Goal: Information Seeking & Learning: Learn about a topic

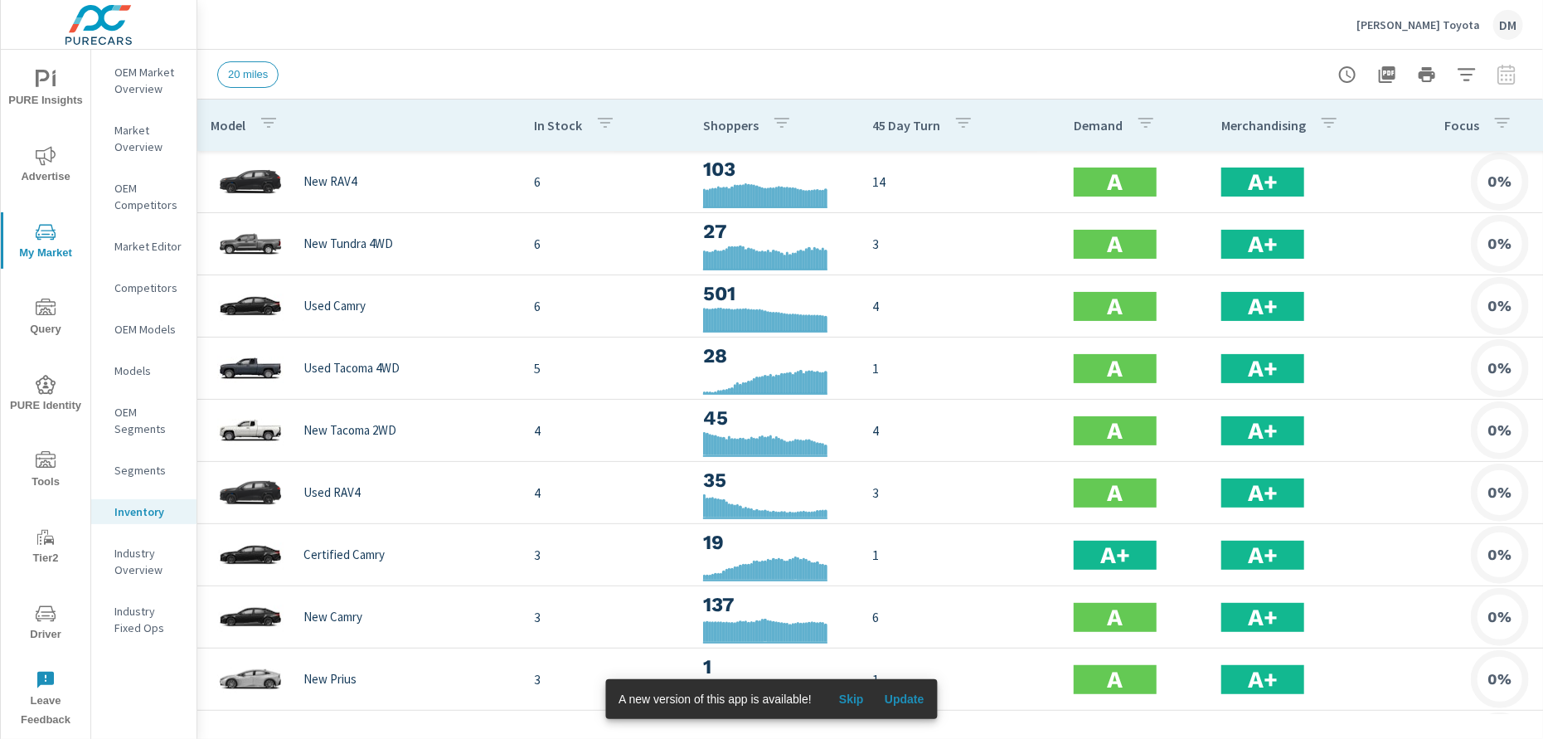
click at [1499, 124] on icon "button" at bounding box center [1502, 123] width 15 height 10
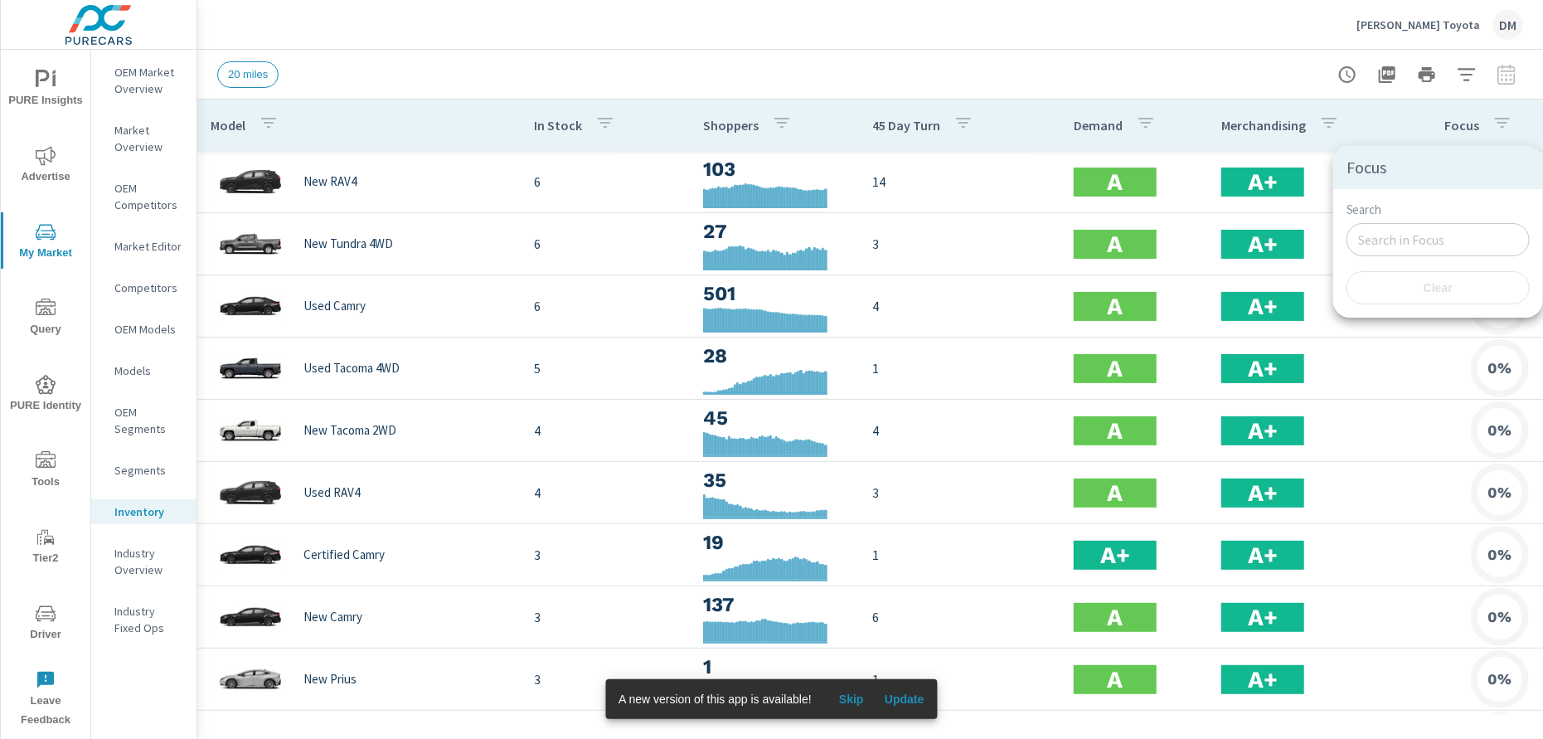
click at [1372, 117] on div at bounding box center [771, 369] width 1543 height 739
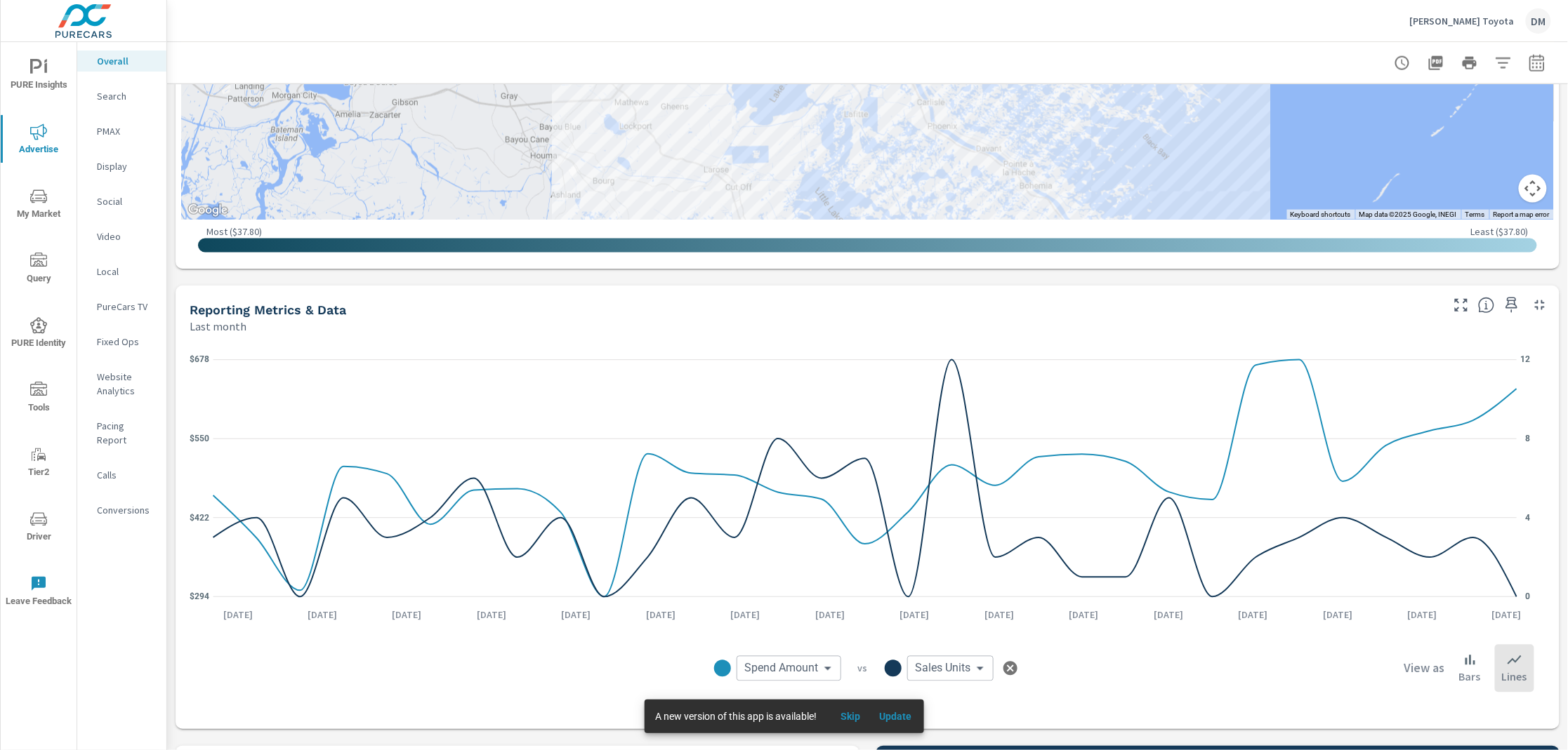
scroll to position [835, 0]
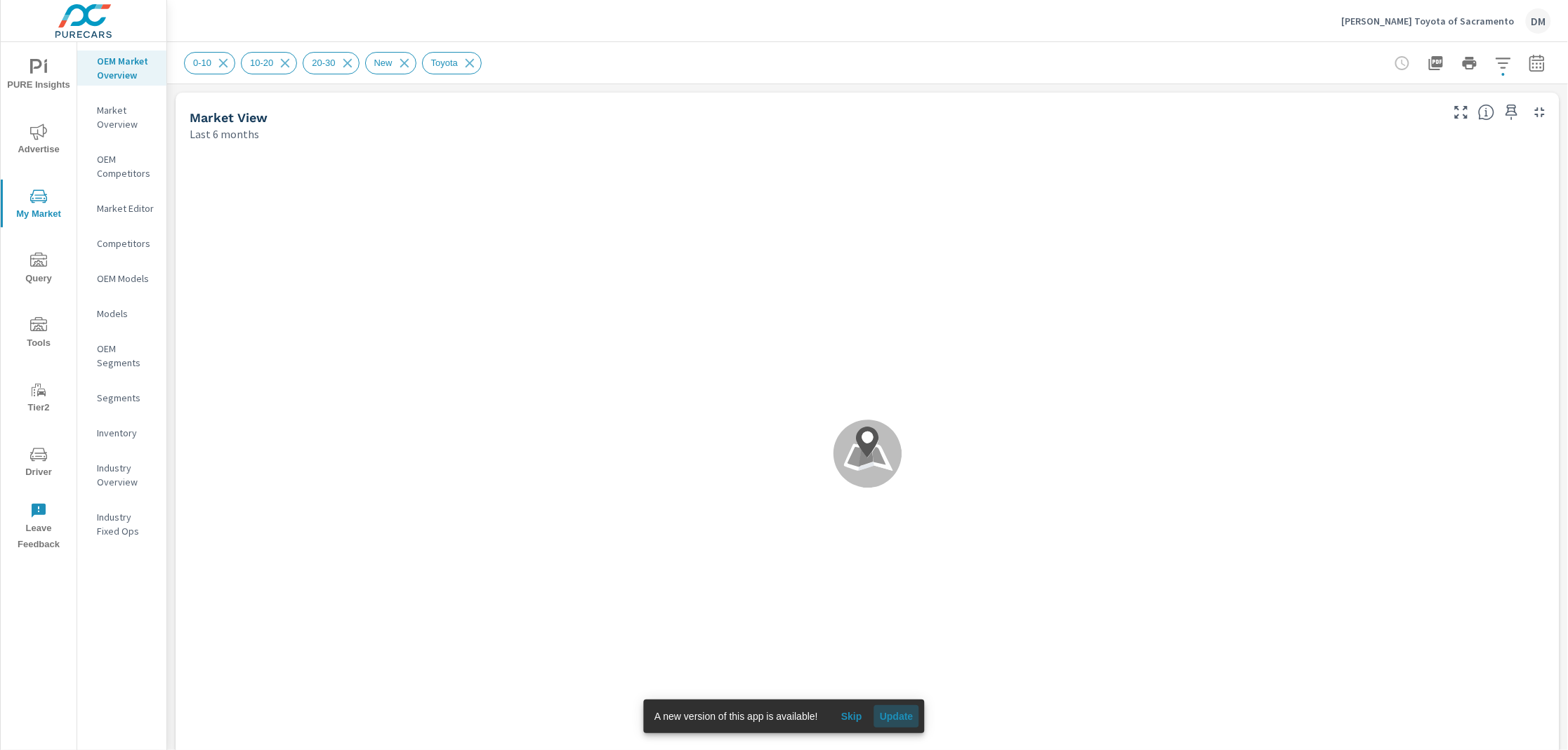
click at [905, 625] on span "Update" at bounding box center [897, 716] width 34 height 13
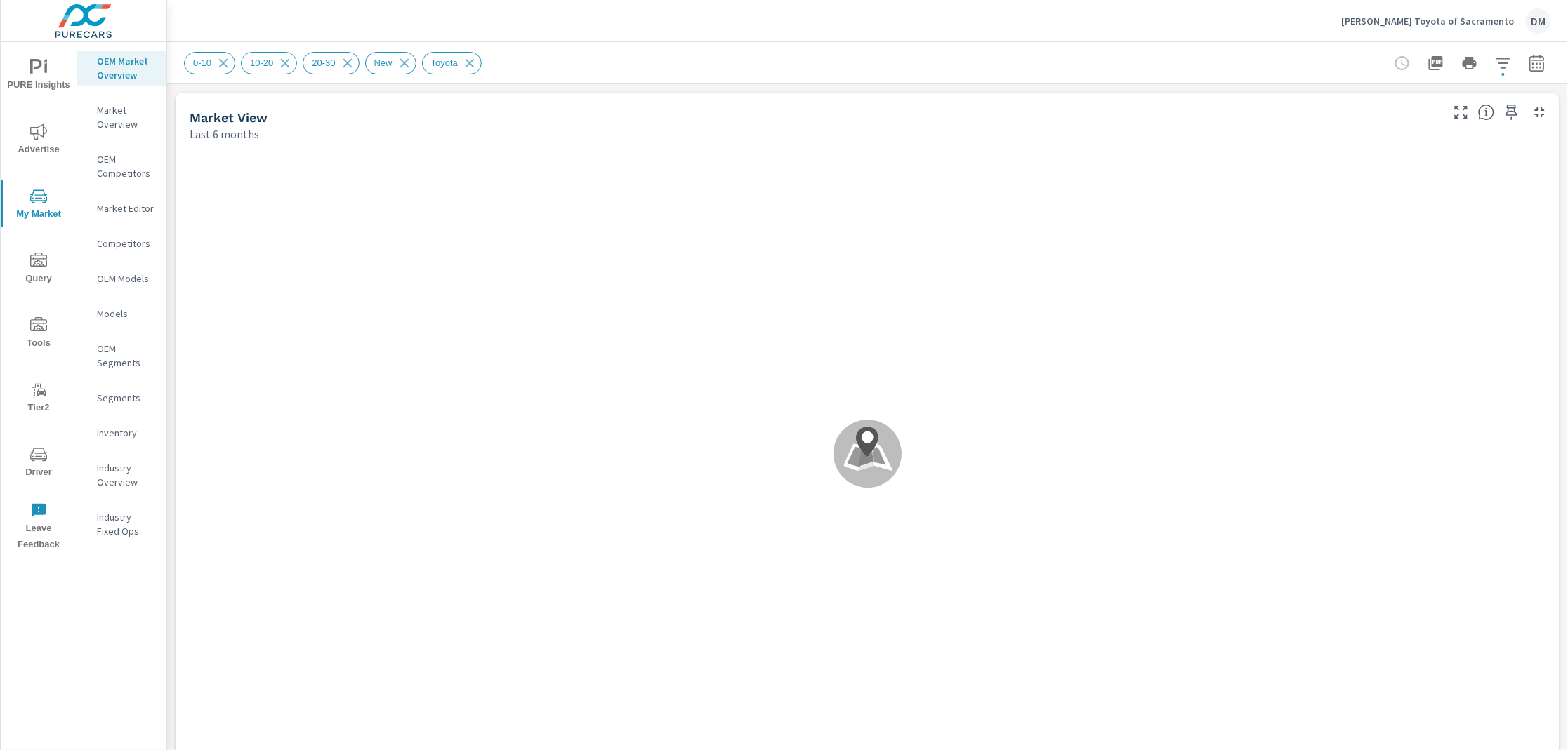
scroll to position [474, 0]
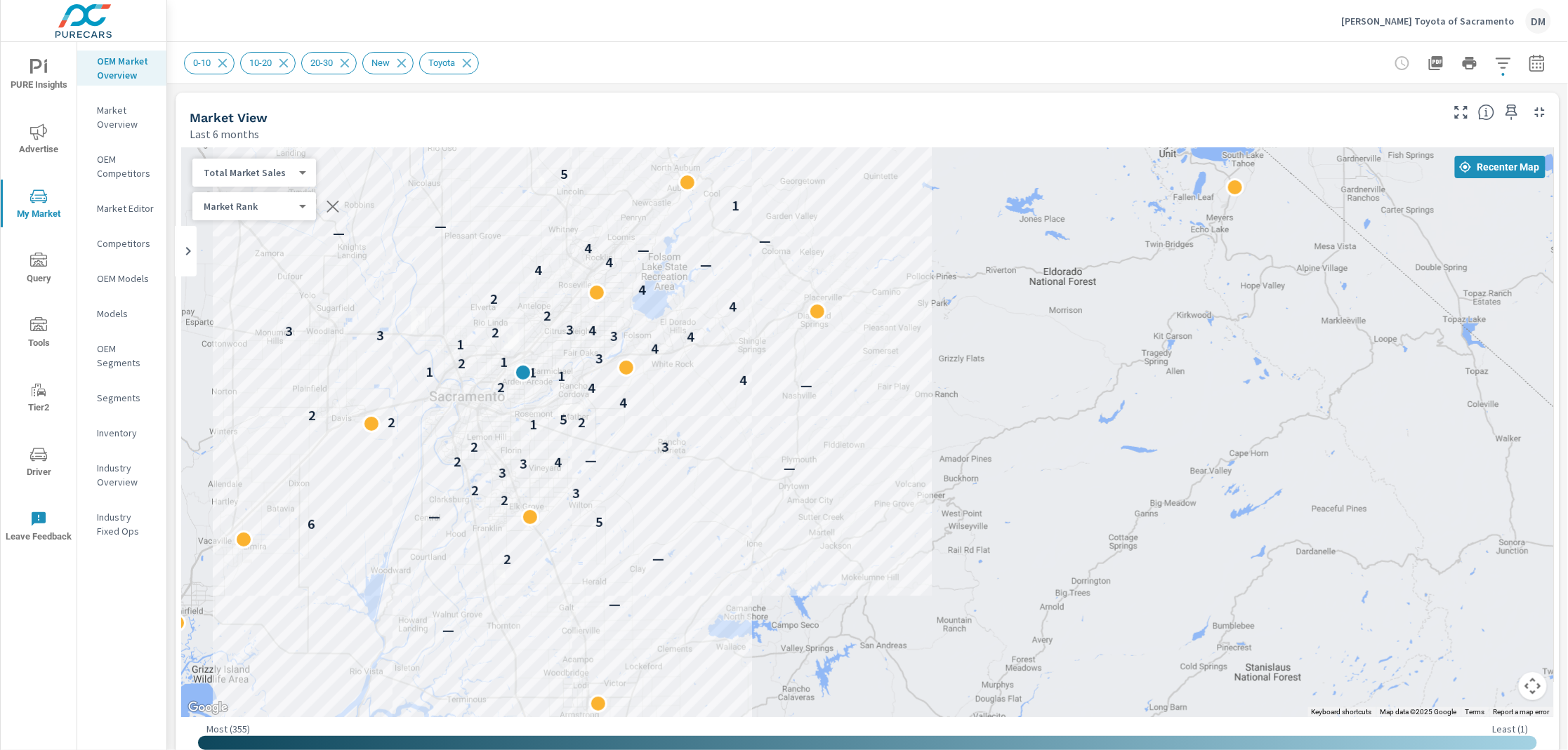
drag, startPoint x: 1226, startPoint y: 422, endPoint x: 1010, endPoint y: 380, distance: 220.0
click at [1010, 380] on div "— — 2 — 6 5 — 2 3 2 3 — 3 4 2 — 2 3 1 2 2 5 2 4 4 2 — 4 1 1 1 2 1 3 4 1 4 3 3 2…" at bounding box center [867, 432] width 1372 height 570
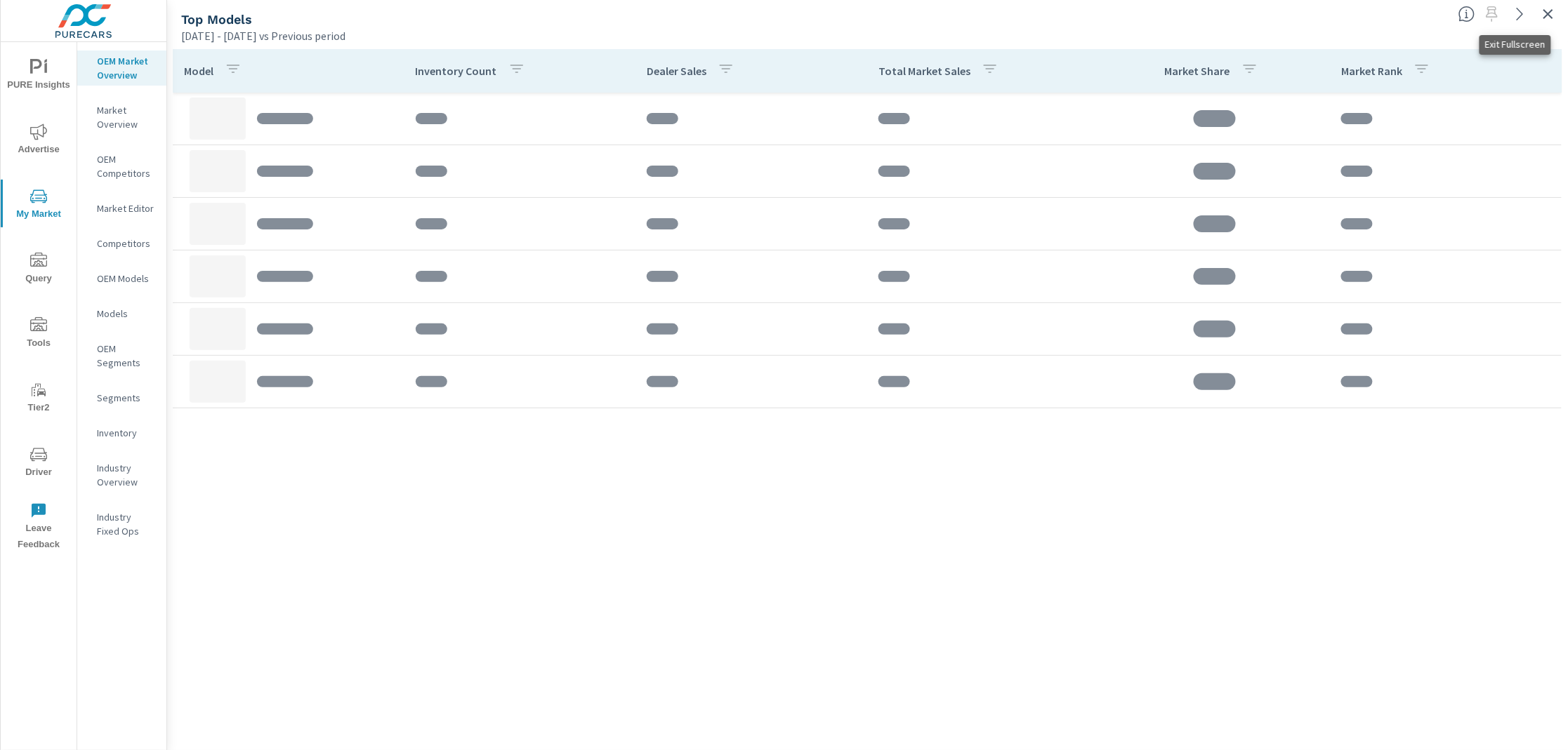
click at [1547, 15] on icon "button" at bounding box center [1549, 14] width 10 height 10
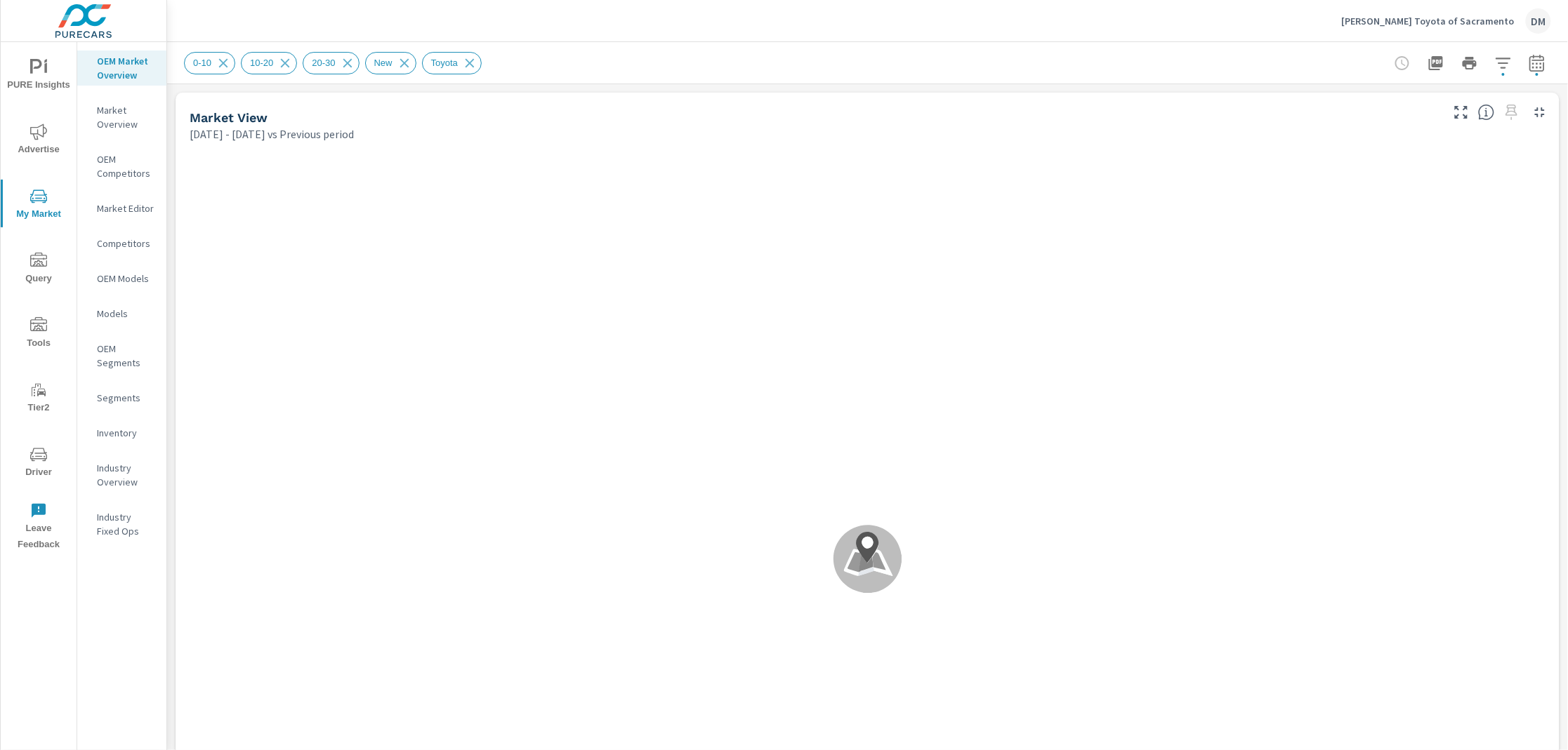
scroll to position [474, 0]
click at [1494, 65] on icon "button" at bounding box center [1503, 63] width 17 height 17
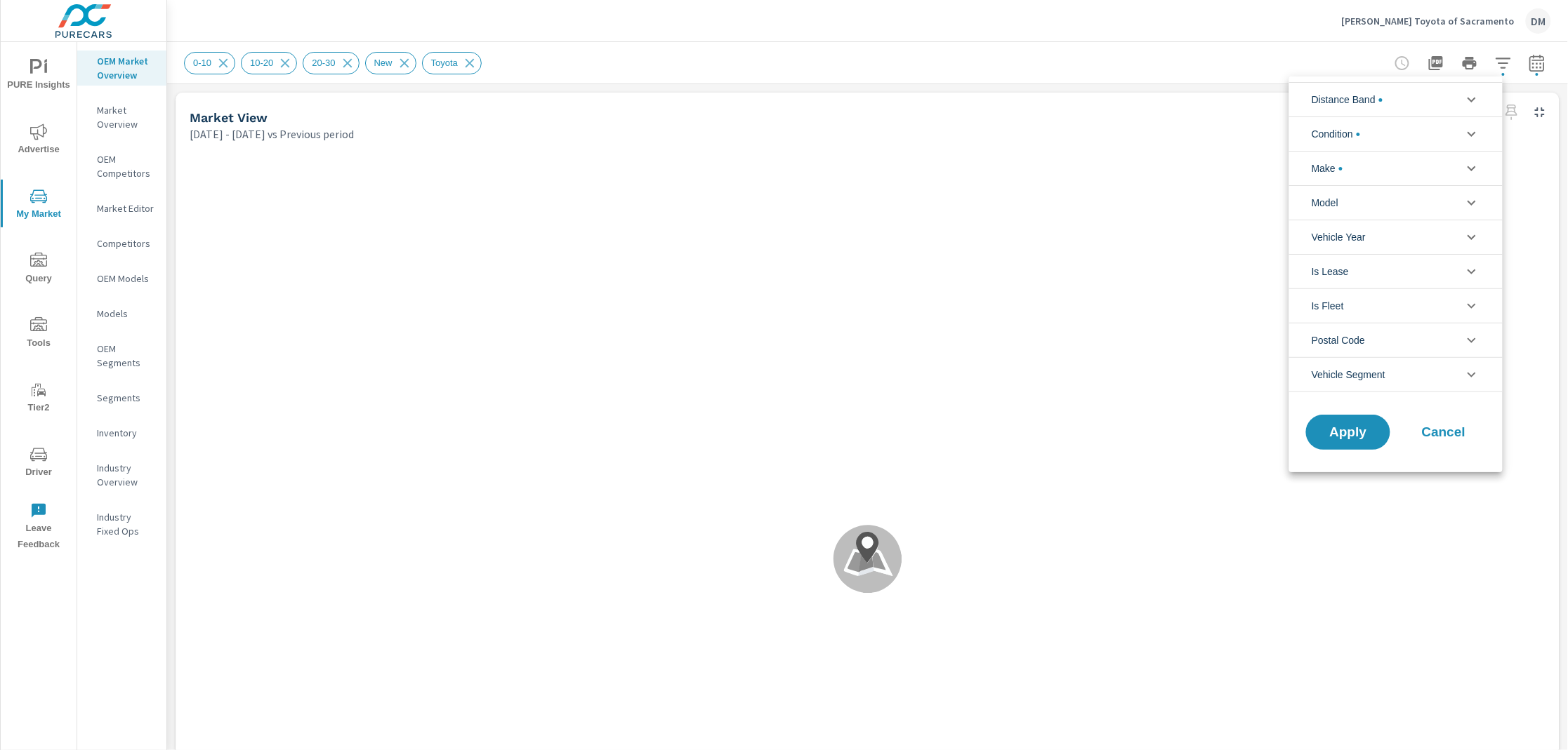
click at [1461, 99] on li "Distance Band" at bounding box center [1396, 99] width 213 height 35
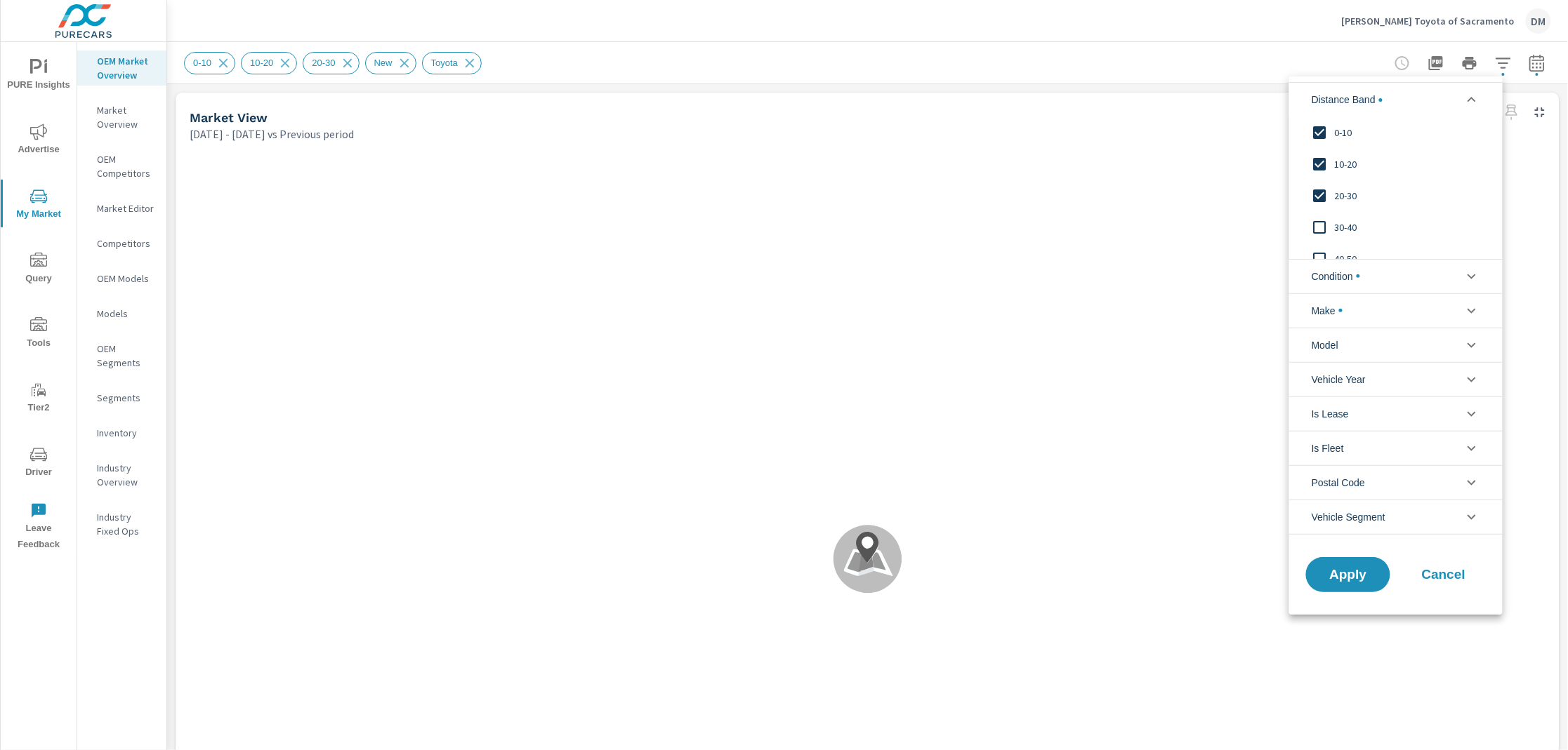
click at [1372, 274] on li "Condition" at bounding box center [1396, 276] width 213 height 35
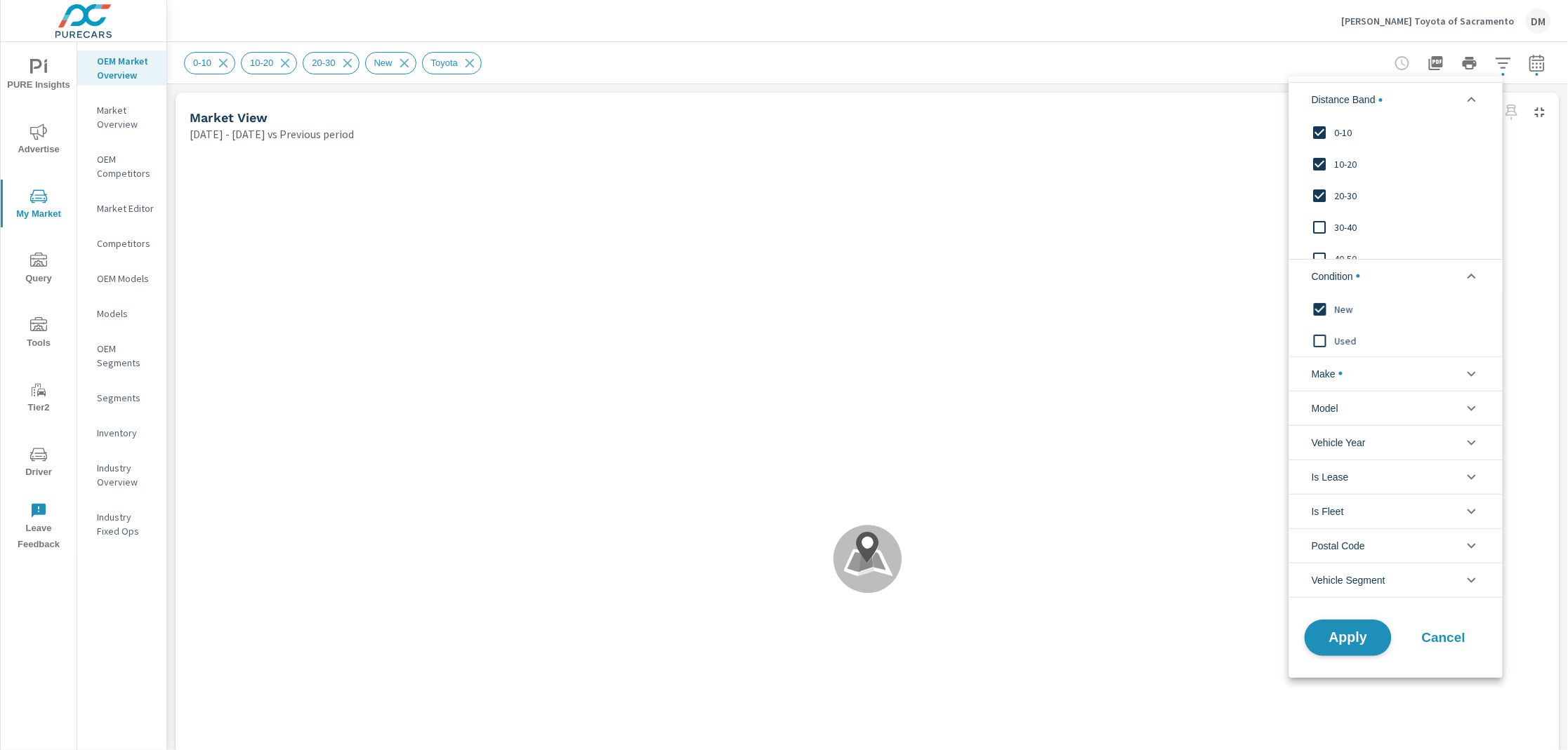
click at [1337, 634] on span "Apply" at bounding box center [1348, 638] width 58 height 14
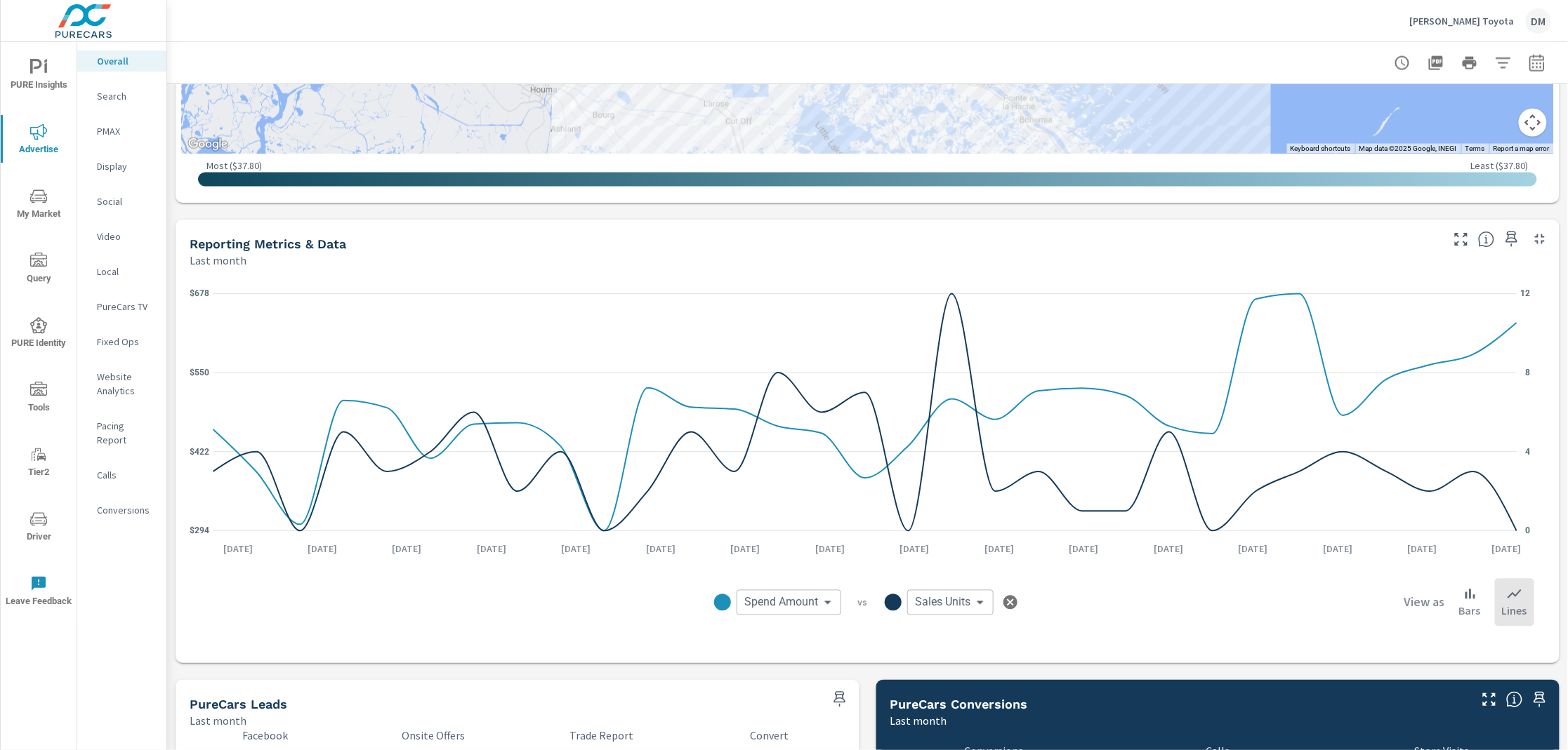
scroll to position [874, 0]
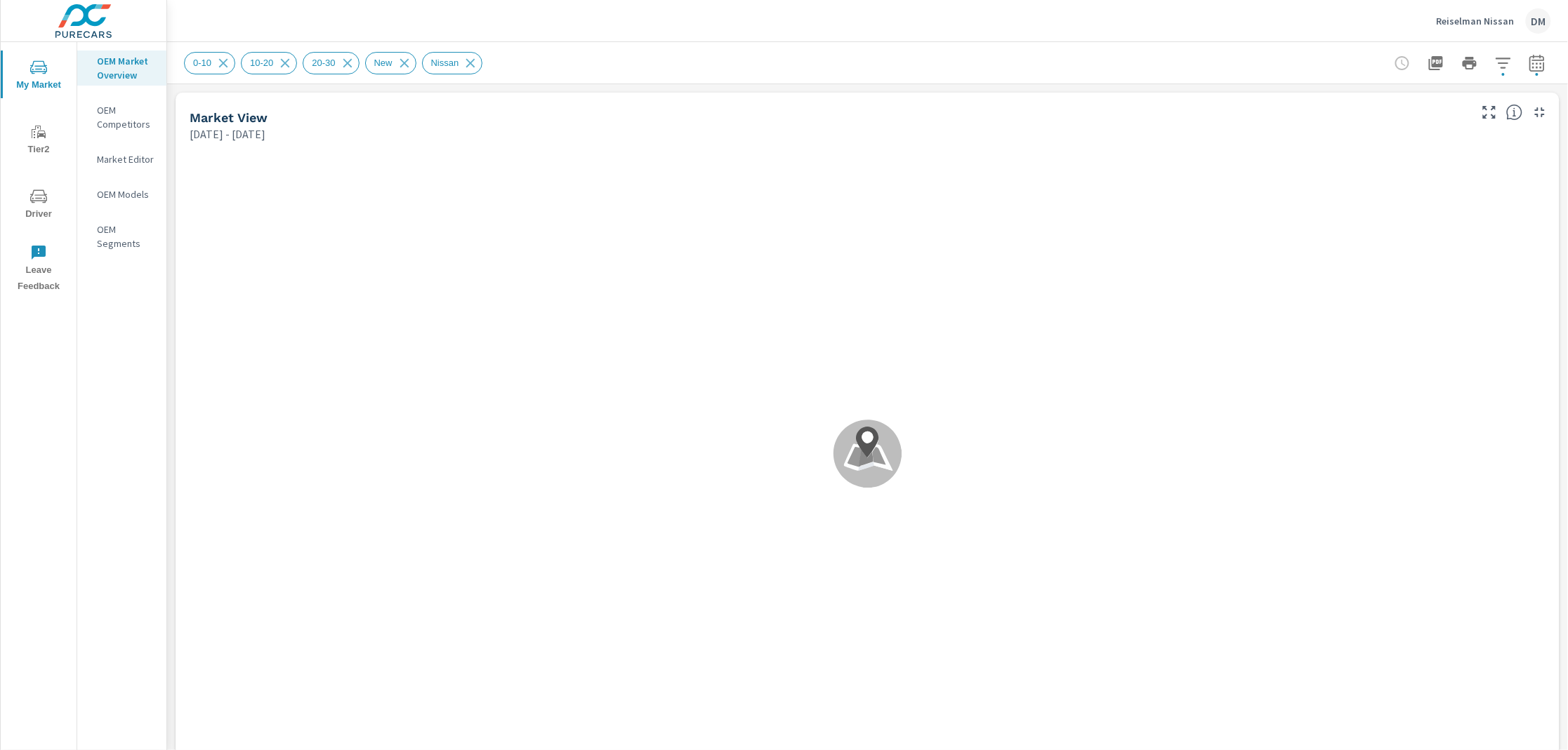
click at [1482, 17] on p "Reiselman Nissan" at bounding box center [1476, 20] width 78 height 13
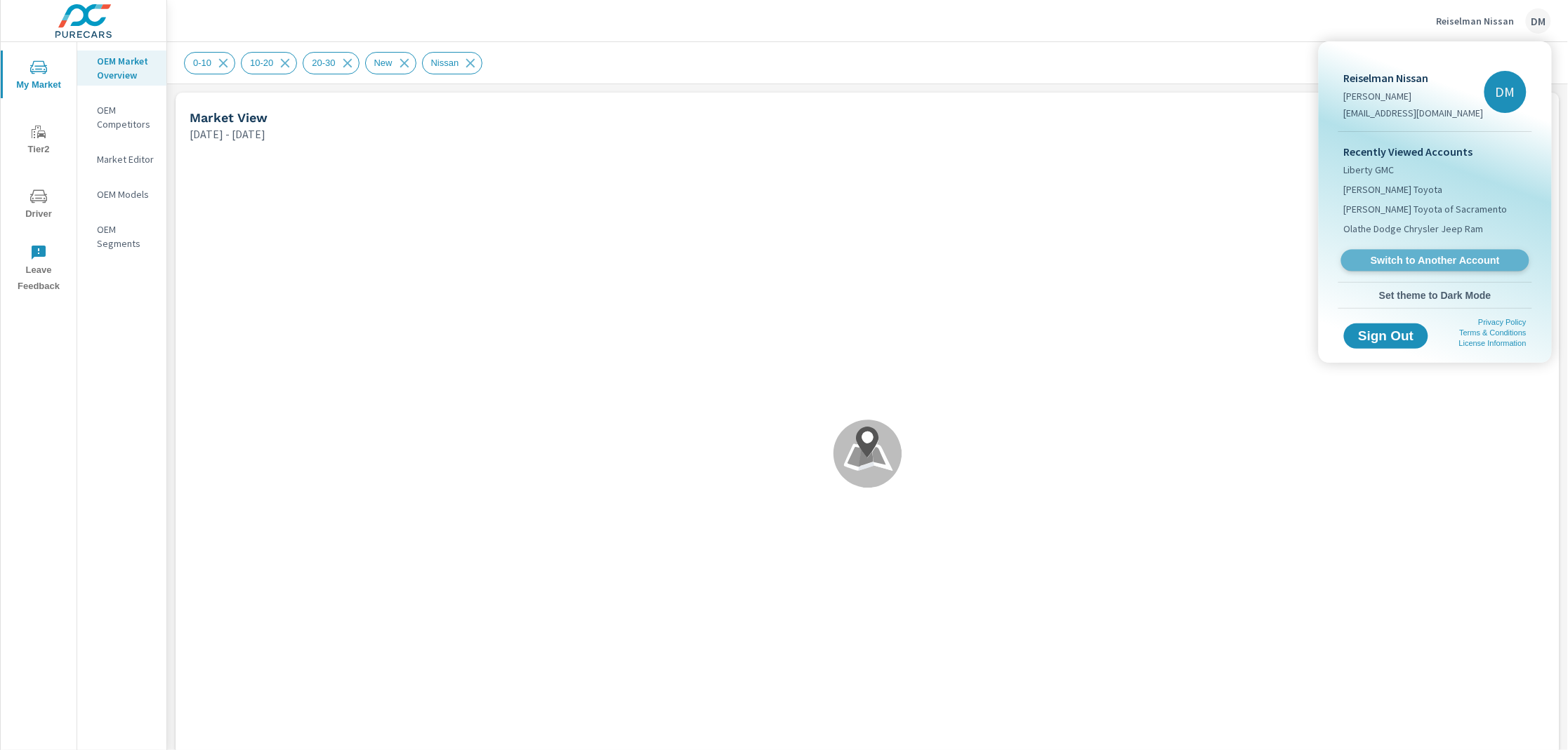
click at [1416, 260] on span "Switch to Another Account" at bounding box center [1434, 261] width 172 height 14
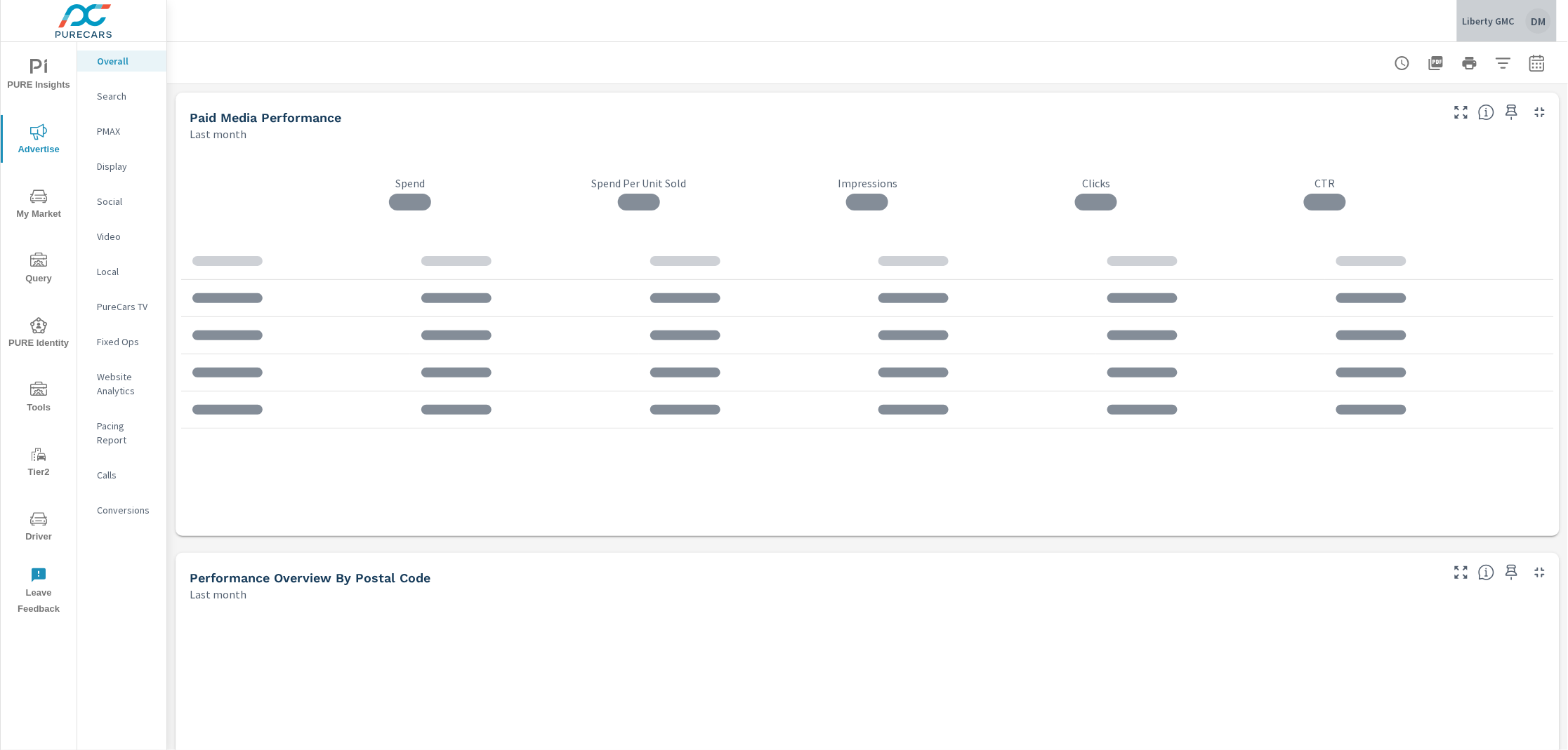
click at [1495, 19] on p "Liberty GMC" at bounding box center [1488, 20] width 52 height 13
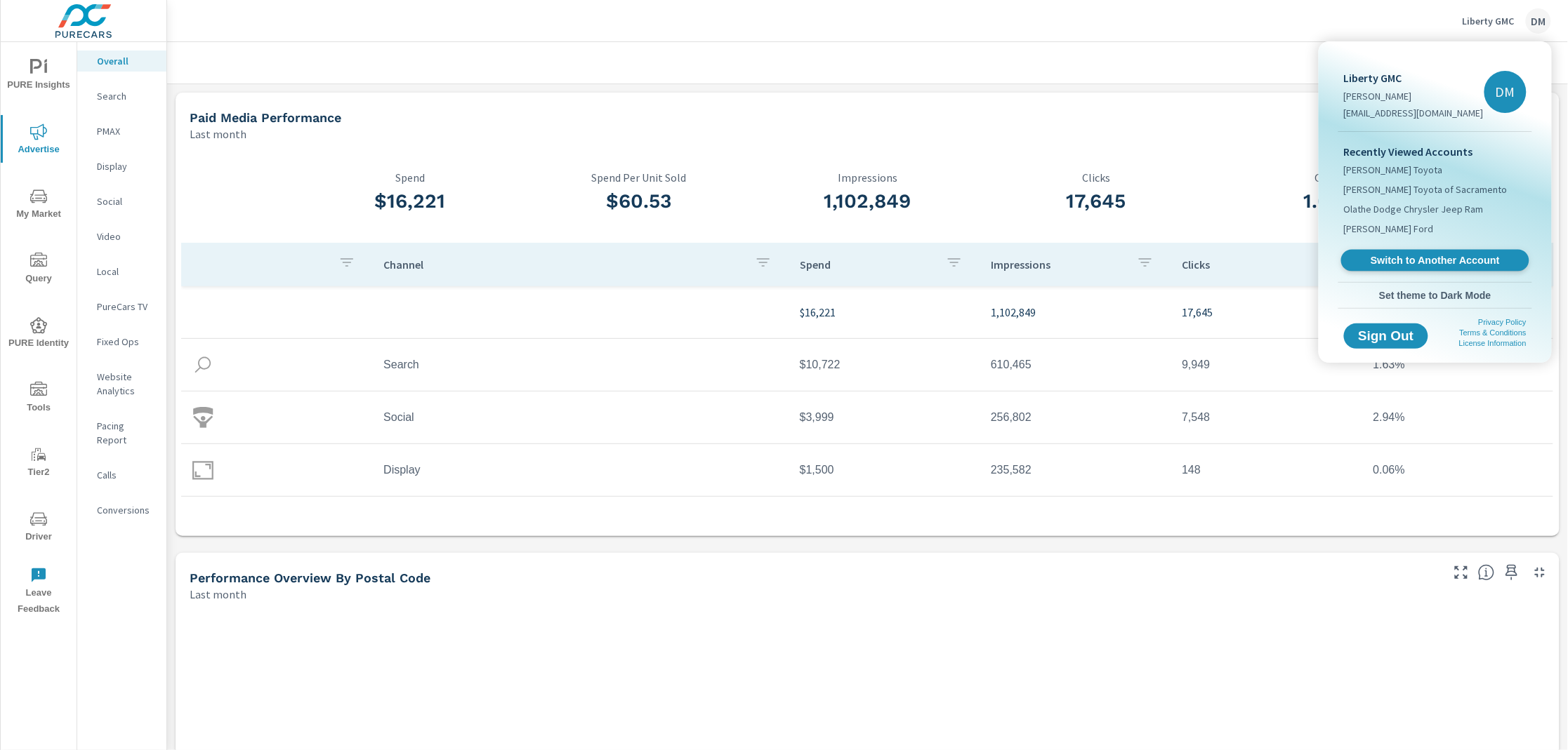
click at [1445, 256] on span "Switch to Another Account" at bounding box center [1434, 261] width 172 height 14
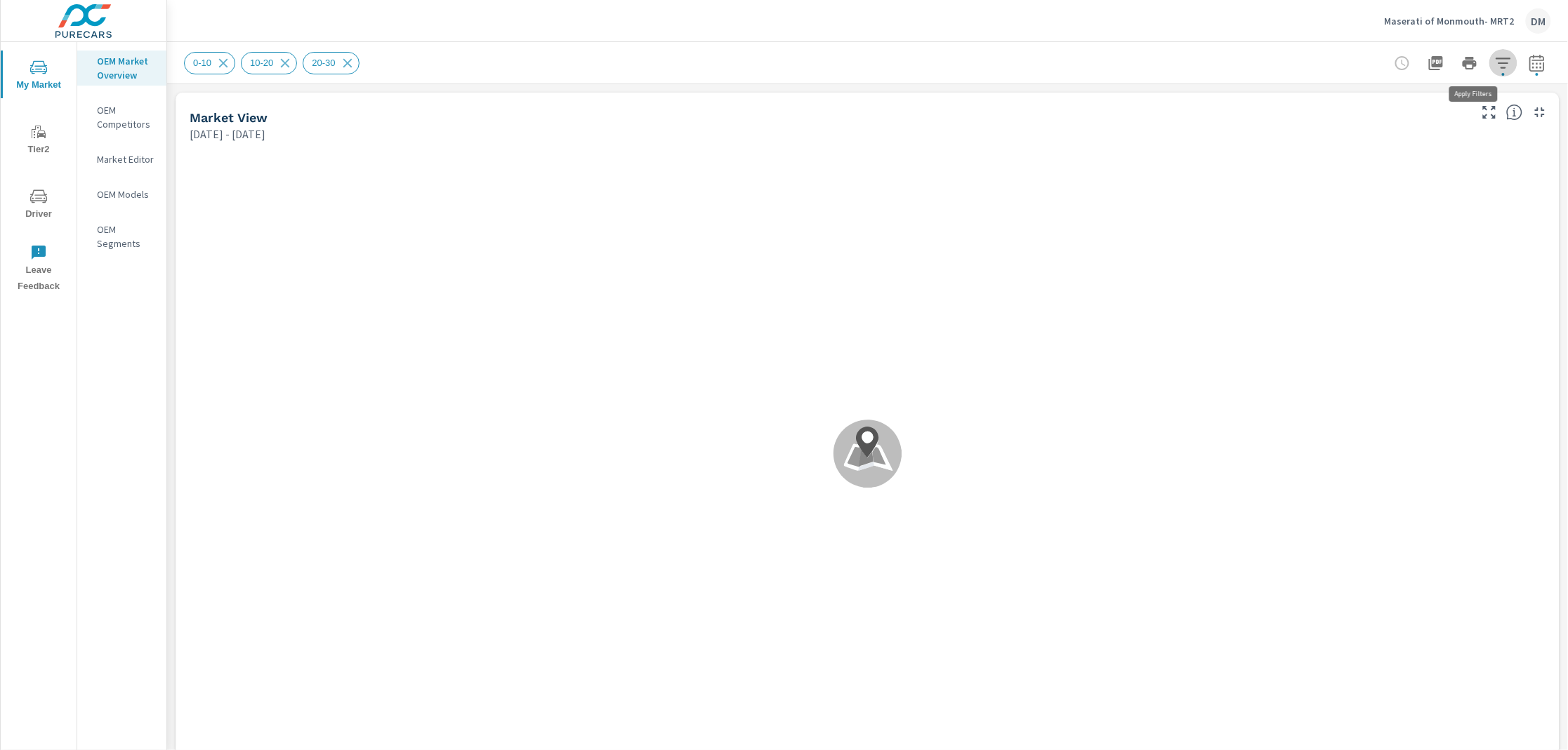
click at [1495, 63] on icon "button" at bounding box center [1502, 63] width 14 height 10
click at [1458, 96] on li "Distance Band" at bounding box center [1396, 99] width 213 height 35
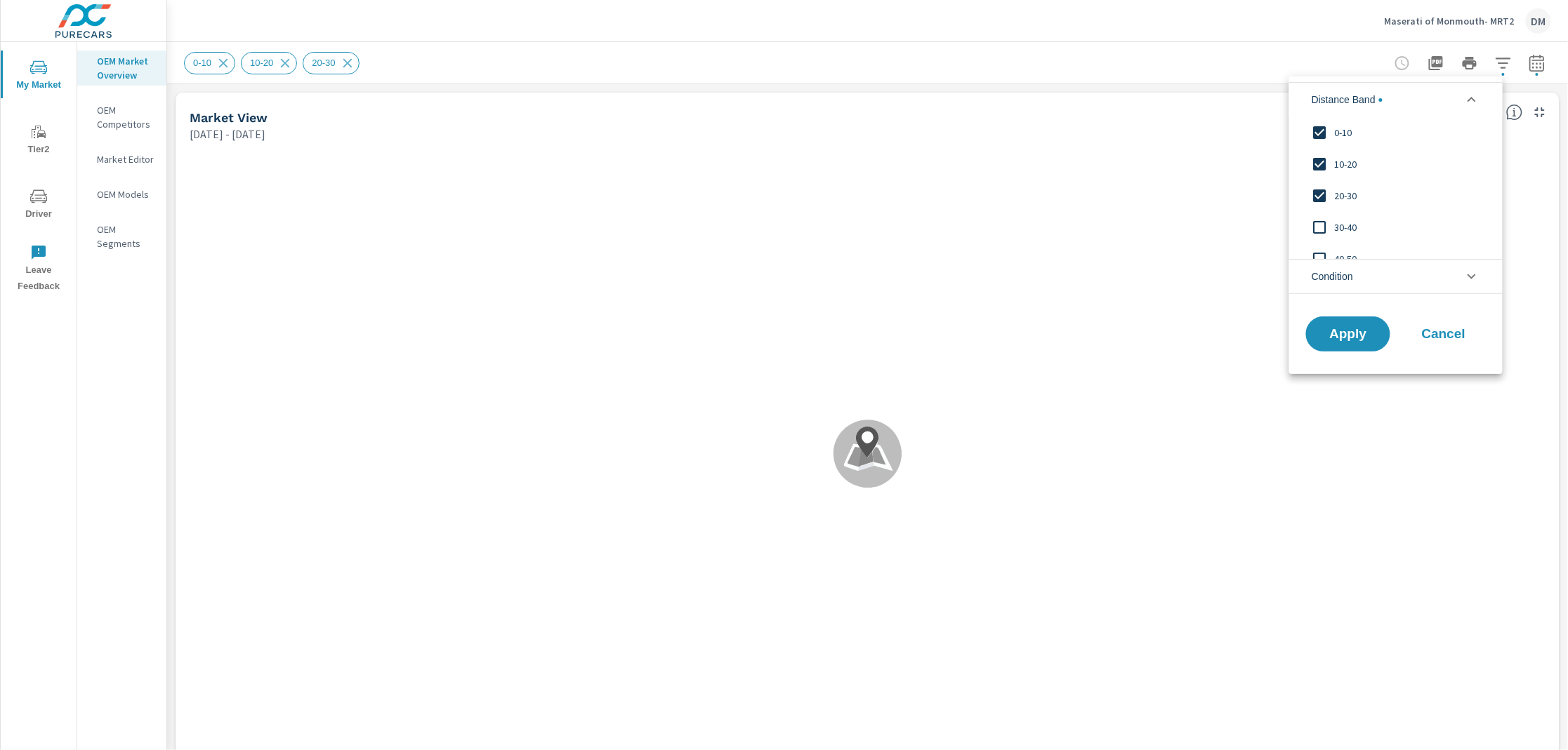
click at [1353, 273] on span "Condition" at bounding box center [1332, 277] width 41 height 34
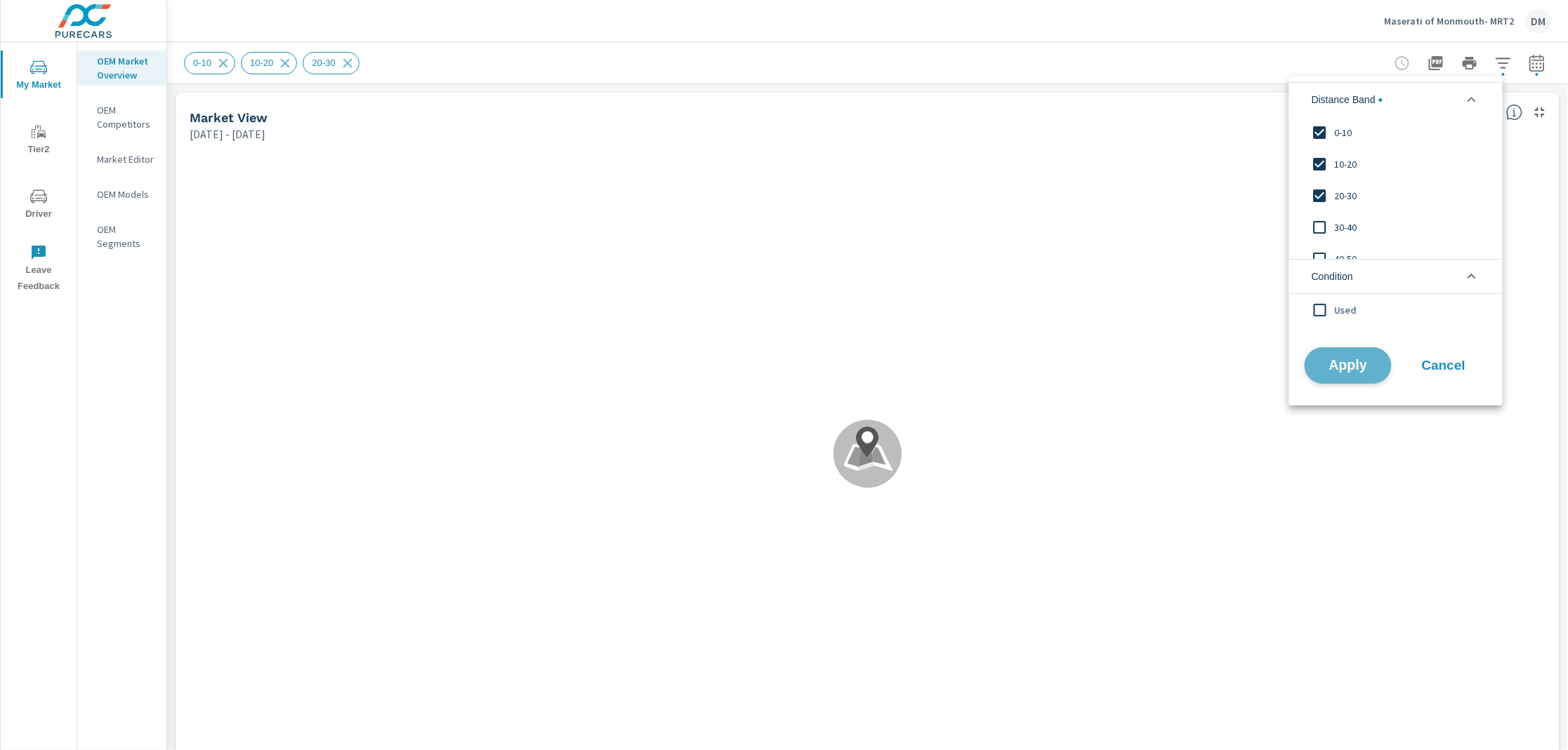
click at [1356, 364] on span "Apply" at bounding box center [1348, 366] width 58 height 14
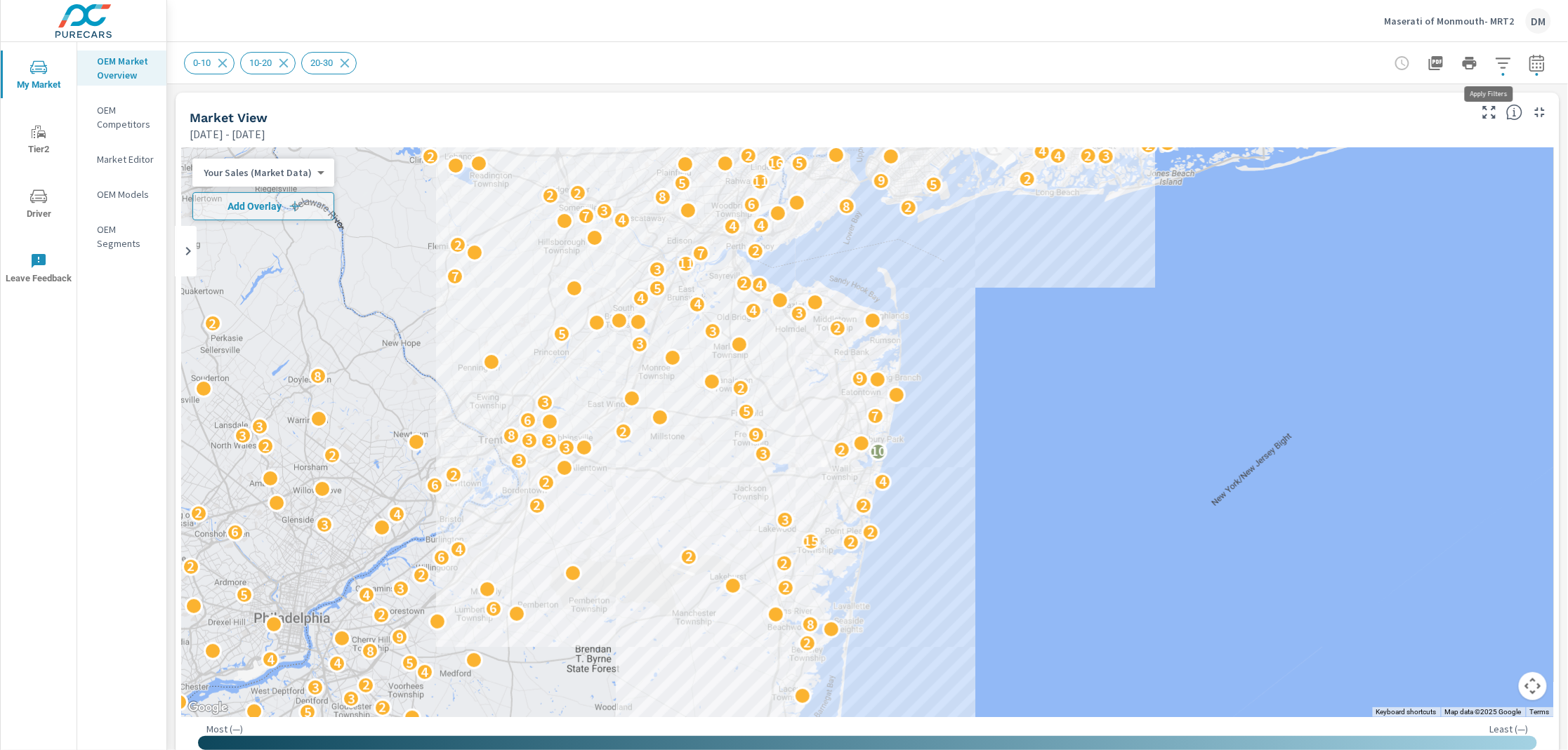
click at [1494, 63] on icon "button" at bounding box center [1503, 63] width 17 height 17
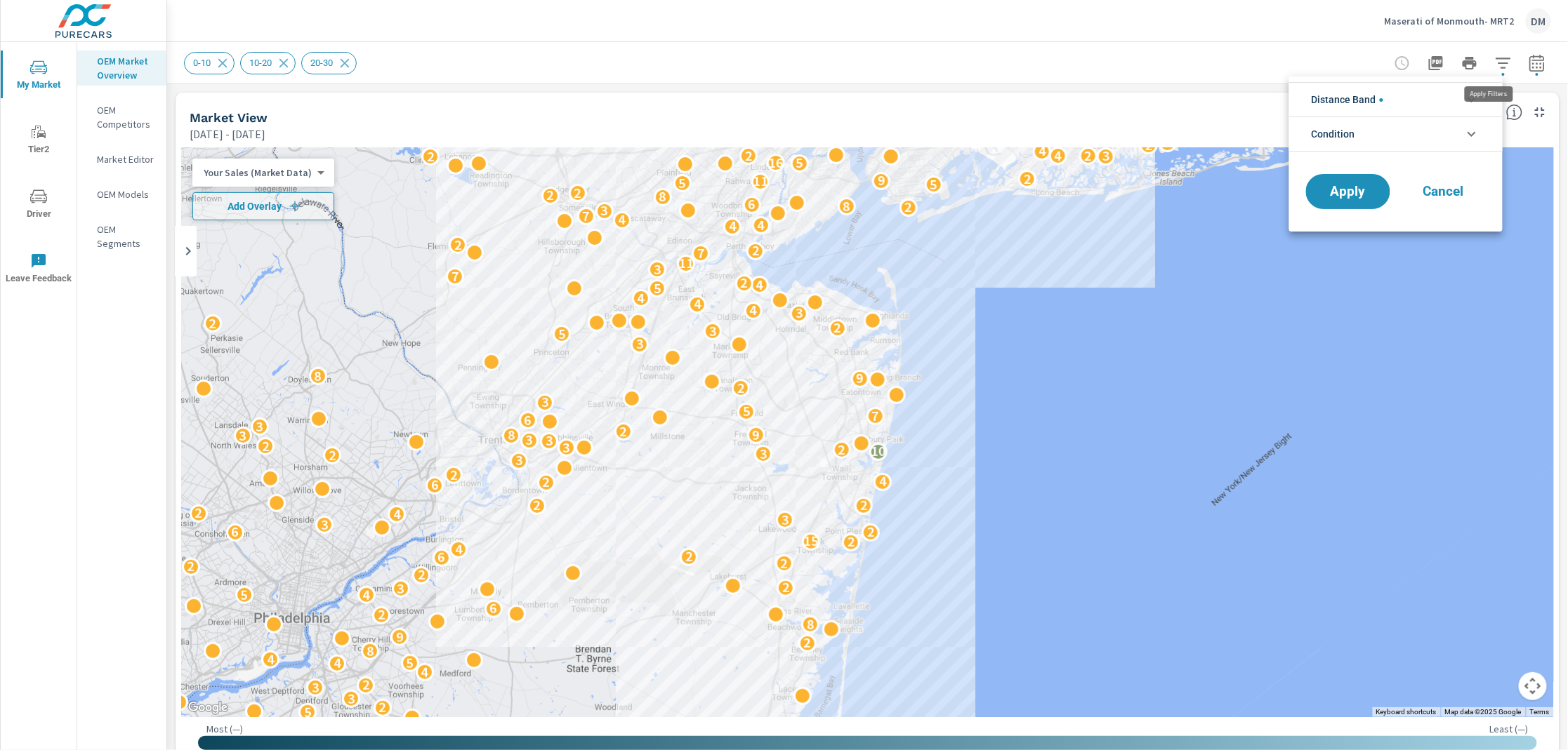
scroll to position [63, 0]
click at [1372, 132] on li "Condition" at bounding box center [1396, 134] width 213 height 35
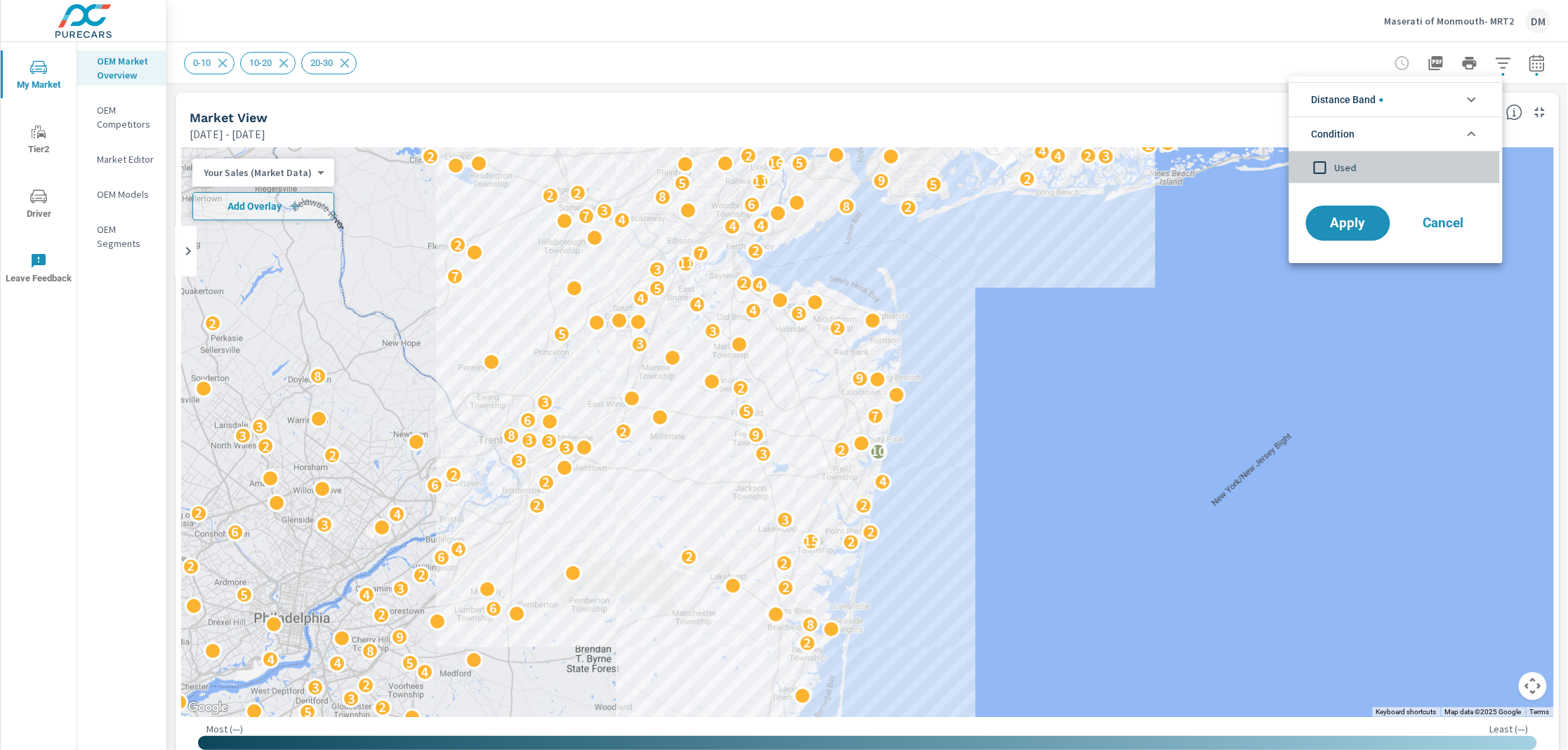
click at [1321, 166] on input "filter options" at bounding box center [1320, 168] width 30 height 30
click at [1343, 223] on span "Apply" at bounding box center [1348, 223] width 58 height 14
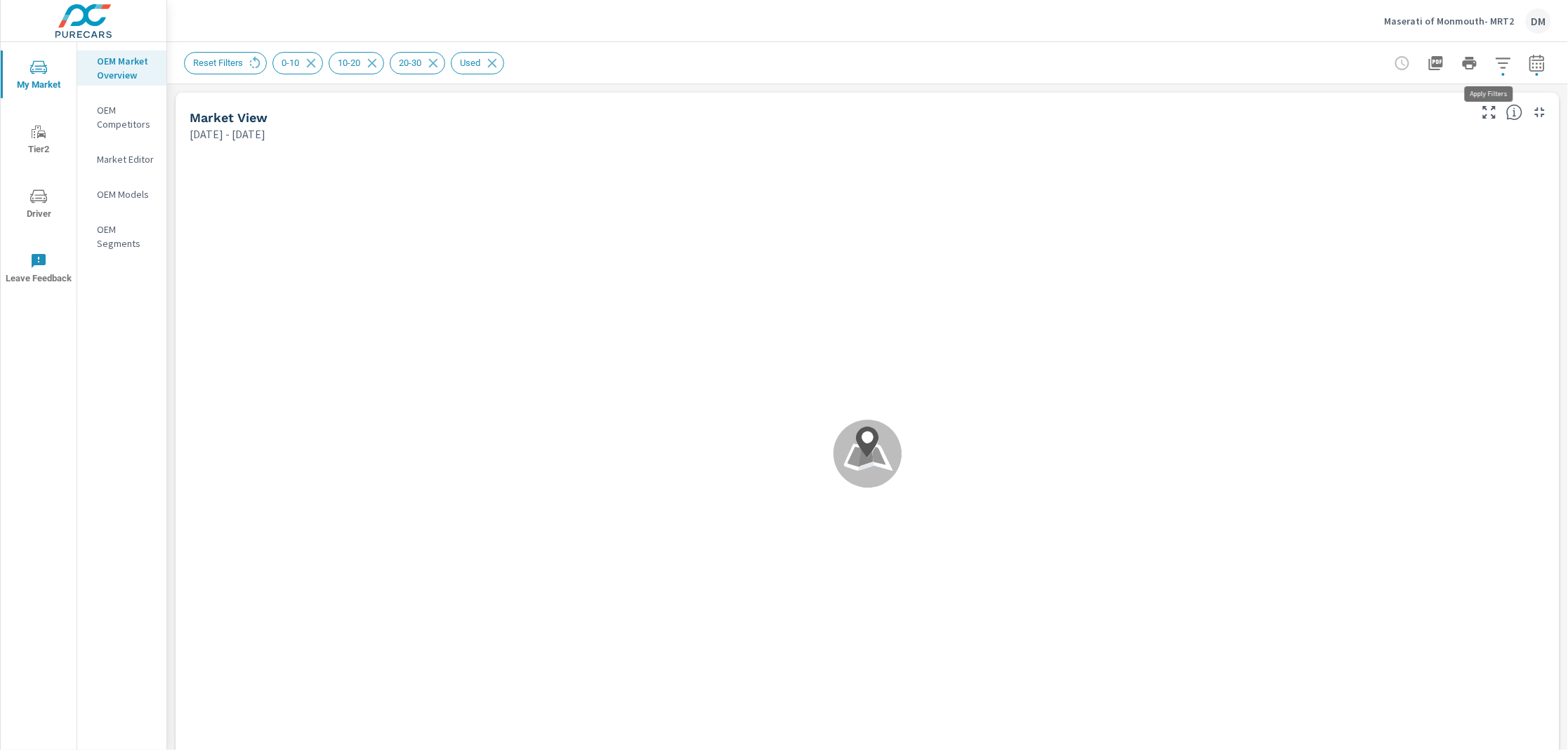
click at [1494, 63] on icon "button" at bounding box center [1503, 63] width 17 height 17
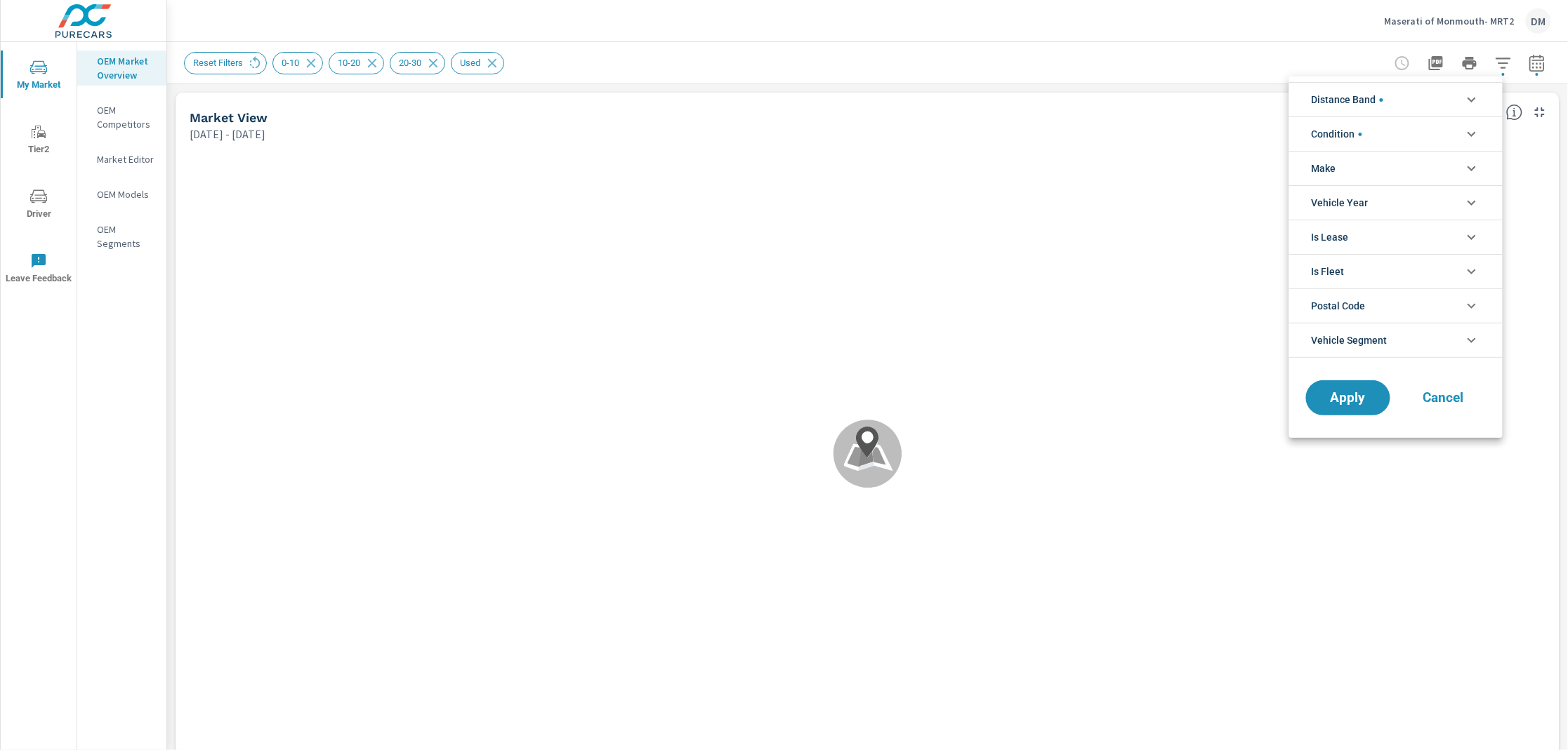
click at [1463, 125] on icon "filter options" at bounding box center [1471, 134] width 17 height 17
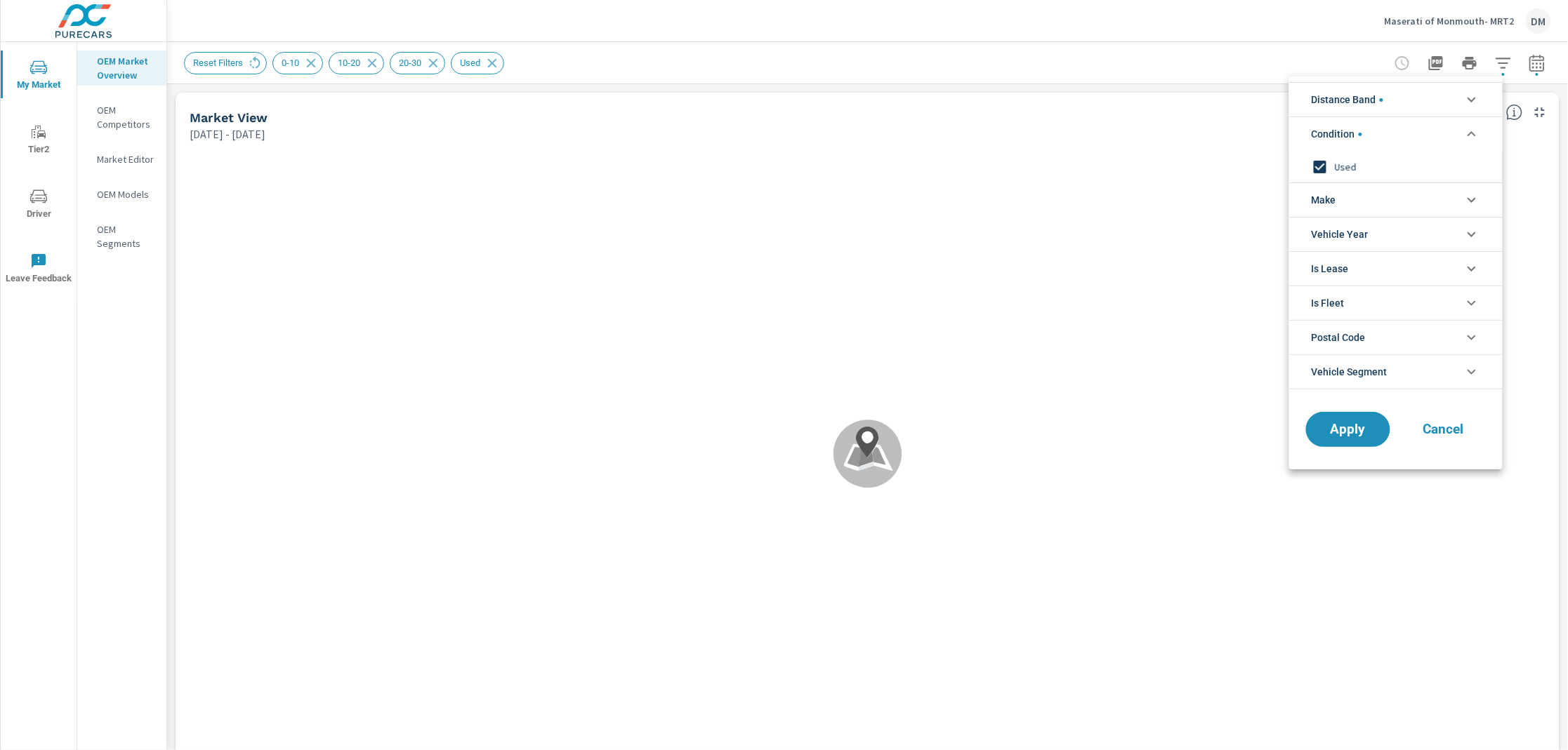
click at [1456, 190] on li "Make" at bounding box center [1396, 200] width 213 height 35
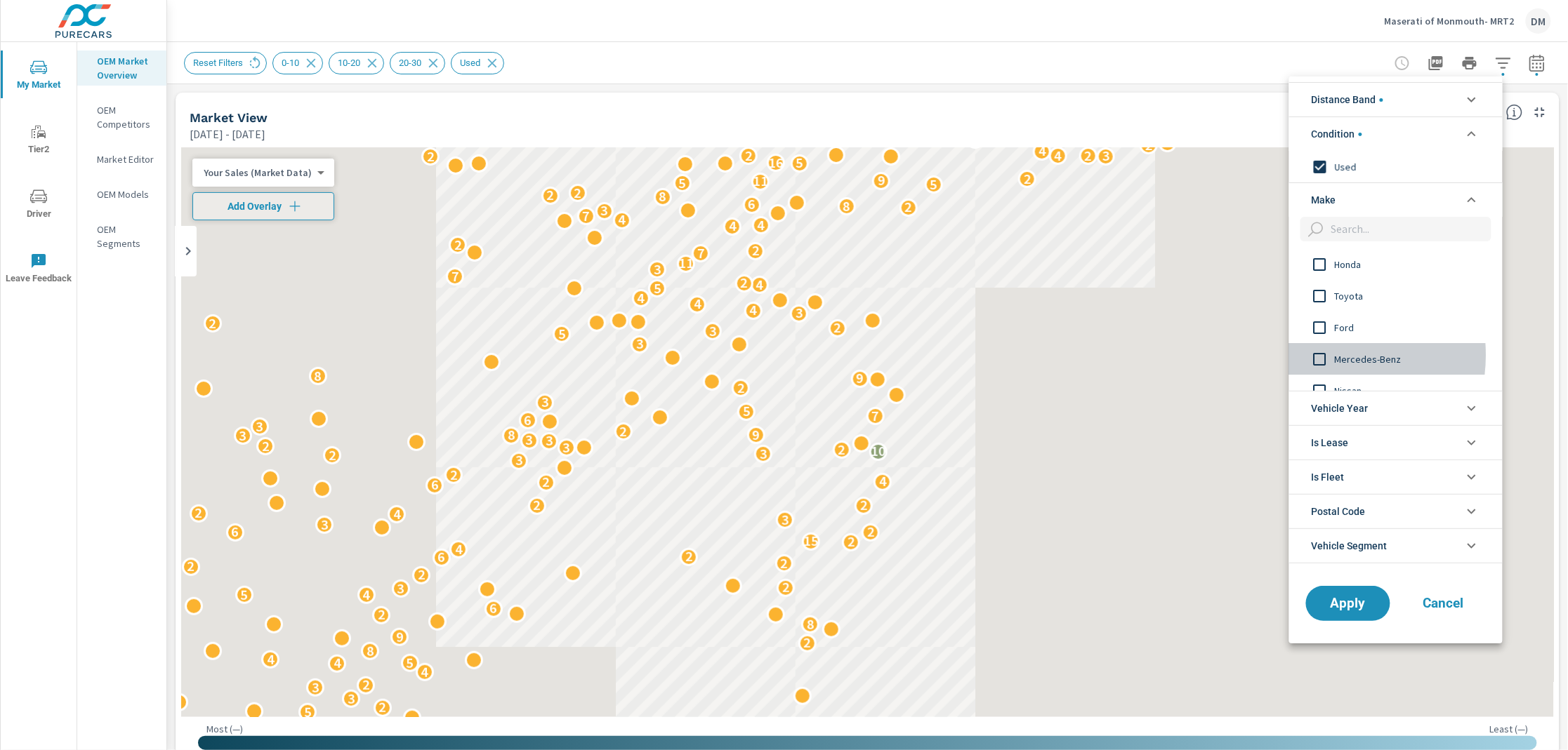
click at [1320, 356] on input "filter options" at bounding box center [1320, 359] width 30 height 30
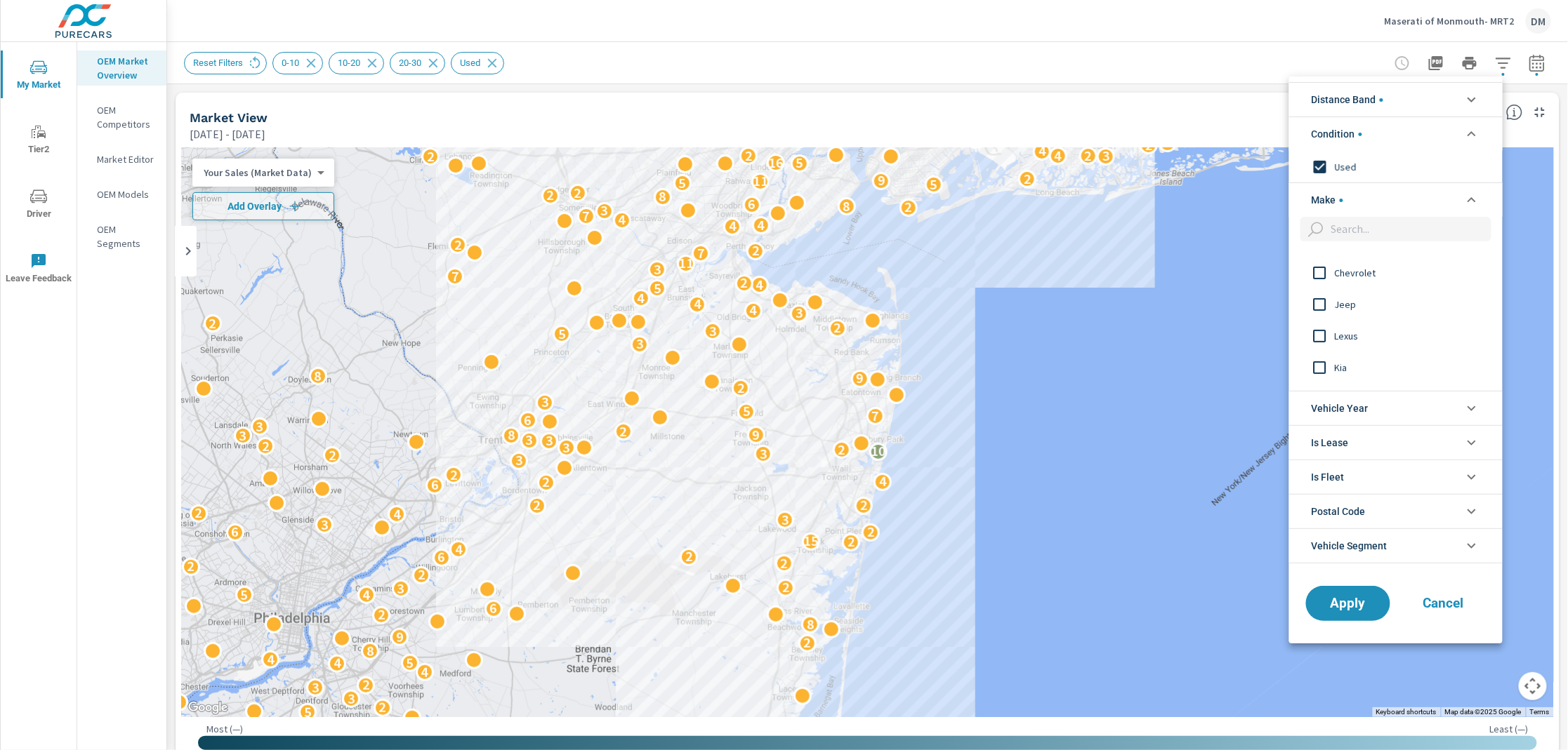
scroll to position [293, 0]
click at [1320, 381] on input "filter options" at bounding box center [1320, 383] width 30 height 30
click at [1317, 364] on input "filter options" at bounding box center [1320, 361] width 30 height 30
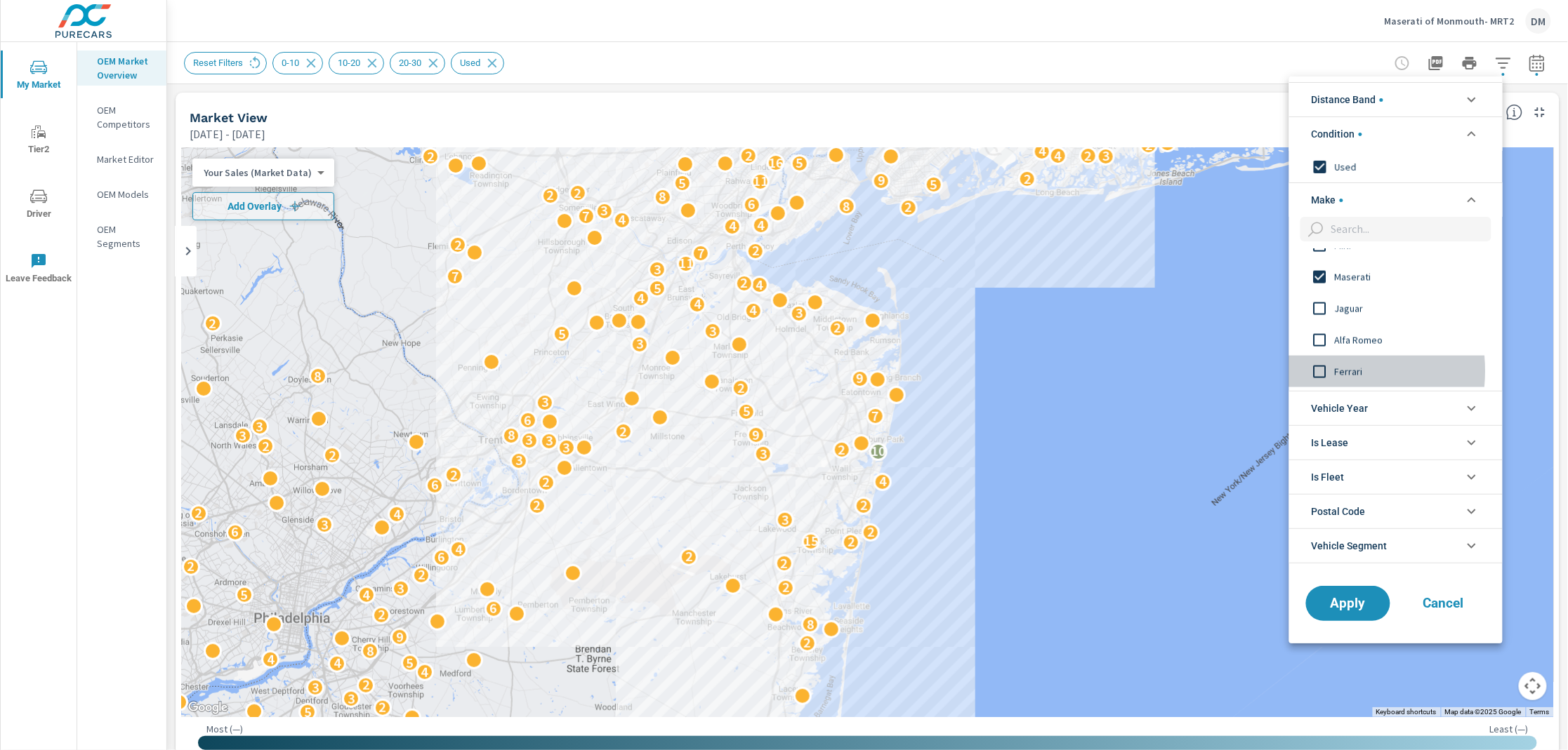
click at [1320, 372] on input "filter options" at bounding box center [1320, 372] width 30 height 30
click at [1317, 326] on input "filter options" at bounding box center [1320, 329] width 30 height 30
click at [1320, 381] on input "filter options" at bounding box center [1320, 382] width 30 height 30
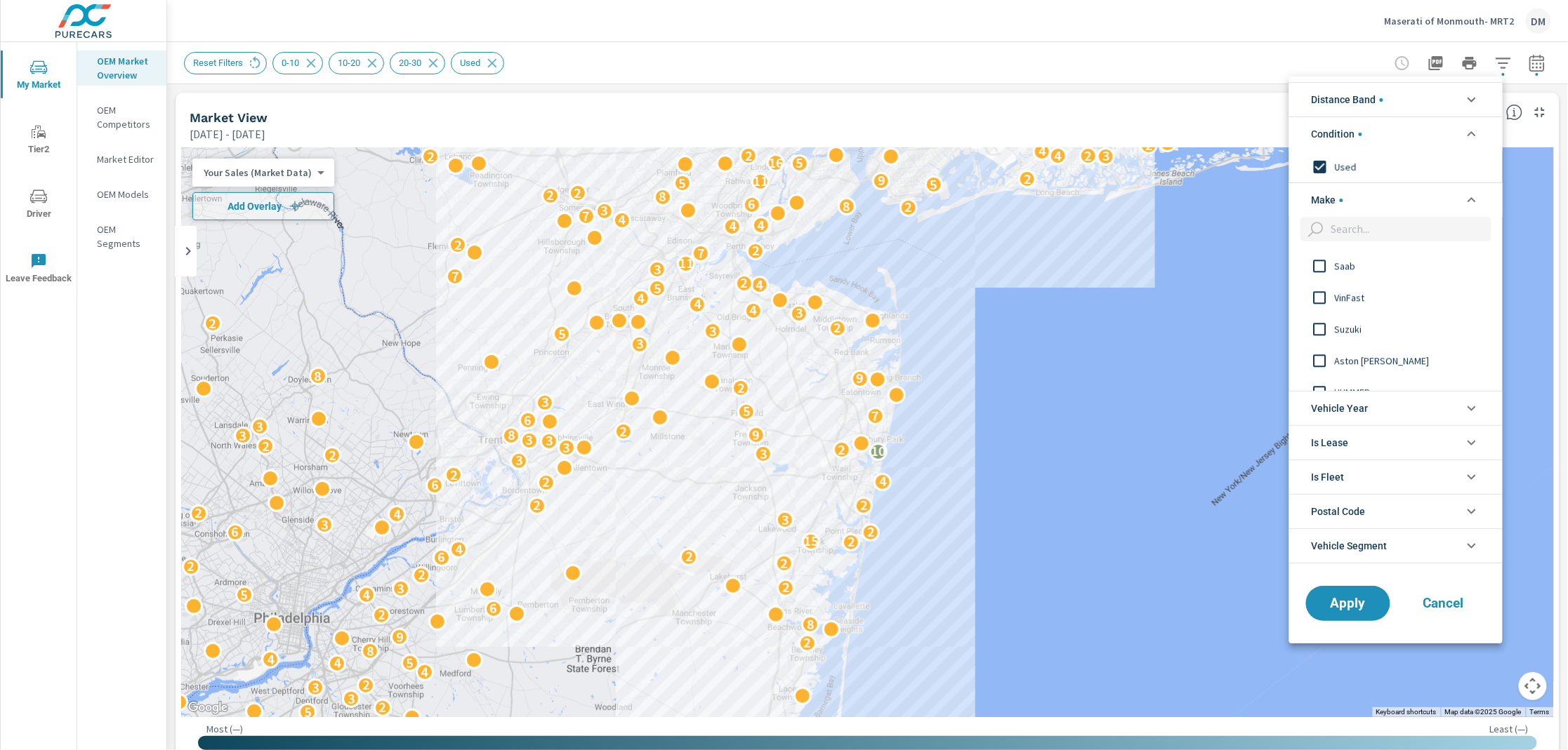
scroll to position [1556, 0]
click at [1320, 321] on input "filter options" at bounding box center [1320, 319] width 30 height 30
click at [1318, 380] on input "filter options" at bounding box center [1320, 383] width 30 height 30
click at [1316, 318] on input "filter options" at bounding box center [1320, 319] width 30 height 30
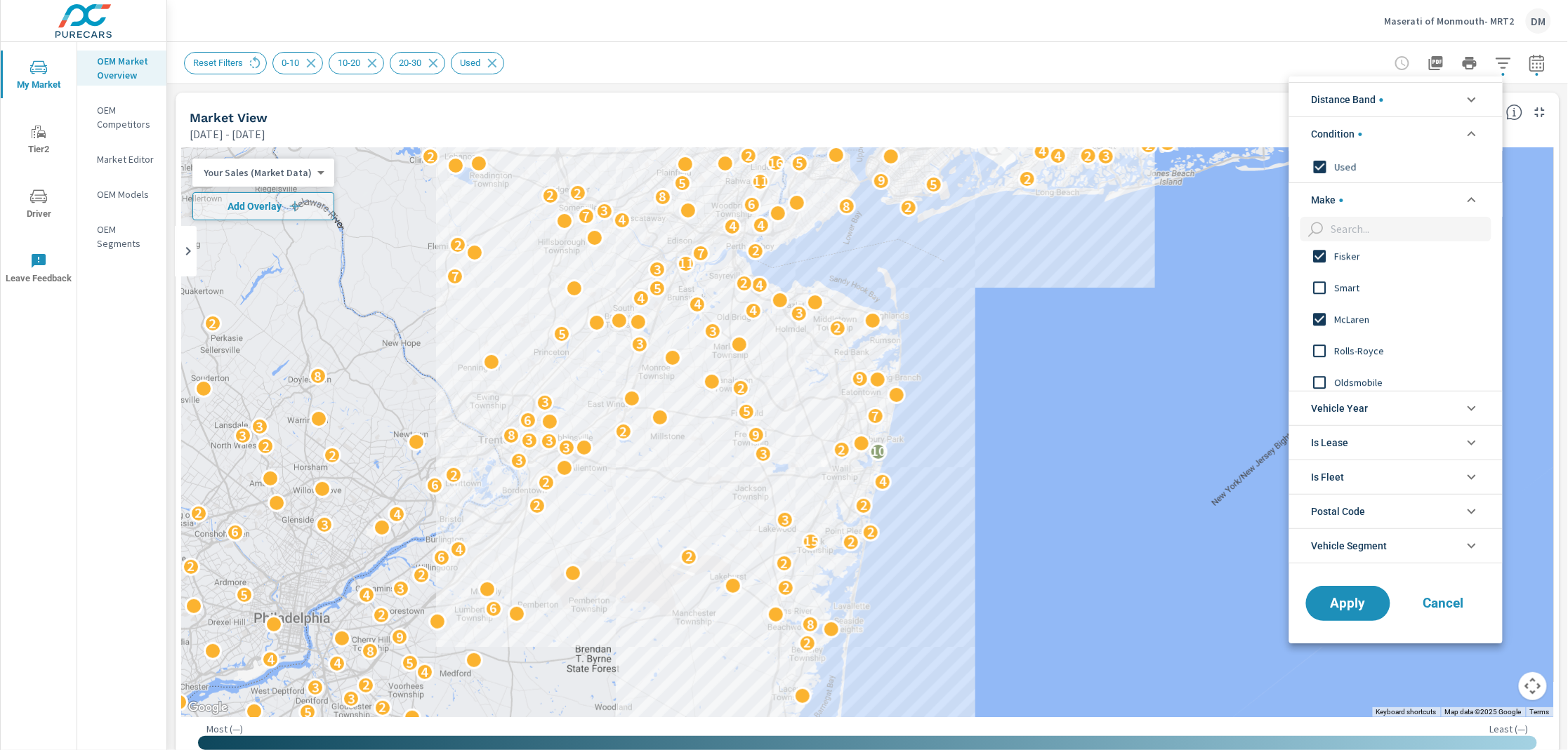
click at [1320, 353] on input "filter options" at bounding box center [1320, 350] width 30 height 30
click at [1318, 335] on input "filter options" at bounding box center [1320, 338] width 30 height 30
click at [1318, 273] on input "filter options" at bounding box center [1320, 275] width 30 height 30
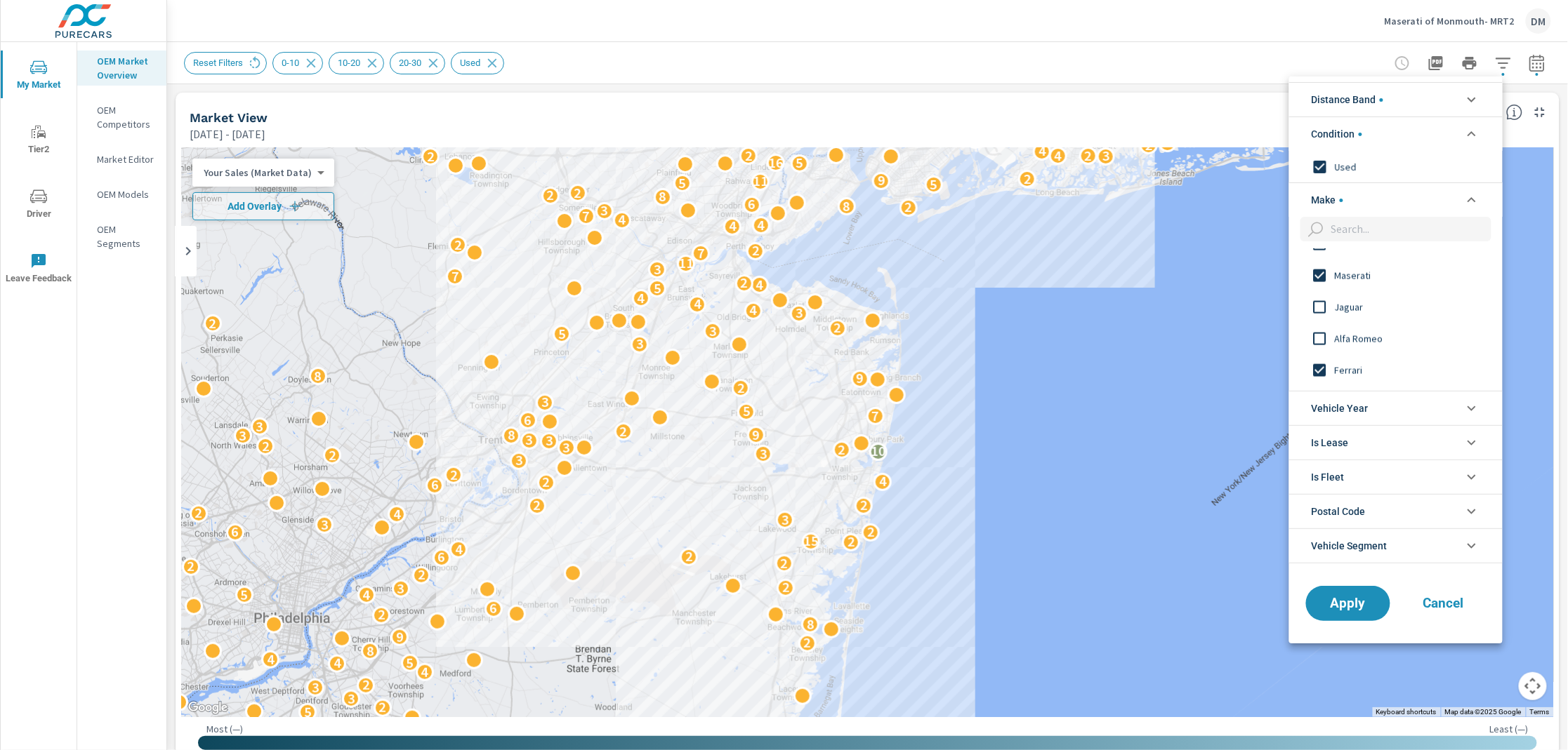
scroll to position [968, 0]
click at [1318, 339] on input "filter options" at bounding box center [1320, 338] width 30 height 30
click at [1347, 606] on span "Apply" at bounding box center [1348, 604] width 58 height 14
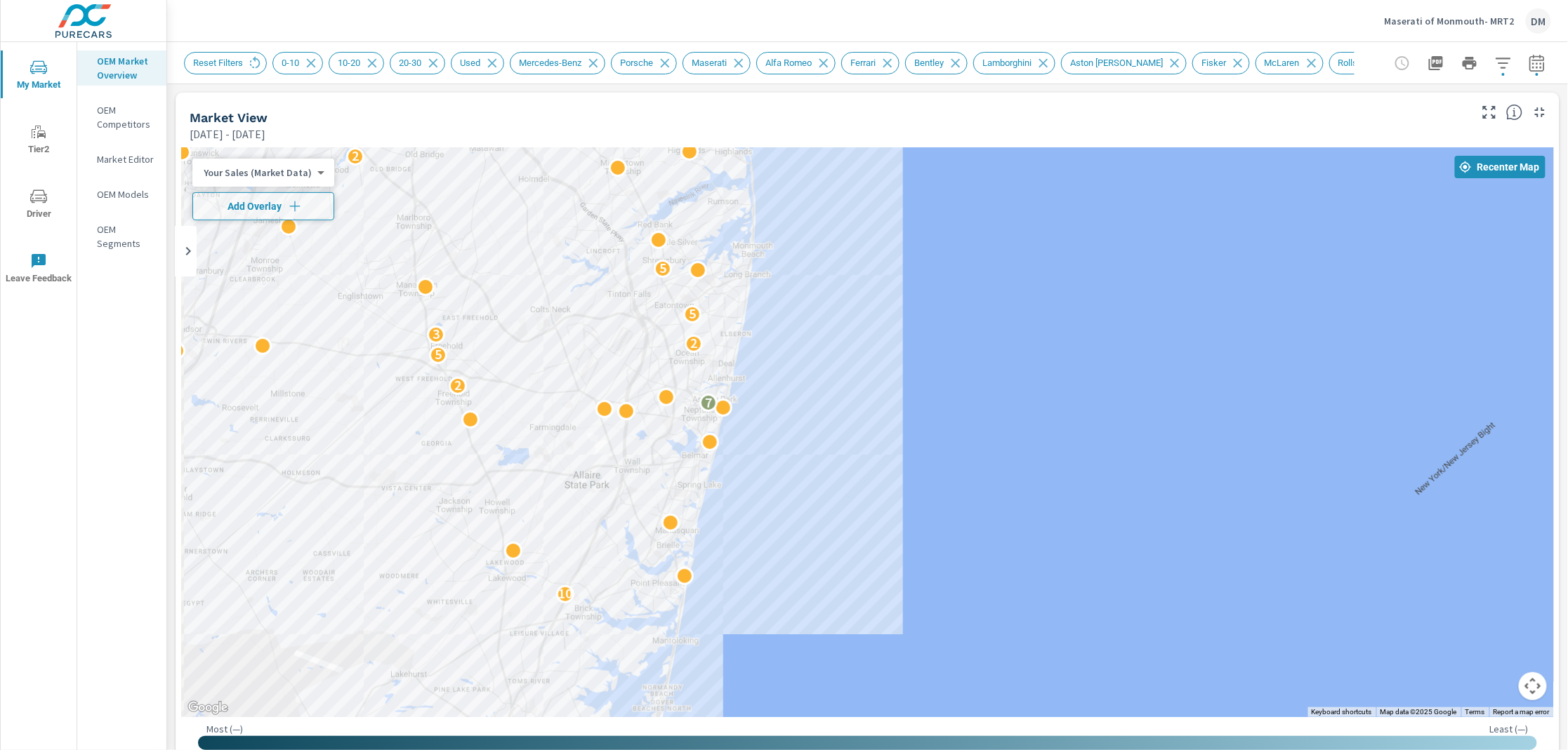
drag, startPoint x: 738, startPoint y: 459, endPoint x: 933, endPoint y: 468, distance: 195.2
click at [930, 468] on div "3 10 7 2 3 2 5 2 3 5 5 3 2 3 2 2 4 6 2 3 2 2 2 3 2 3 3 4 2 3 4 2" at bounding box center [867, 432] width 1372 height 570
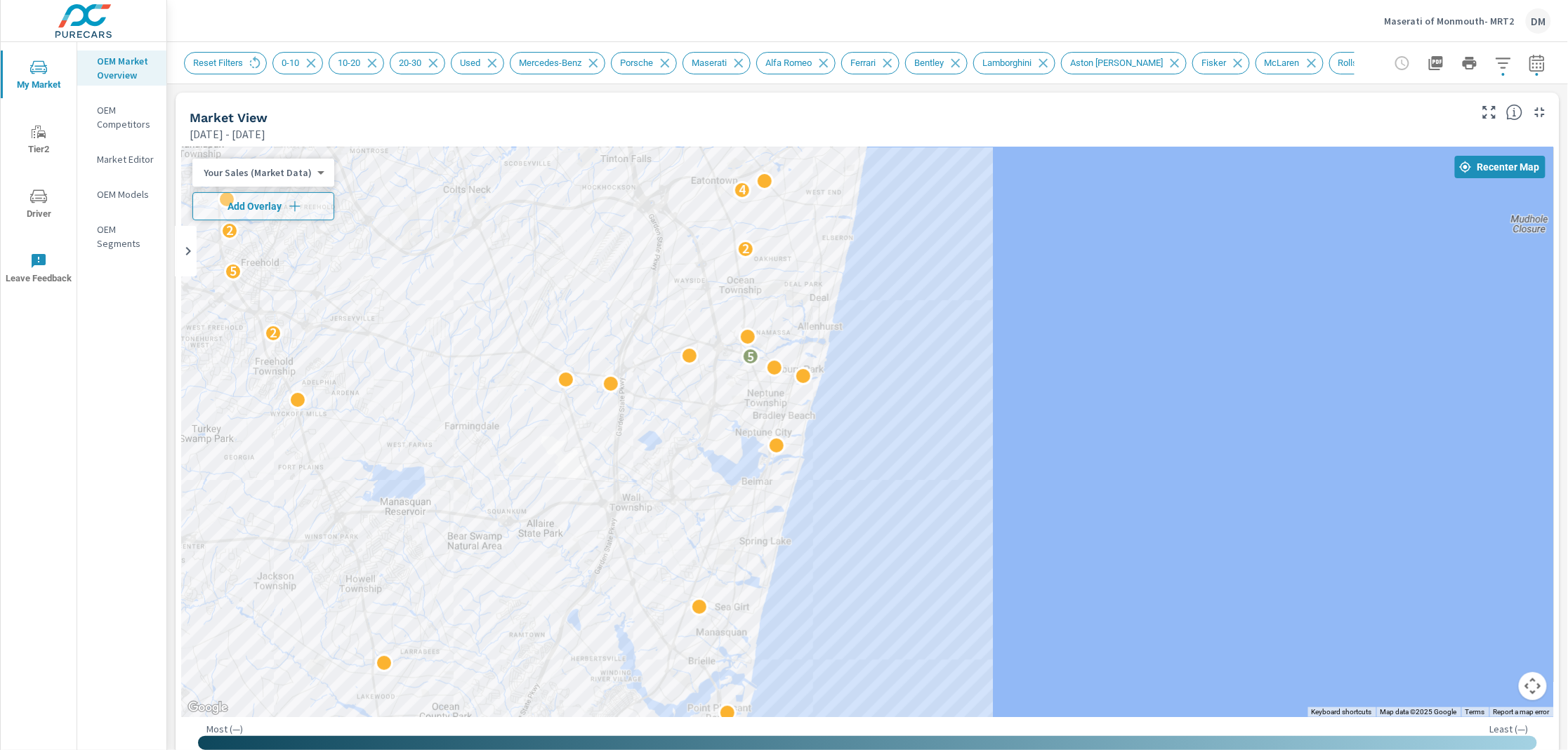
drag, startPoint x: 842, startPoint y: 448, endPoint x: 1074, endPoint y: 500, distance: 237.8
click at [1074, 500] on div "2 8 5 2 5 2 2 4 4 2" at bounding box center [867, 432] width 1372 height 570
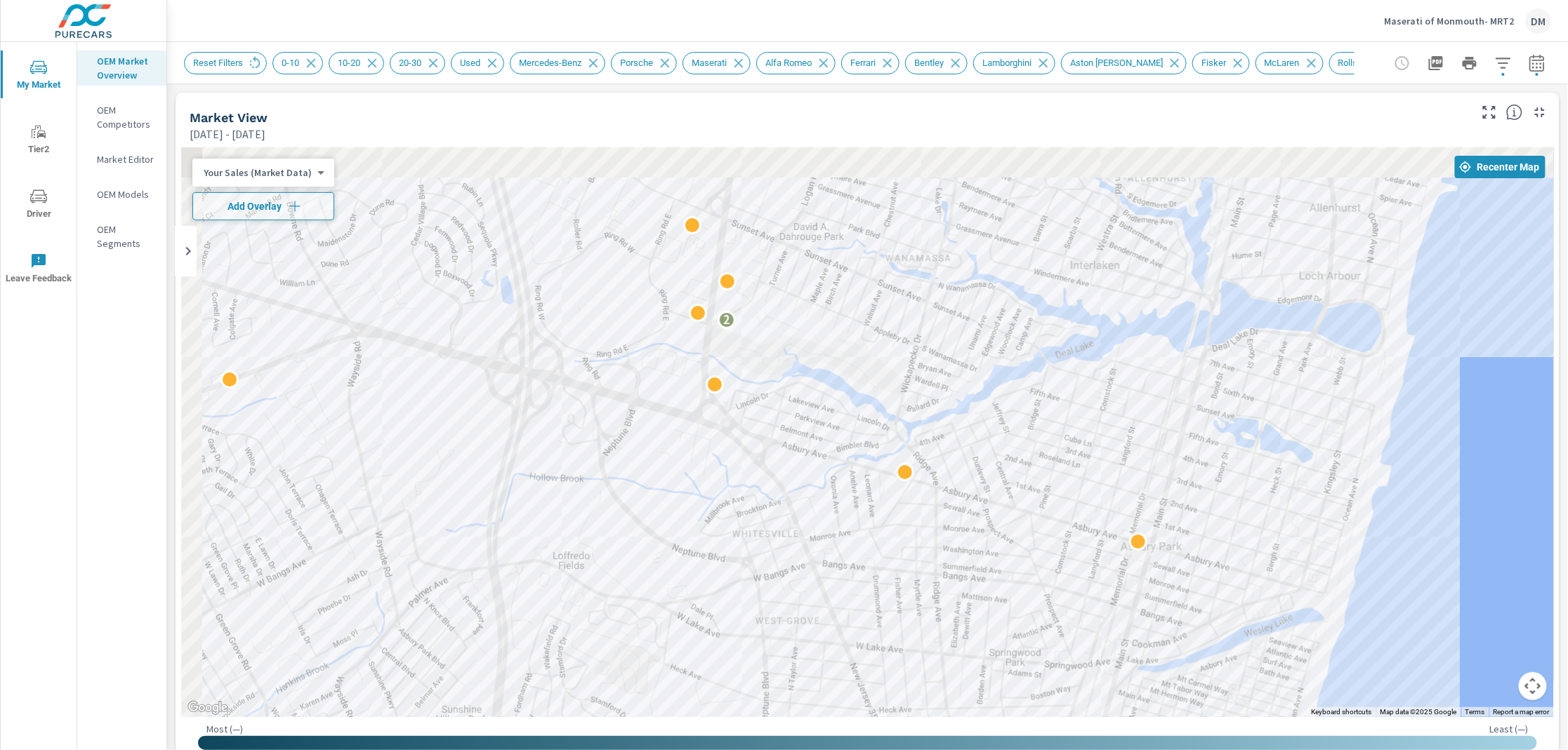
drag, startPoint x: 1069, startPoint y: 421, endPoint x: 1334, endPoint y: 647, distance: 348.3
click at [1334, 647] on div "2" at bounding box center [867, 432] width 1372 height 570
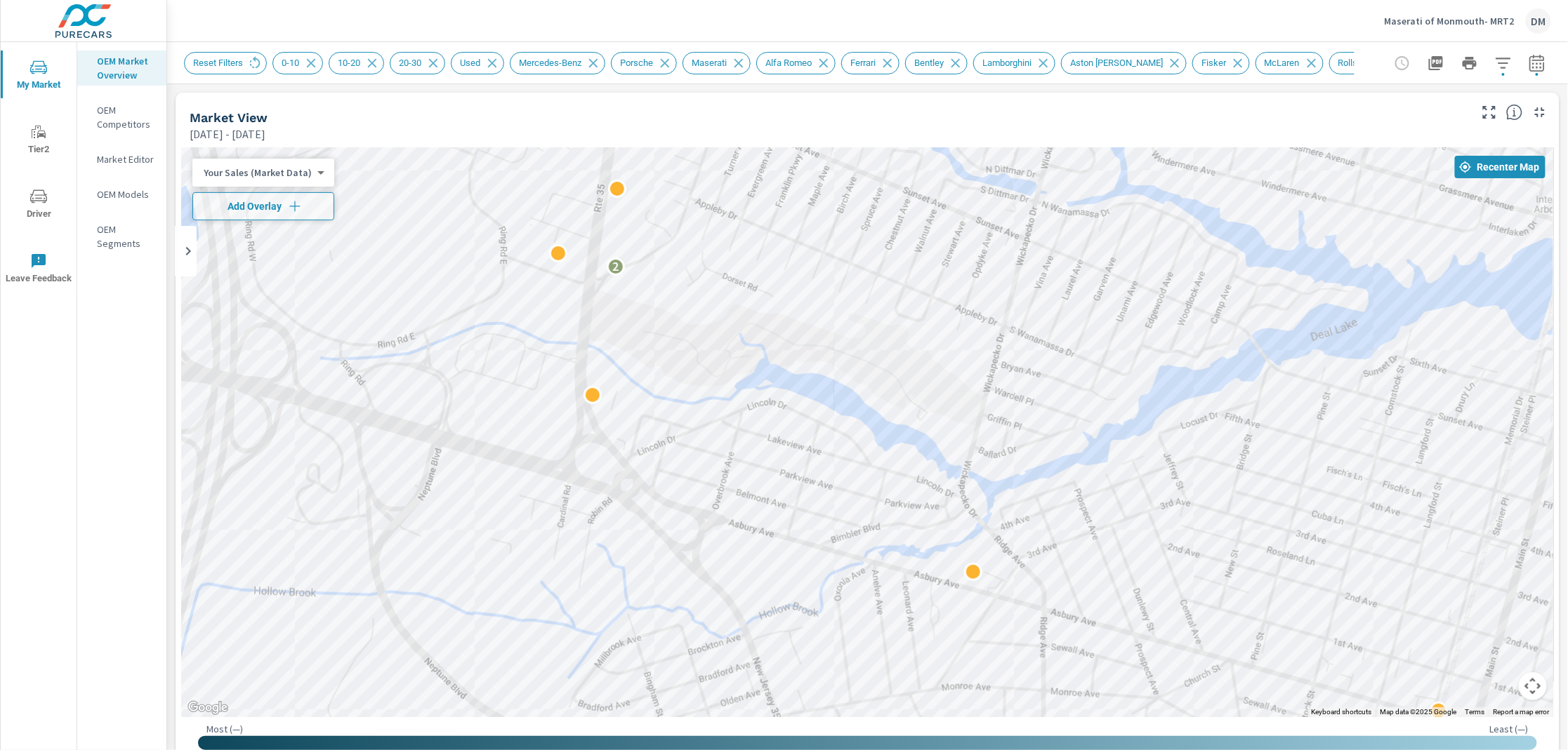
drag, startPoint x: 806, startPoint y: 348, endPoint x: 1026, endPoint y: 493, distance: 263.5
click at [1026, 498] on div "2" at bounding box center [867, 432] width 1372 height 570
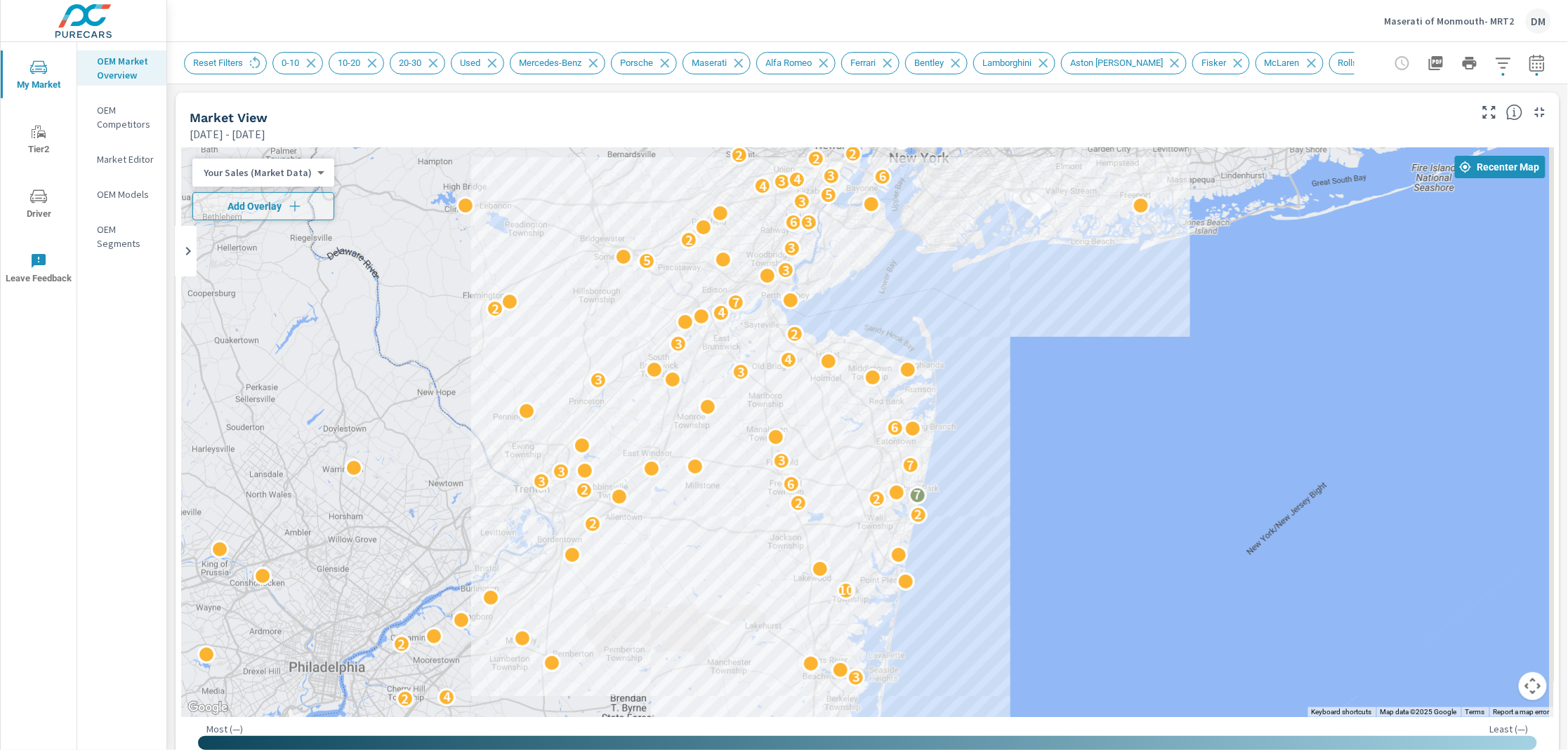
click at [295, 175] on body "My Market Tier2 Driver Leave Feedback OEM Market Overview OEM Competitors Marke…" at bounding box center [784, 375] width 1568 height 750
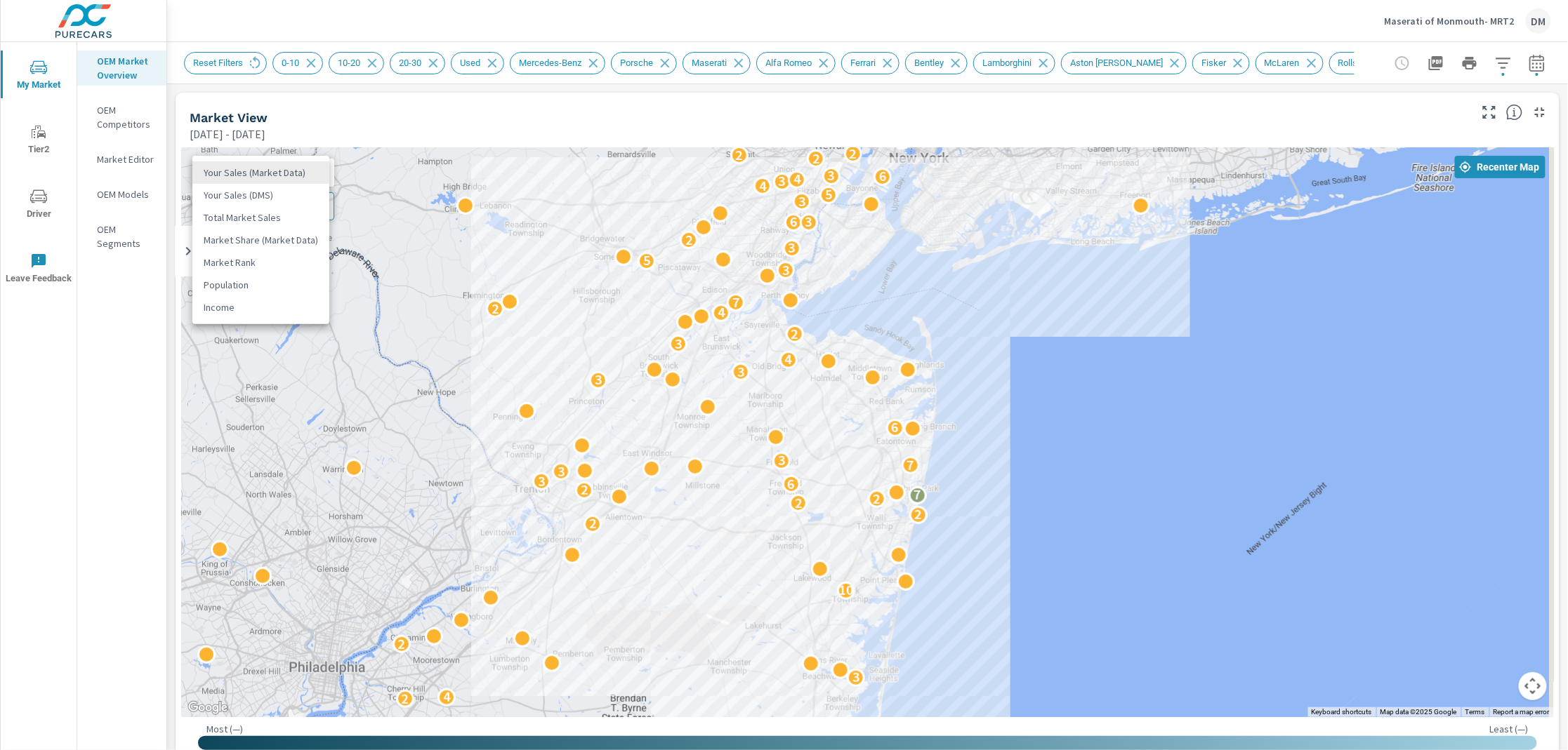
click at [271, 218] on li "Total Market Sales" at bounding box center [261, 218] width 137 height 23
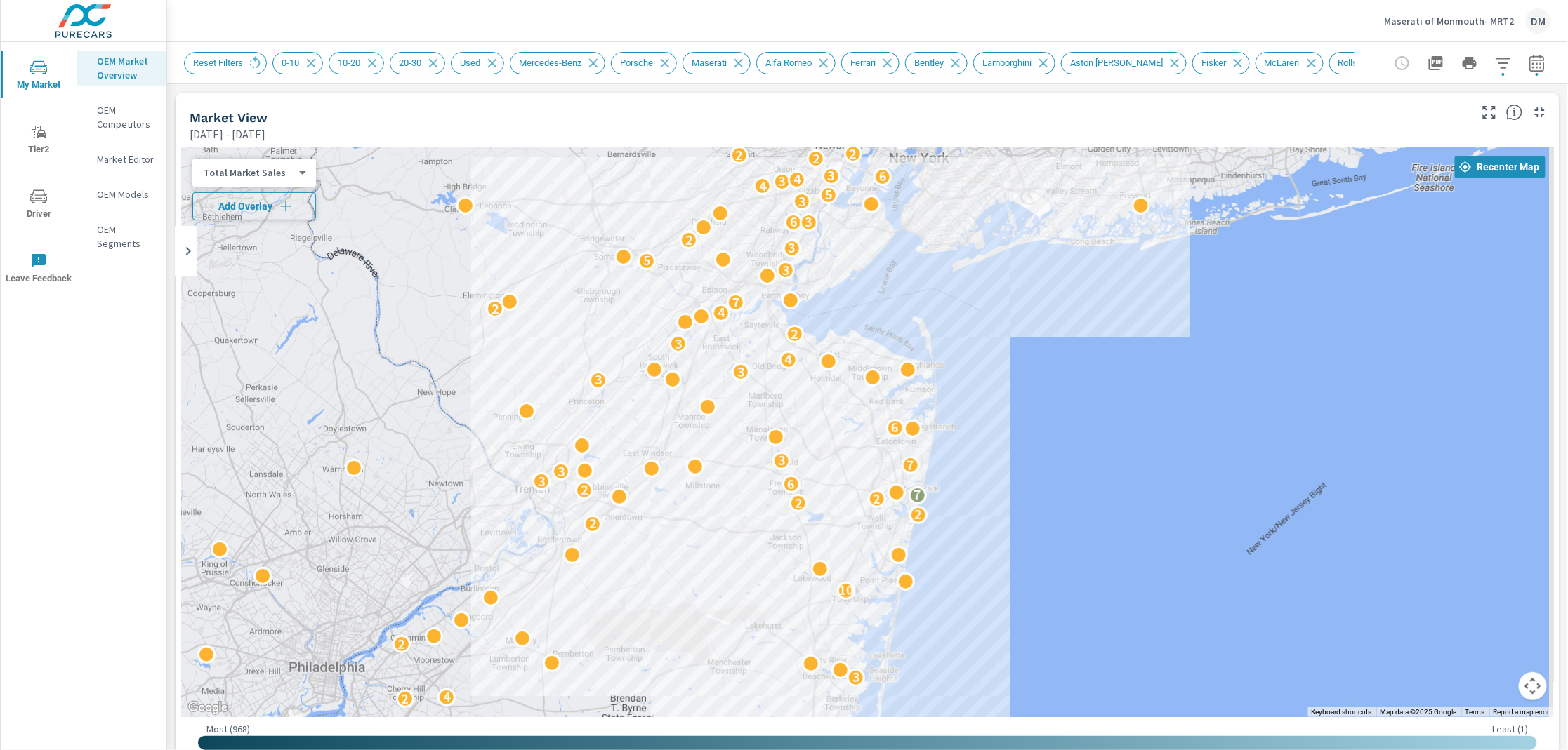
click at [266, 205] on span "Add Overlay" at bounding box center [254, 207] width 111 height 14
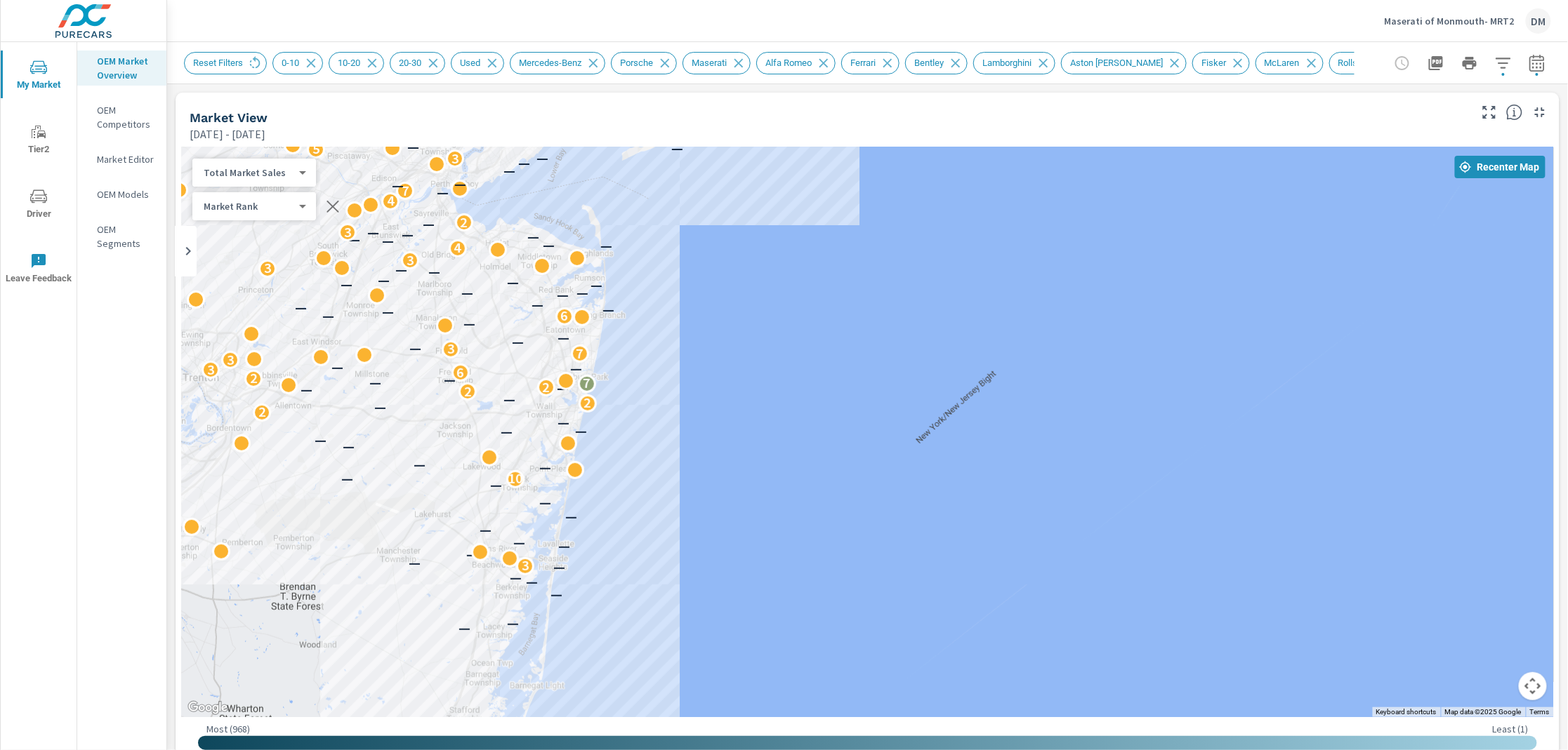
drag, startPoint x: 1262, startPoint y: 541, endPoint x: 747, endPoint y: 422, distance: 528.6
click at [927, 429] on div "2 2 2 — — — 2 4 — — — 3 — — — — 2 — — — — 10 — — — — — — — — 2 — 2 — 2 — — 2 7 …" at bounding box center [1059, 615] width 1046 height 588
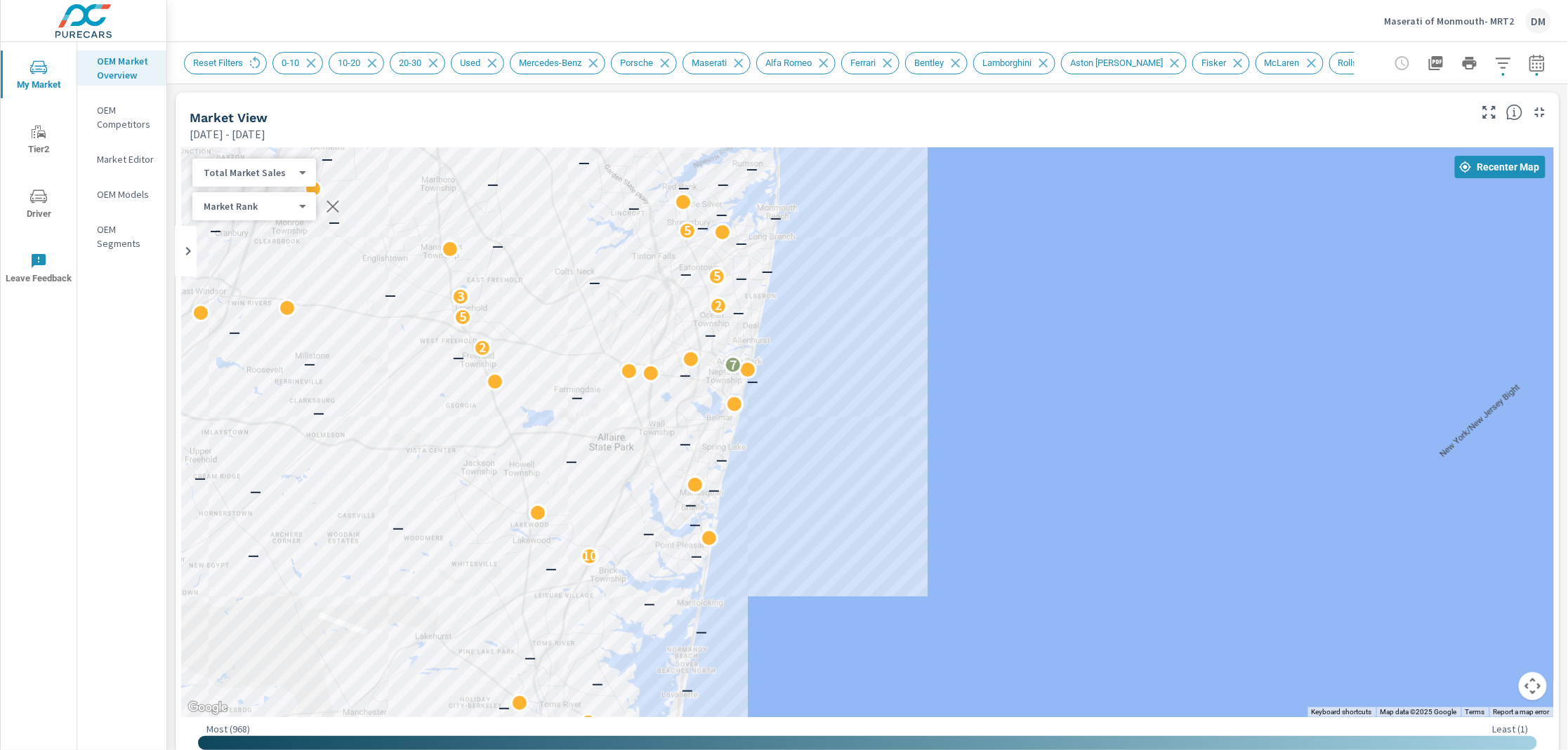
drag, startPoint x: 791, startPoint y: 411, endPoint x: 700, endPoint y: 358, distance: 105.3
click at [974, 416] on div "— — — — — — — — — 3 — — — — — — — 10 — — — — — — — — — — — — — — — — — 7 — — 2 …" at bounding box center [867, 432] width 1372 height 570
click at [293, 209] on body "My Market Tier2 Driver Leave Feedback OEM Market Overview OEM Competitors Marke…" at bounding box center [784, 375] width 1568 height 750
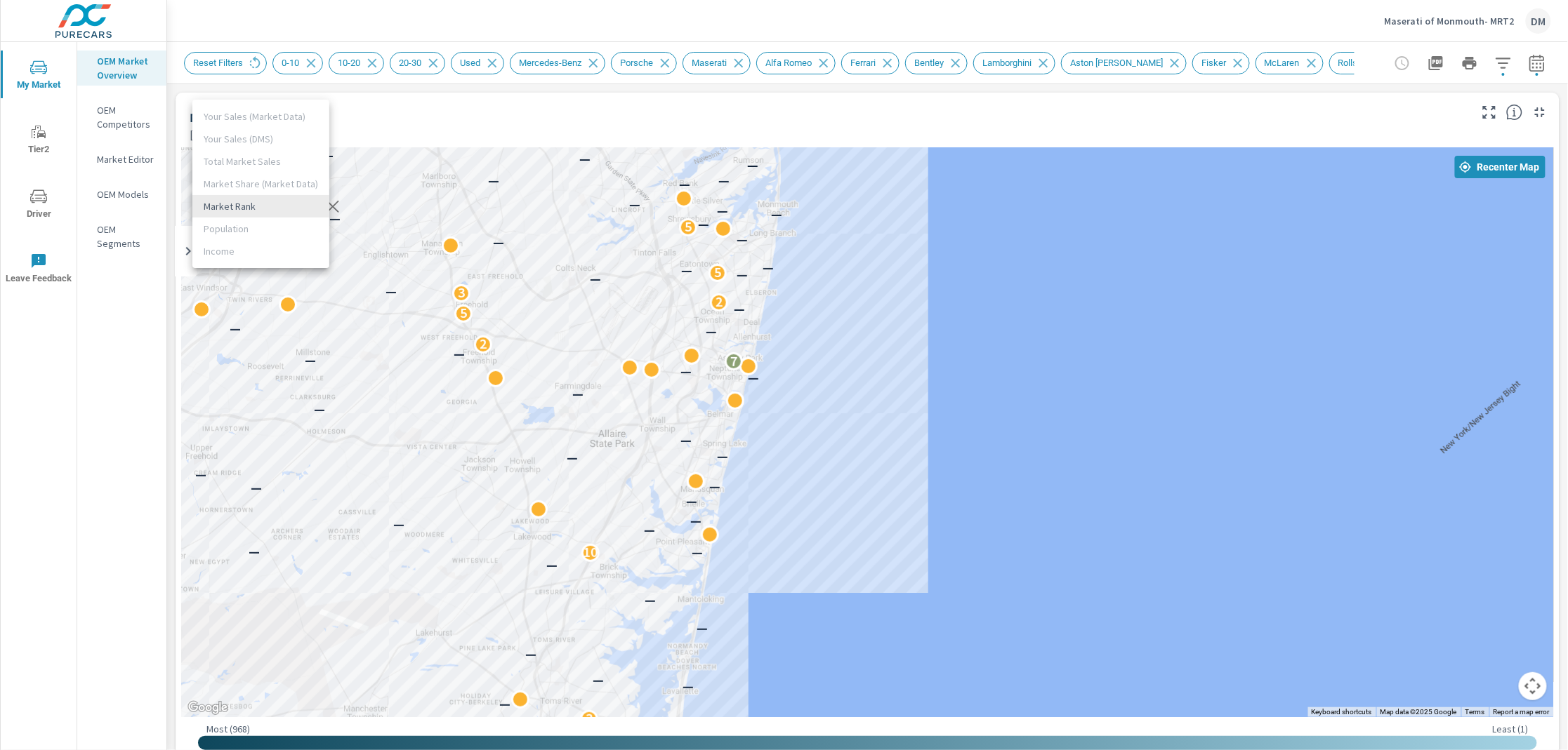
click at [963, 334] on div at bounding box center [784, 375] width 1568 height 750
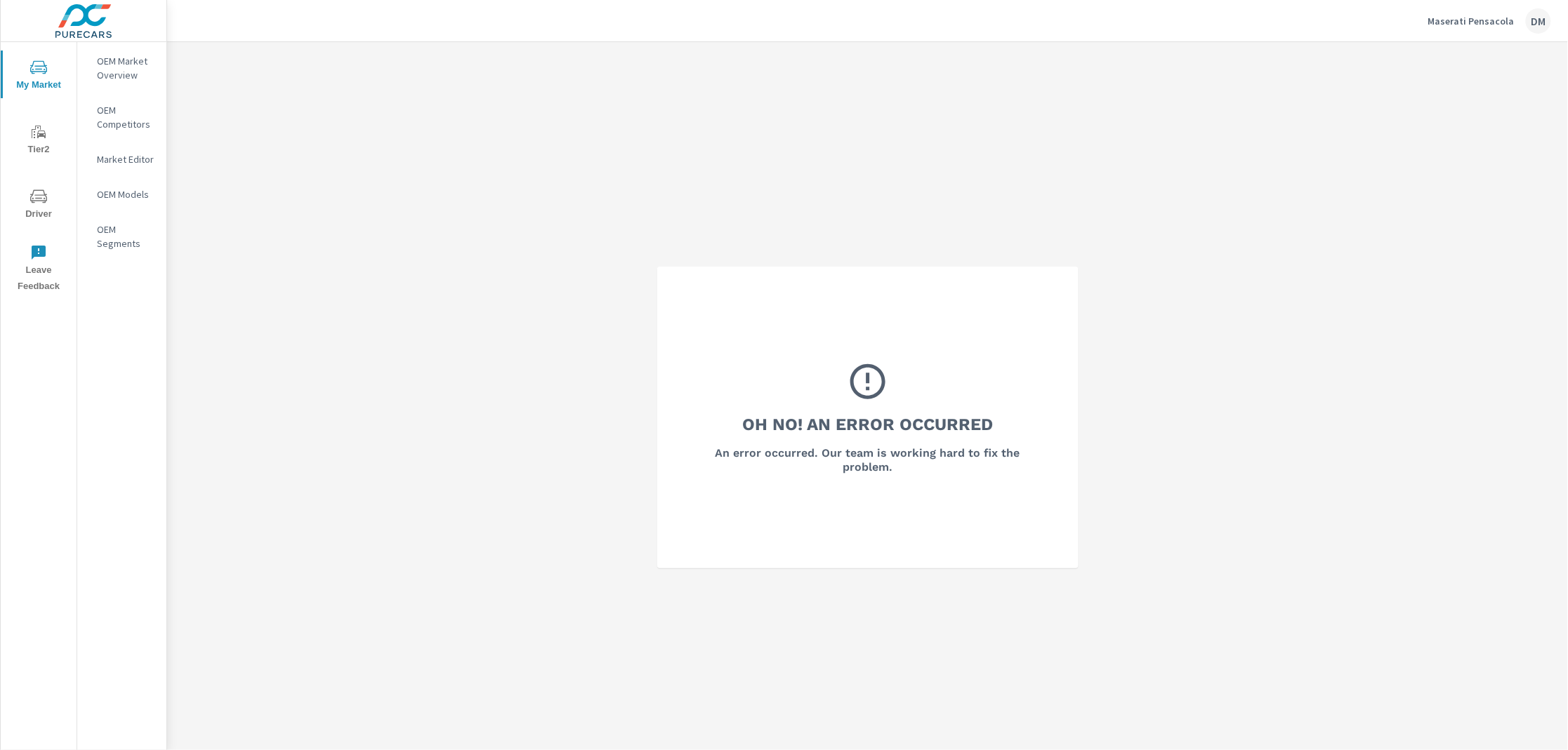
click at [41, 75] on span "My Market" at bounding box center [39, 76] width 68 height 35
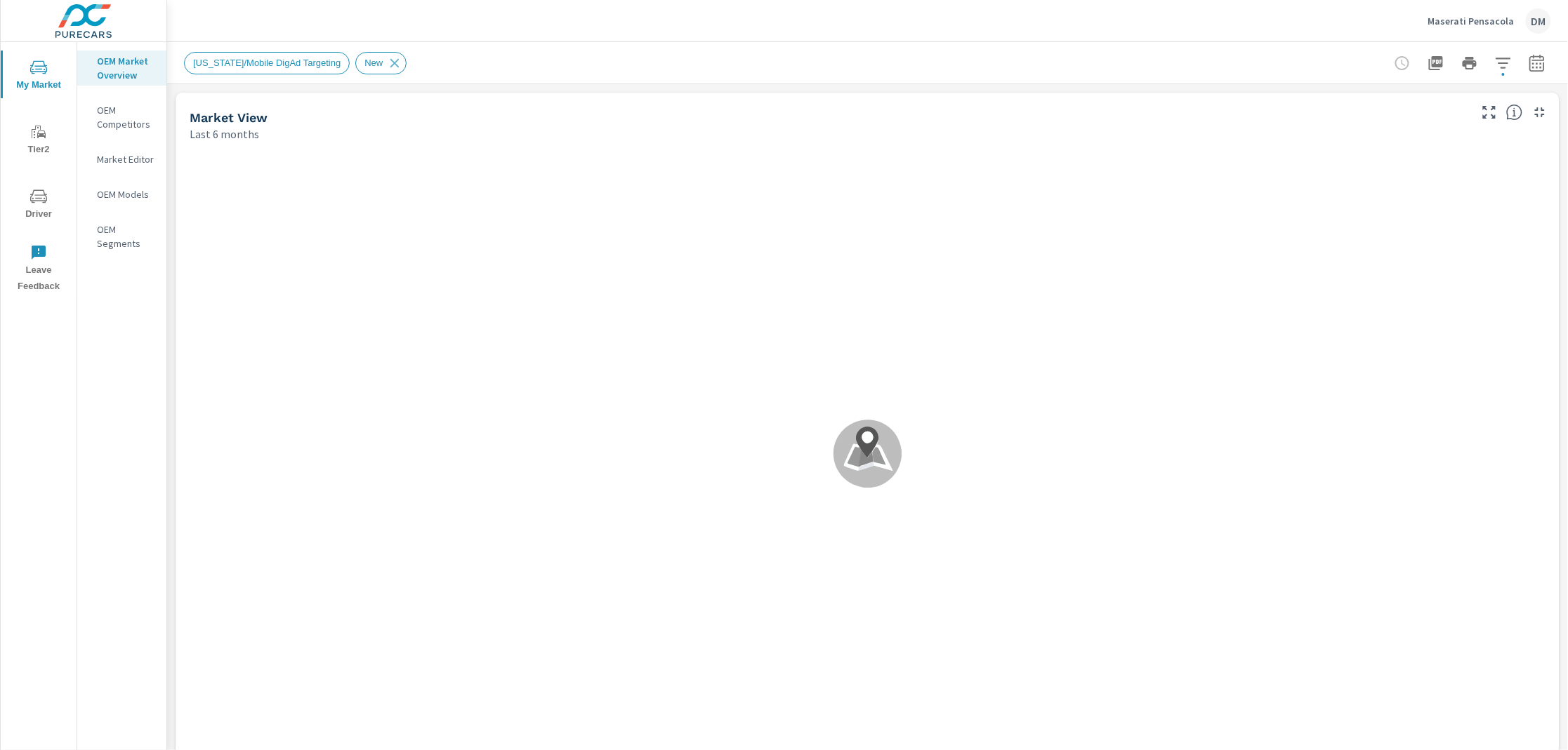
click at [1452, 18] on p "Maserati Pensacola" at bounding box center [1471, 20] width 86 height 13
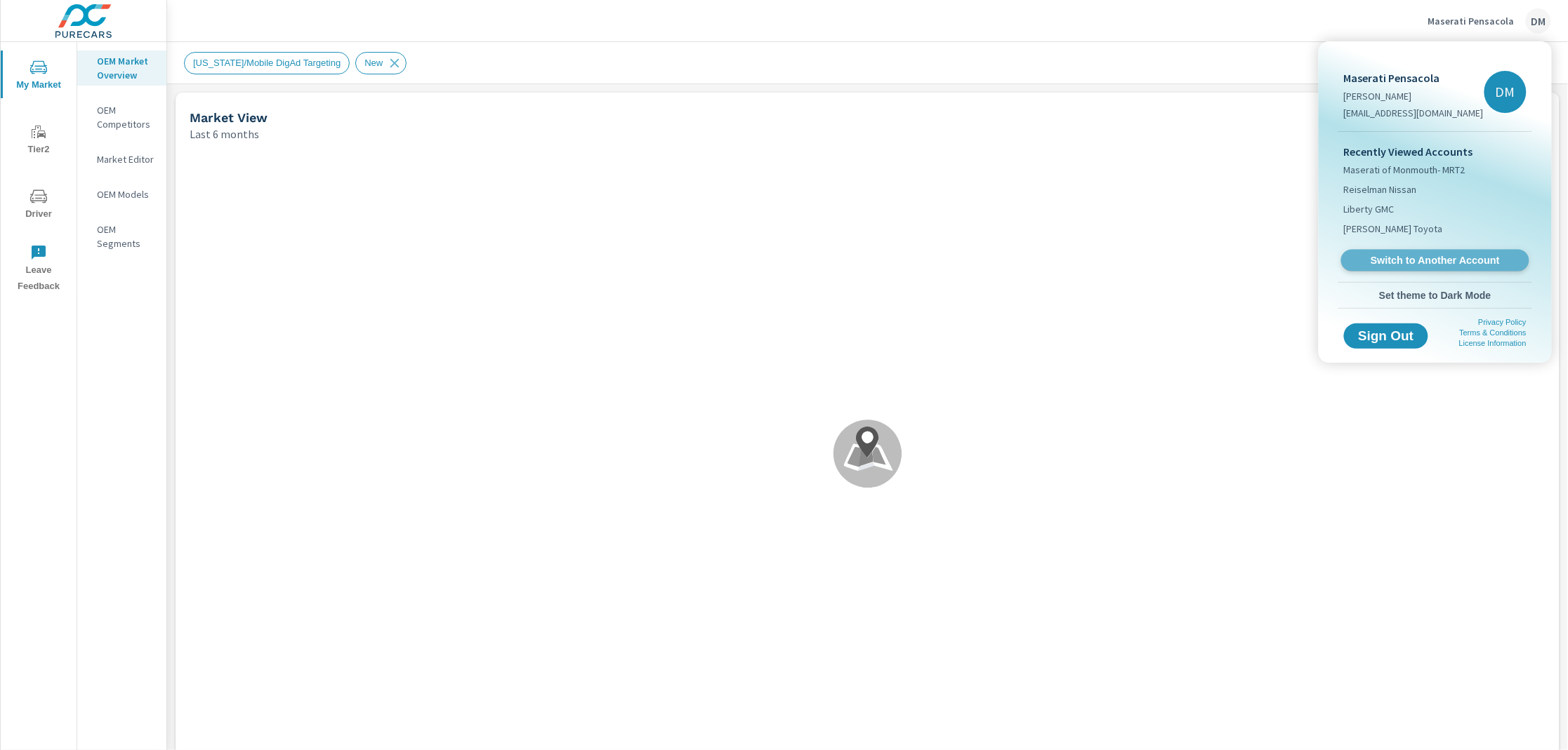
click at [1405, 256] on span "Switch to Another Account" at bounding box center [1434, 261] width 172 height 14
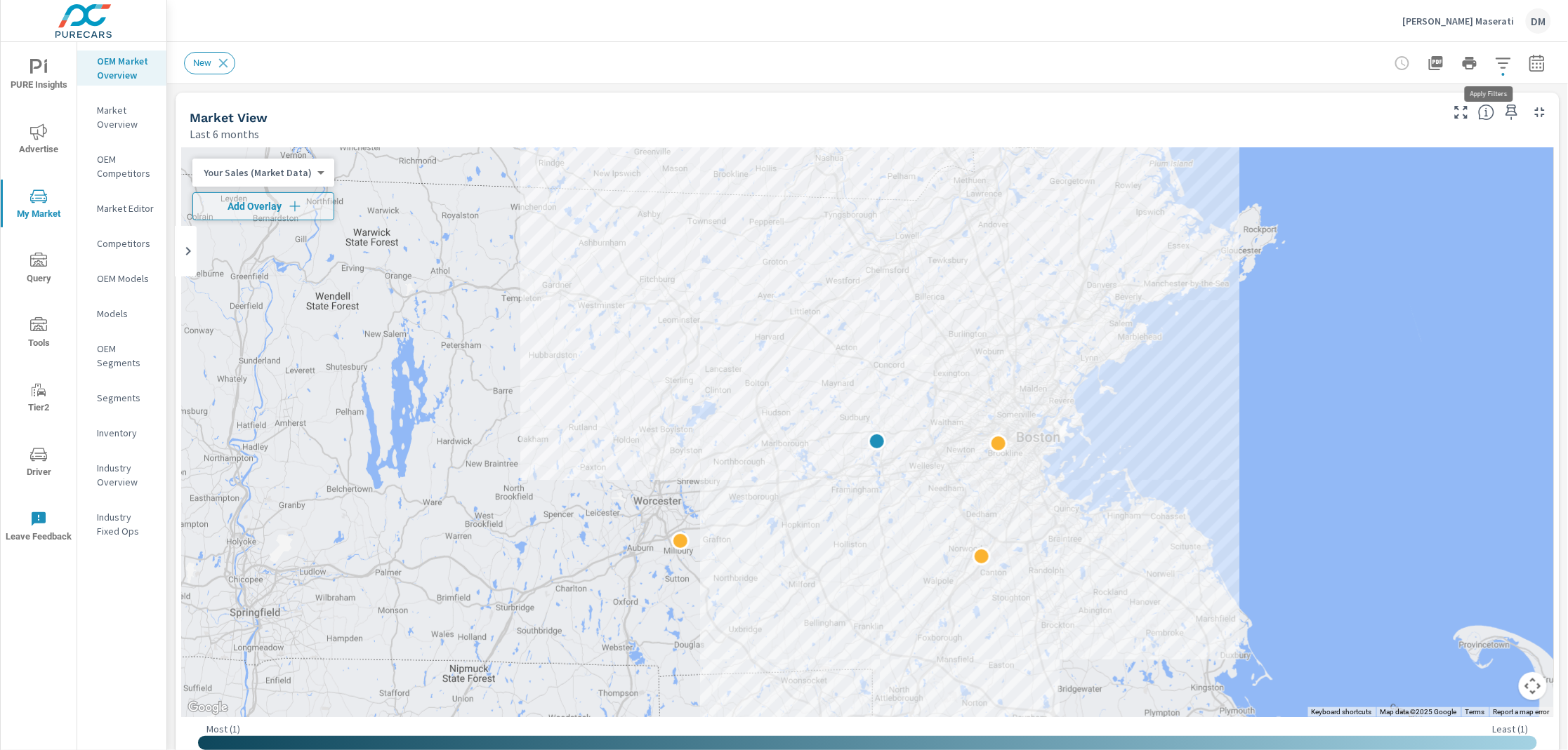
click at [1494, 63] on icon "button" at bounding box center [1503, 63] width 17 height 17
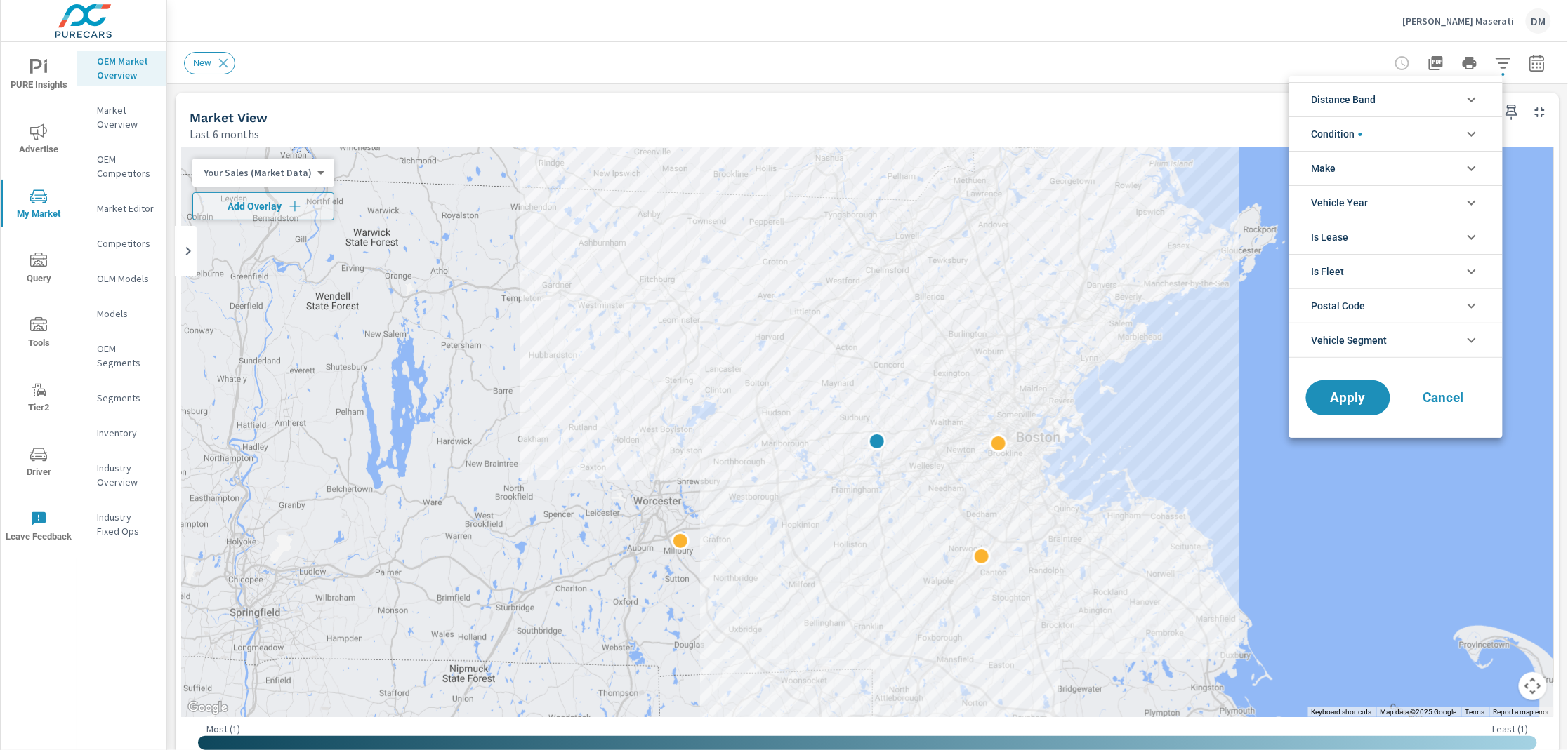
click at [1445, 93] on li "Distance Band" at bounding box center [1396, 99] width 213 height 35
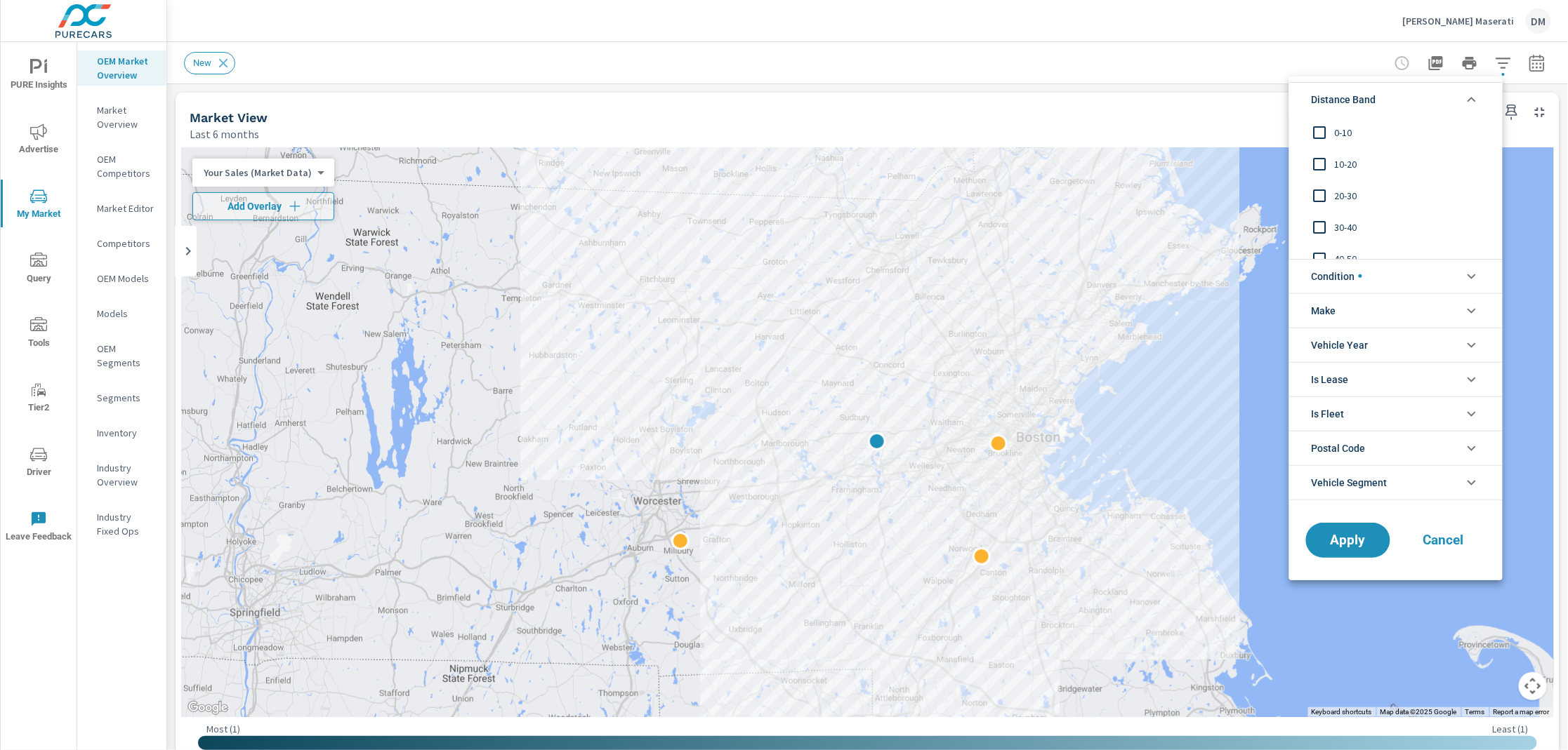
click at [1322, 125] on input "filter options" at bounding box center [1320, 132] width 30 height 30
click at [1322, 163] on input "filter options" at bounding box center [1320, 164] width 30 height 30
click at [1322, 191] on input "filter options" at bounding box center [1320, 196] width 30 height 30
click at [1319, 224] on input "filter options" at bounding box center [1320, 227] width 30 height 30
click at [1317, 249] on input "filter options" at bounding box center [1320, 259] width 30 height 30
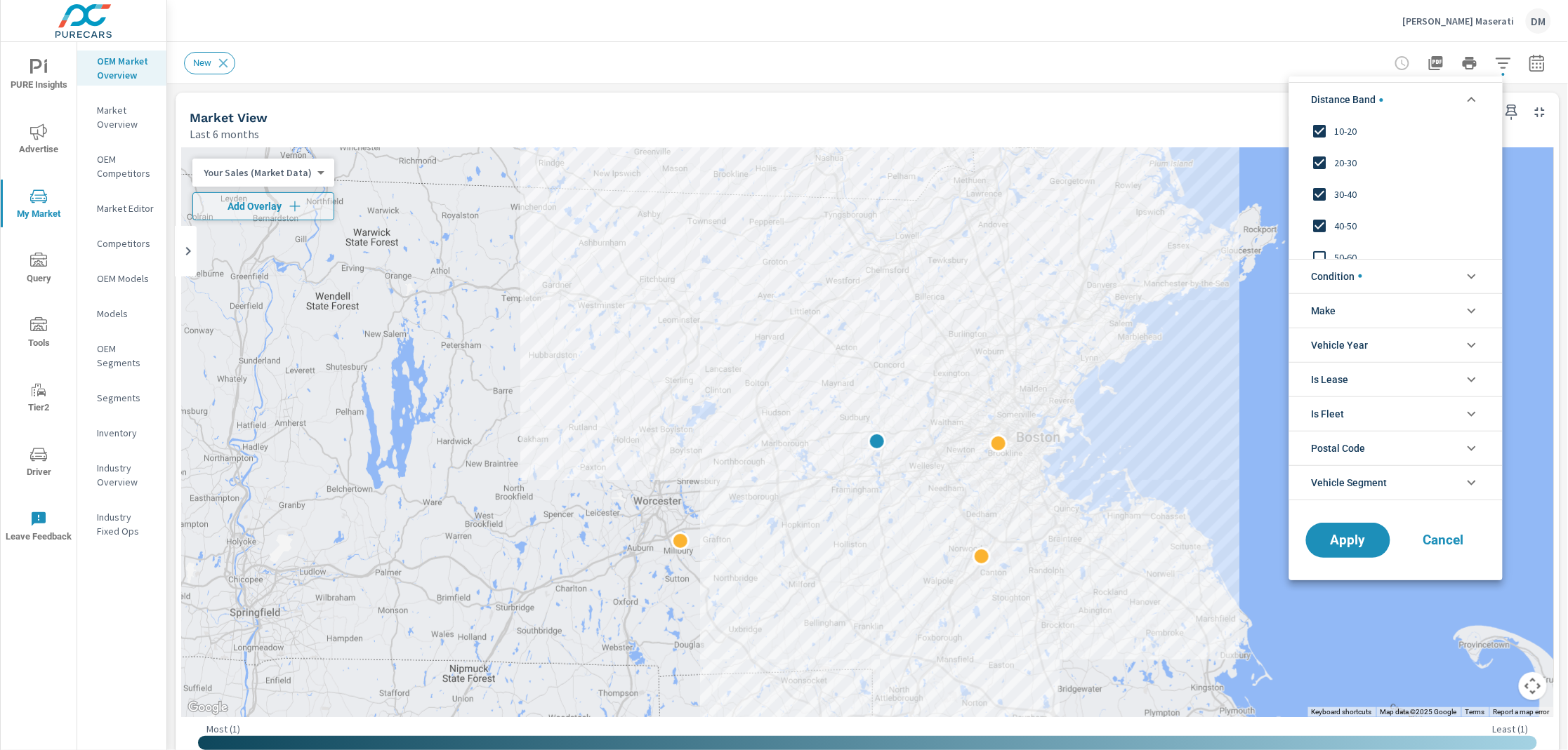
scroll to position [47, 0]
click at [1318, 243] on input "filter options" at bounding box center [1320, 243] width 30 height 30
click at [1340, 273] on span "Condition" at bounding box center [1337, 277] width 51 height 34
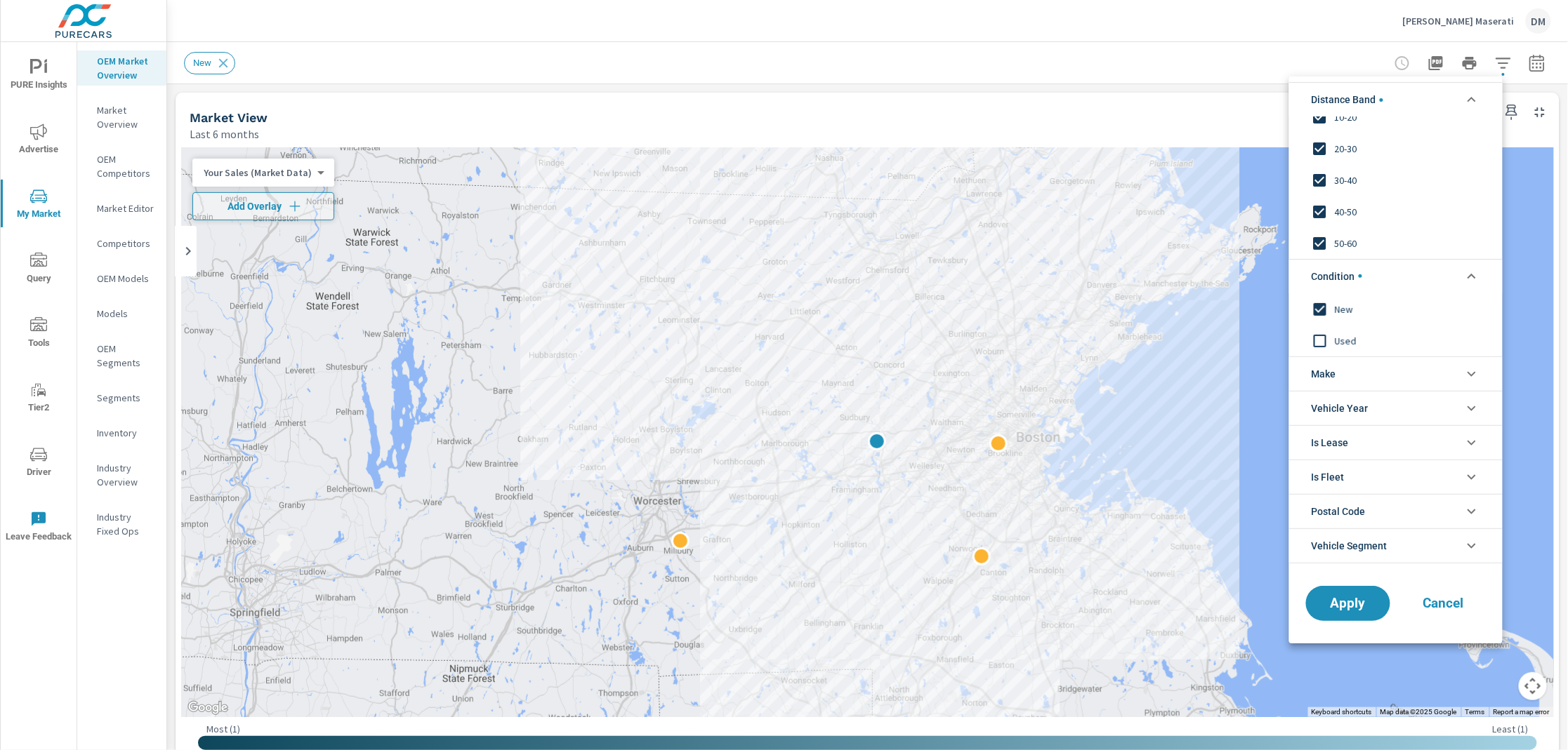
click at [1350, 376] on li "Make" at bounding box center [1396, 373] width 213 height 35
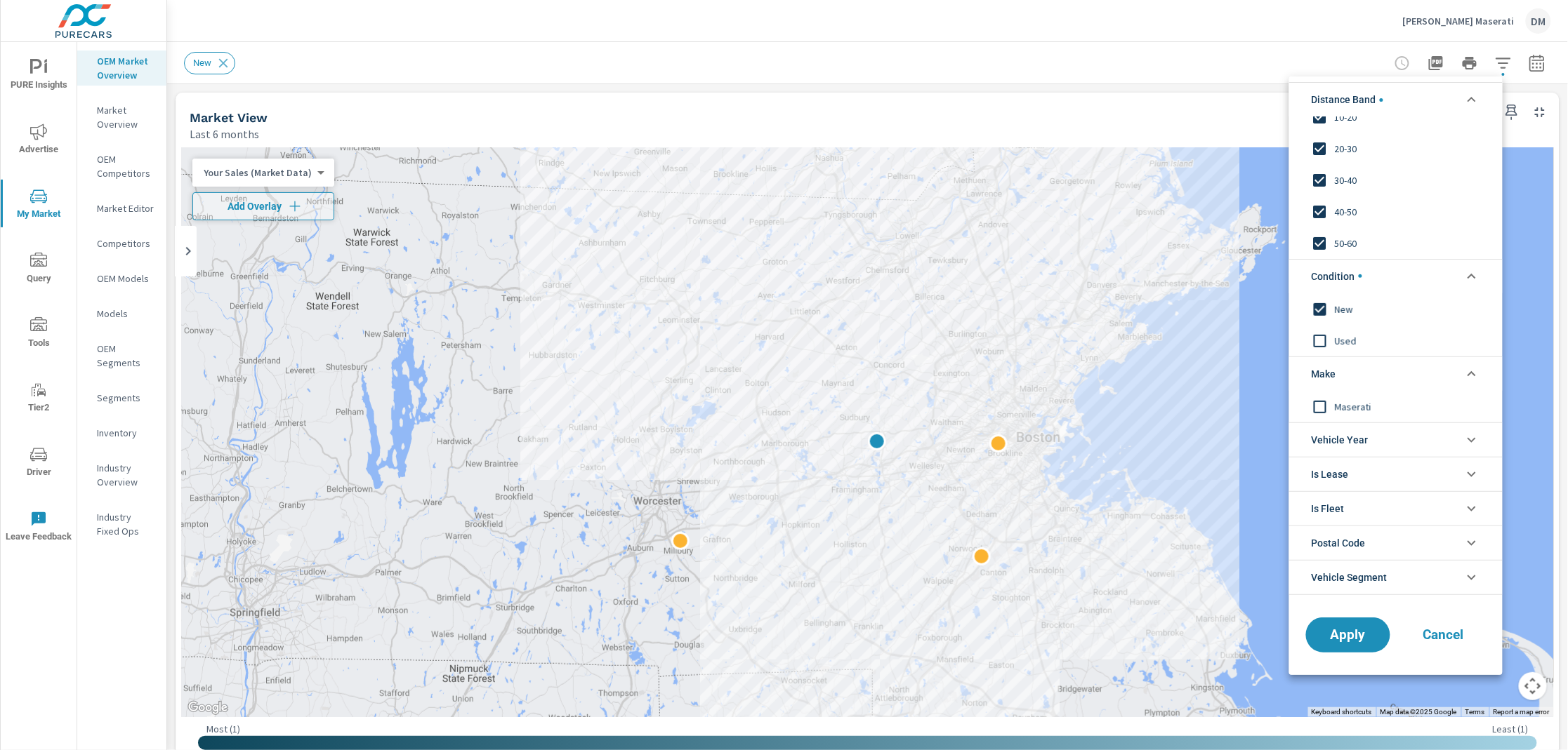
click at [1319, 404] on input "filter options" at bounding box center [1320, 406] width 30 height 30
click at [1355, 635] on span "Apply" at bounding box center [1348, 635] width 58 height 14
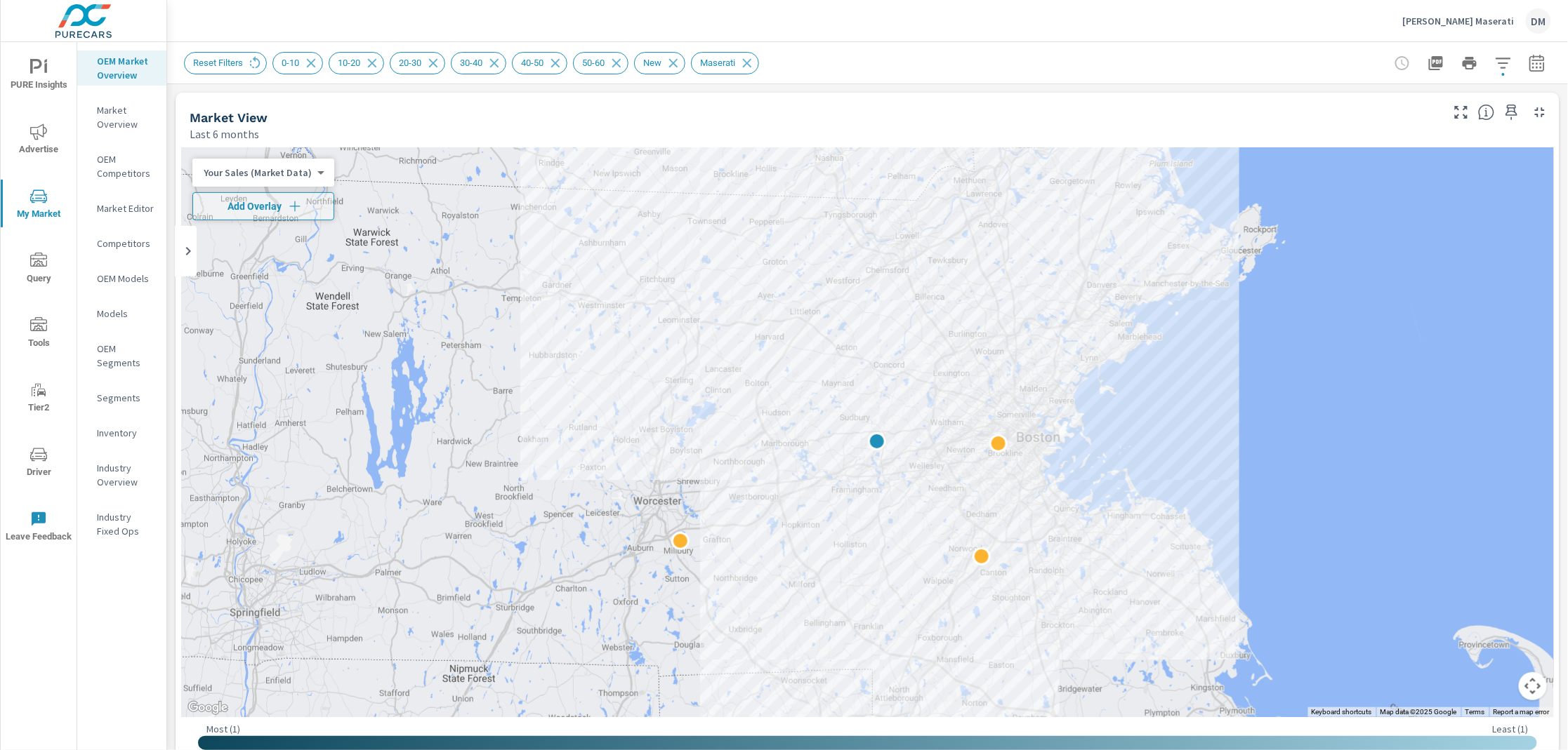
click at [301, 171] on body "PURE Insights Advertise My Market Query Tools Tier2 Driver Leave Feedback OEM M…" at bounding box center [784, 375] width 1568 height 750
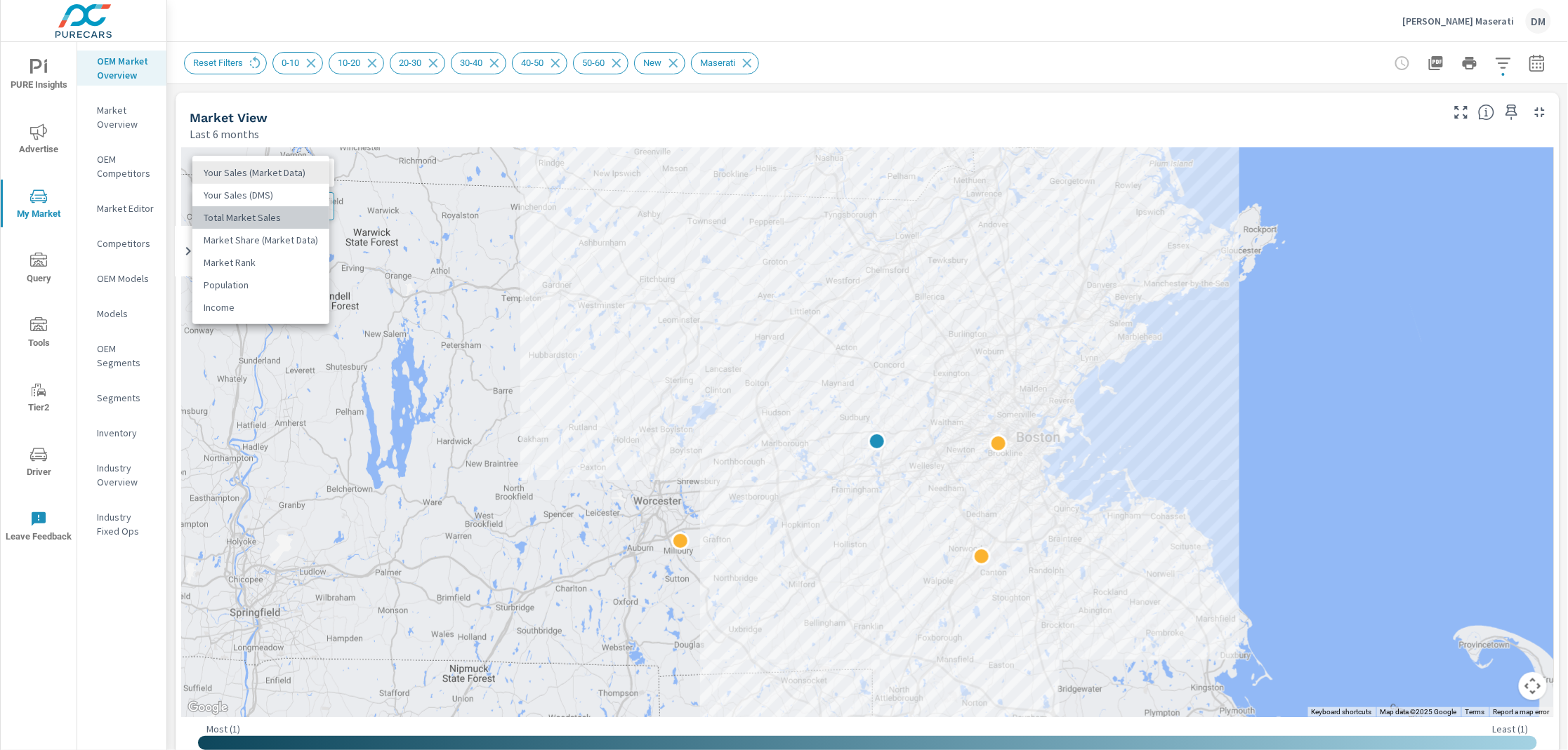
click at [276, 215] on li "Total Market Sales" at bounding box center [261, 218] width 137 height 23
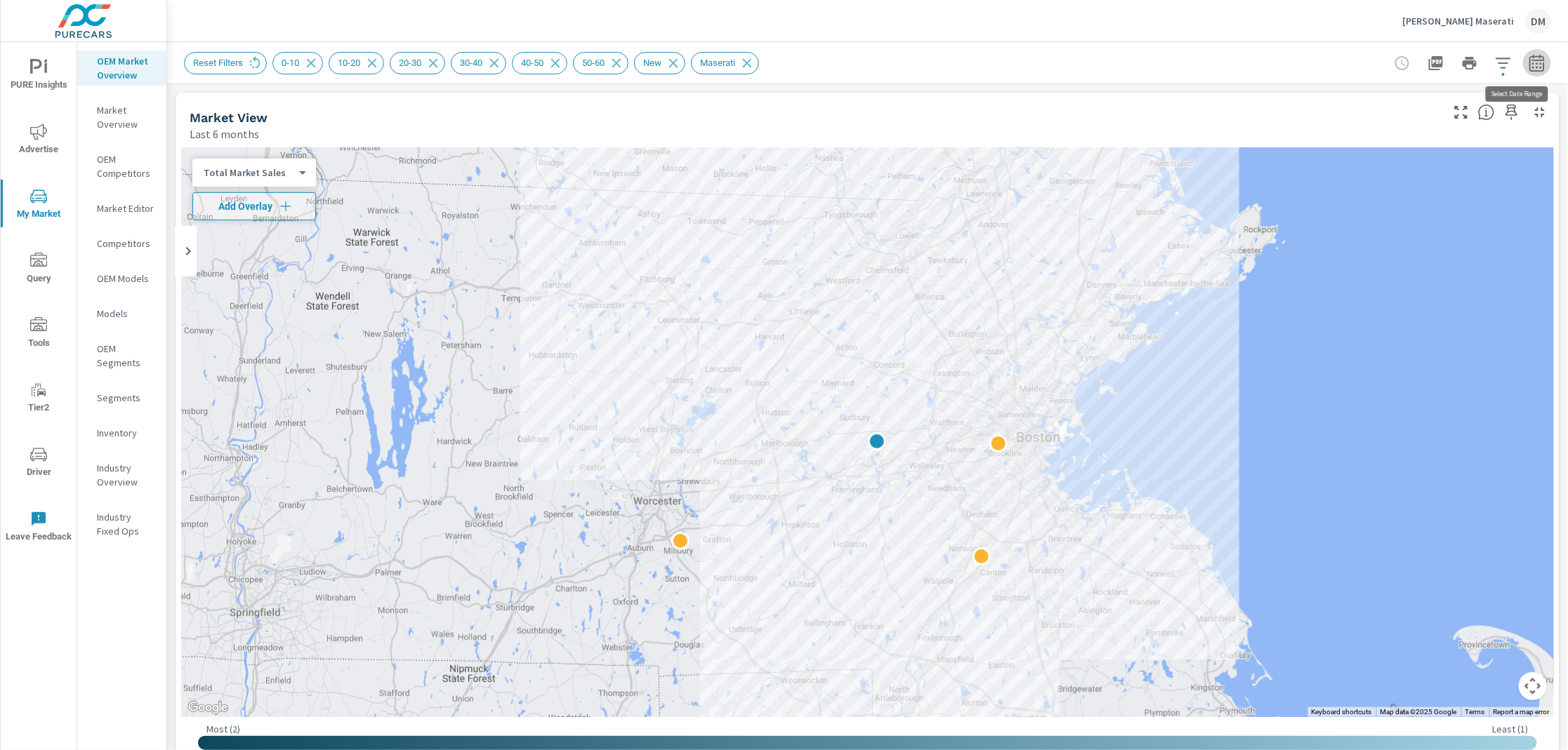
click at [1528, 67] on icon "button" at bounding box center [1537, 63] width 17 height 17
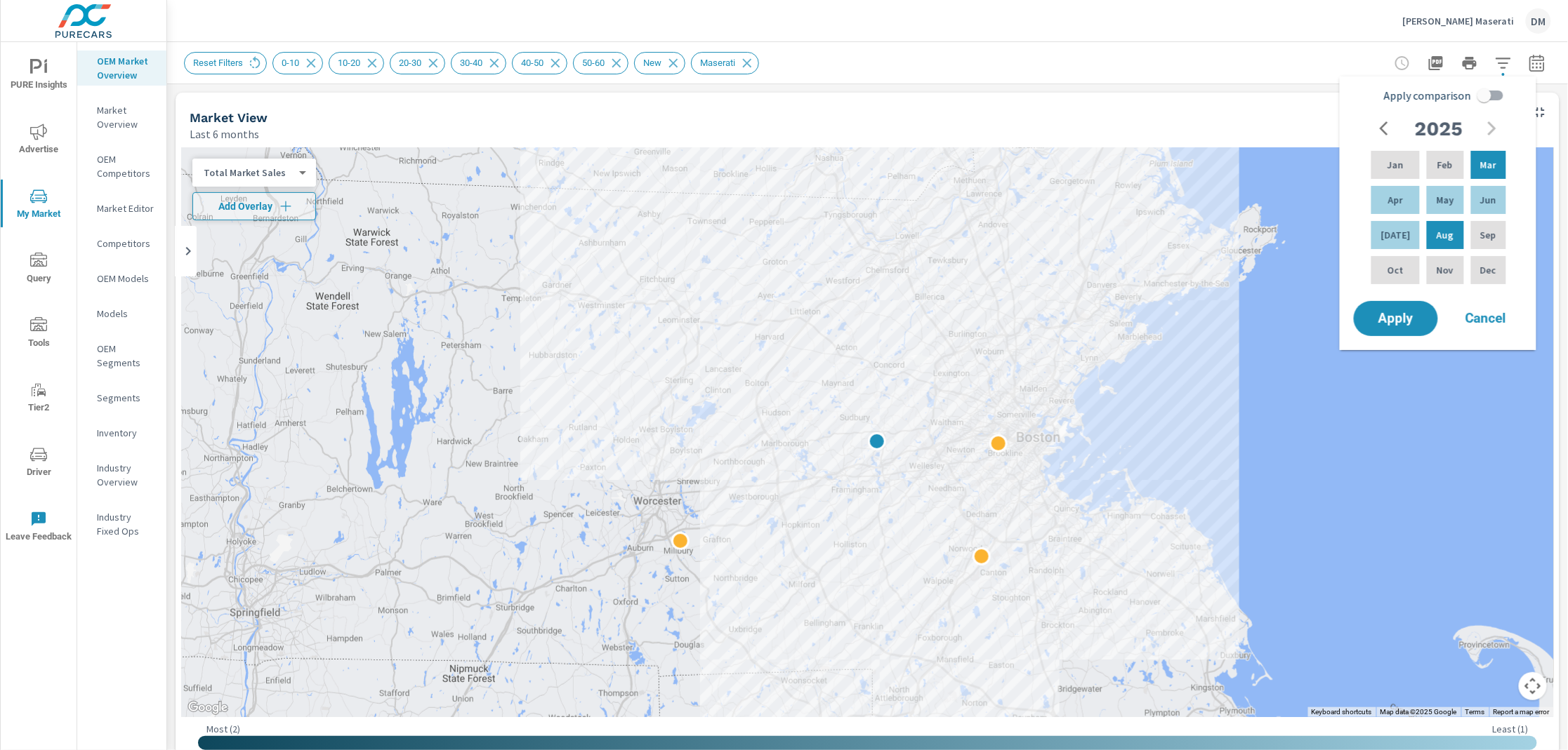
click at [1392, 127] on icon "button" at bounding box center [1388, 129] width 17 height 17
click at [1487, 236] on p "Sep" at bounding box center [1488, 235] width 16 height 14
click at [1496, 125] on icon "button" at bounding box center [1492, 129] width 17 height 17
click at [1394, 234] on p "Jul" at bounding box center [1395, 235] width 30 height 14
click at [1388, 323] on span "Apply" at bounding box center [1396, 319] width 58 height 14
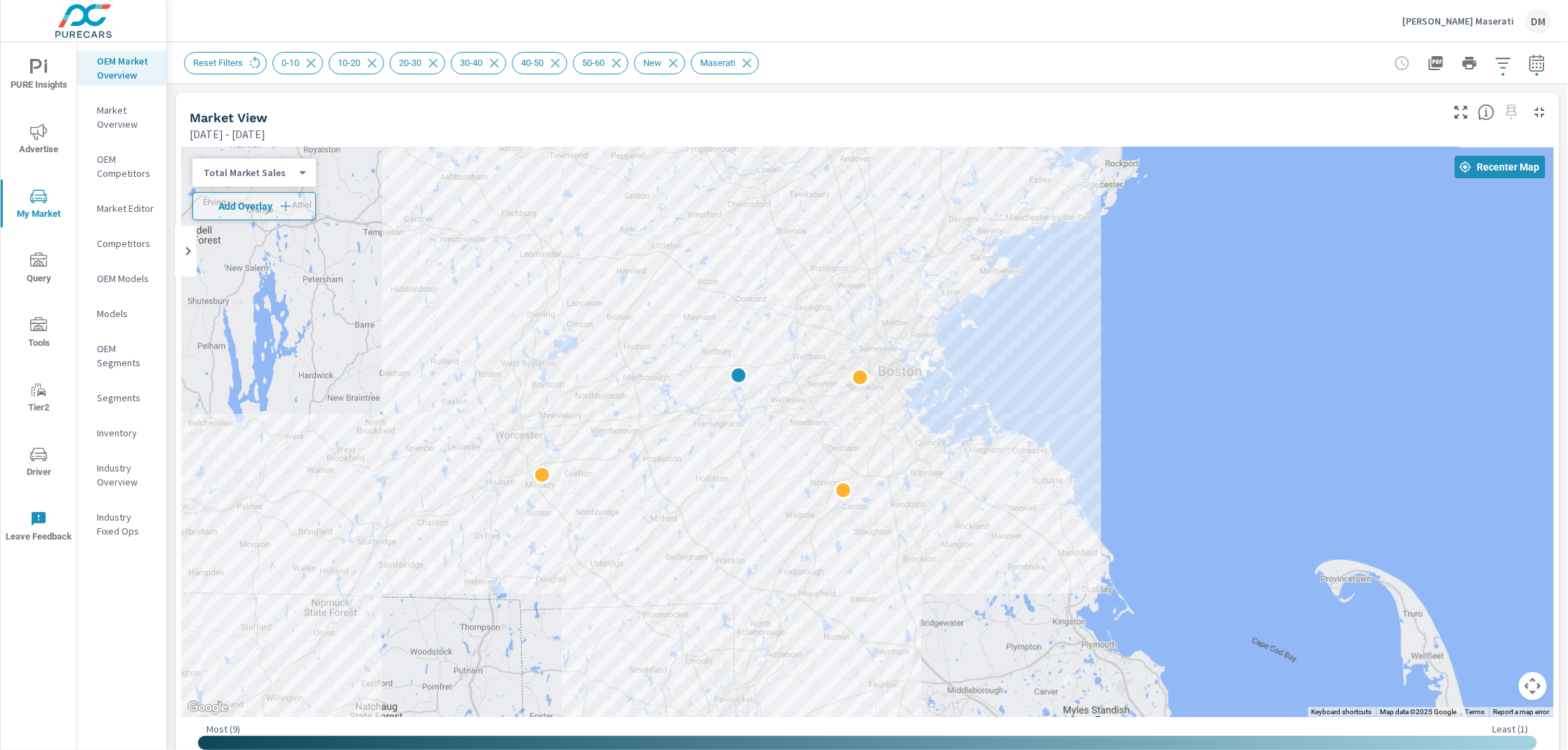
drag, startPoint x: 1301, startPoint y: 384, endPoint x: 1326, endPoint y: 301, distance: 86.7
click at [1334, 290] on div at bounding box center [1374, 583] width 1046 height 588
click at [279, 201] on icon "button" at bounding box center [285, 207] width 14 height 14
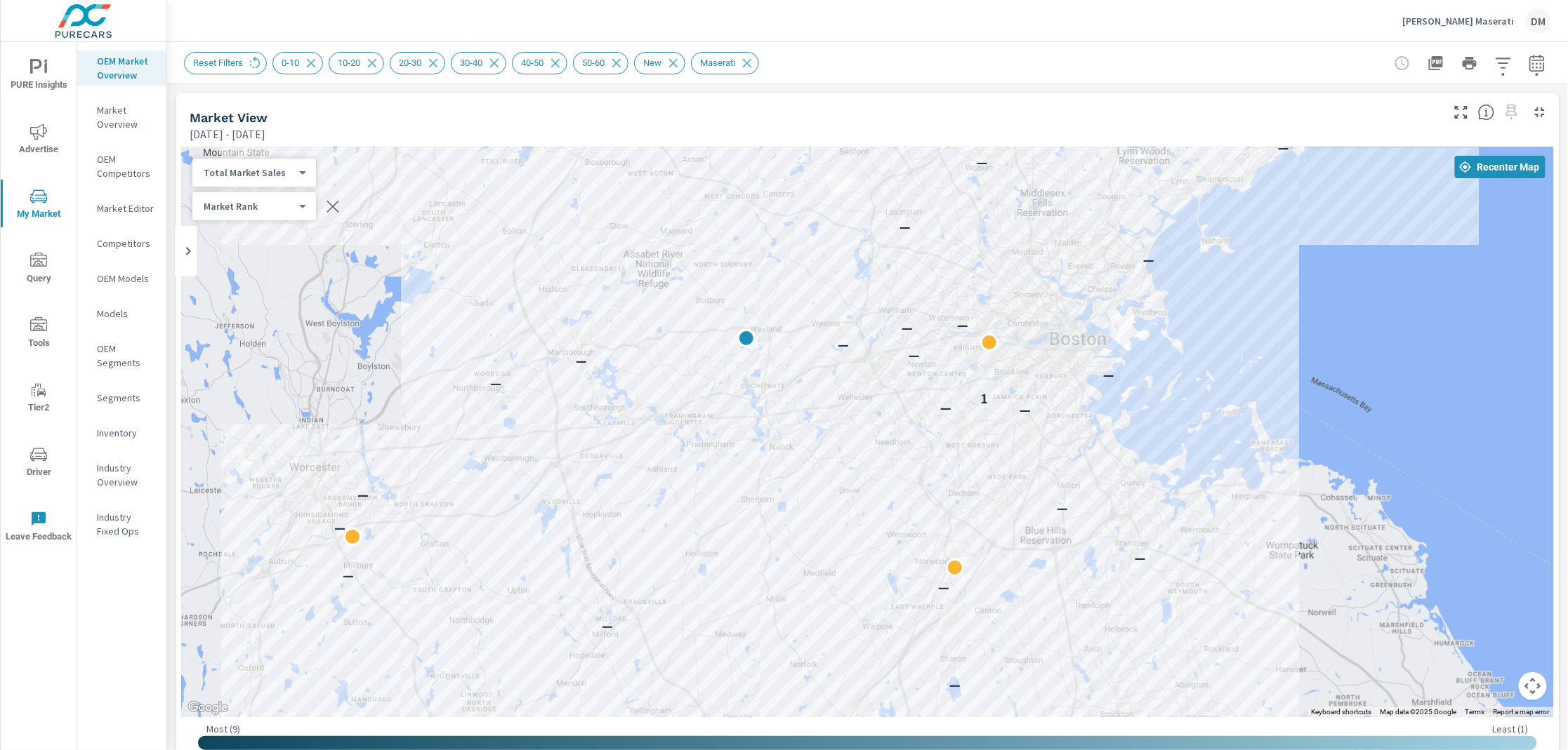
drag, startPoint x: 1026, startPoint y: 405, endPoint x: 1340, endPoint y: 445, distance: 316.5
click at [1340, 445] on div "— — — — — — — — — — — — — — — 1 — — — — — — — — — — — — — — — — — —" at bounding box center [867, 432] width 1372 height 570
click at [1532, 63] on icon "button" at bounding box center [1536, 65] width 9 height 6
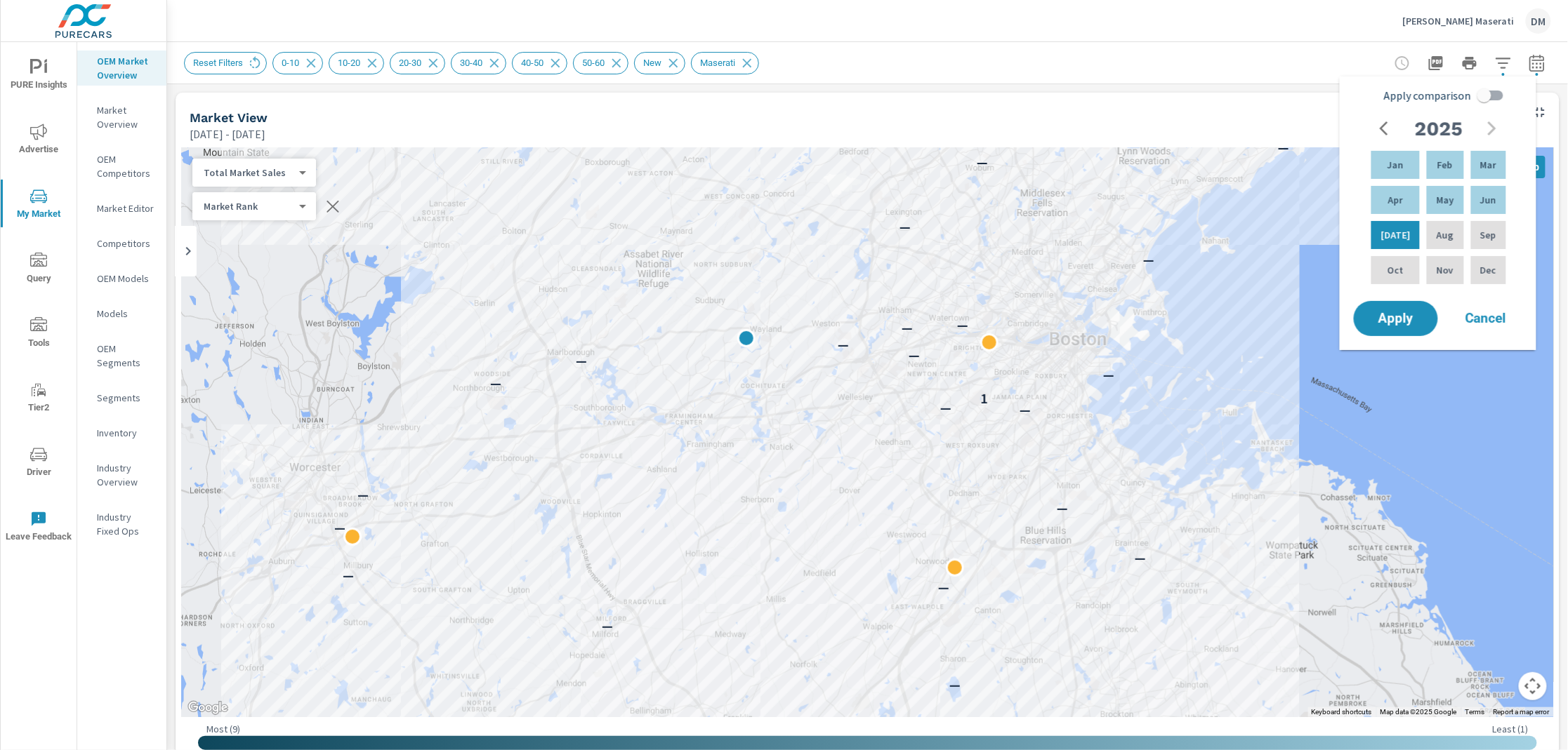
click at [1226, 68] on div "Reset Filters 0-10 10-20 20-30 30-40 40-50 50-60 New Maserati" at bounding box center [769, 63] width 1170 height 23
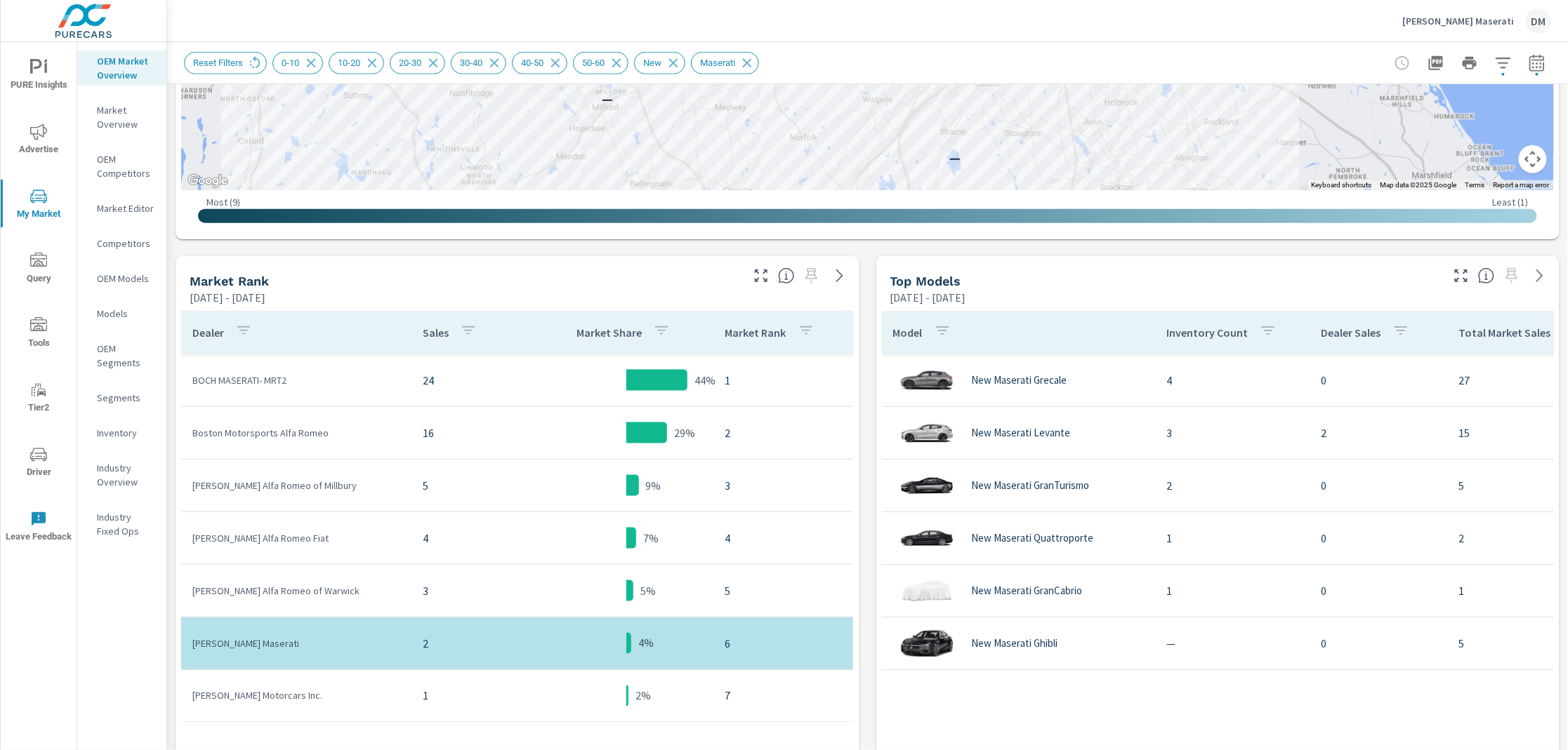
scroll to position [541, 0]
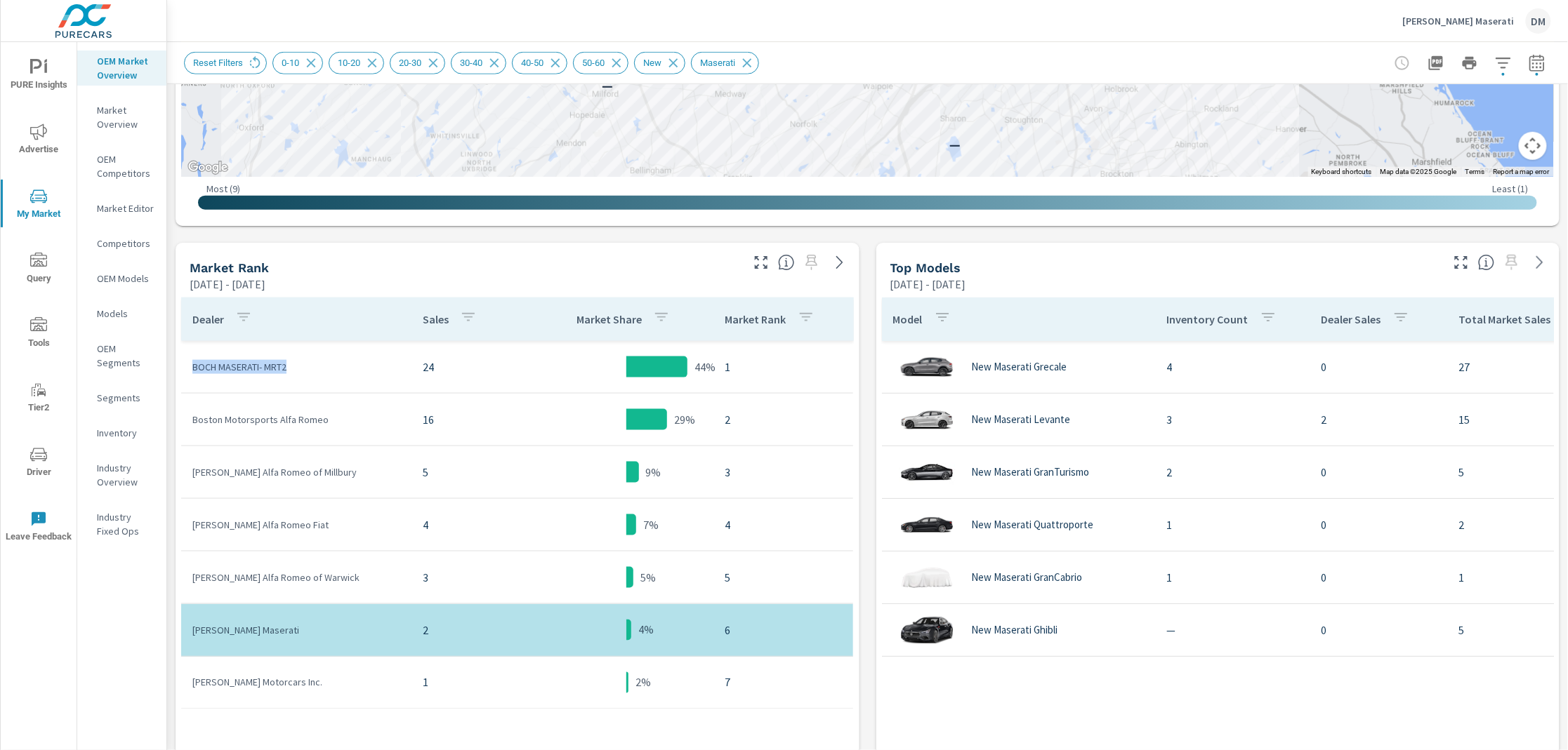
drag, startPoint x: 312, startPoint y: 364, endPoint x: 194, endPoint y: 371, distance: 118.2
click at [194, 371] on p "BOCH MASERATI- MRT2" at bounding box center [295, 367] width 207 height 14
copy p "BOCH MASERATI- MRT2"
click at [38, 74] on icon "nav menu" at bounding box center [39, 68] width 17 height 17
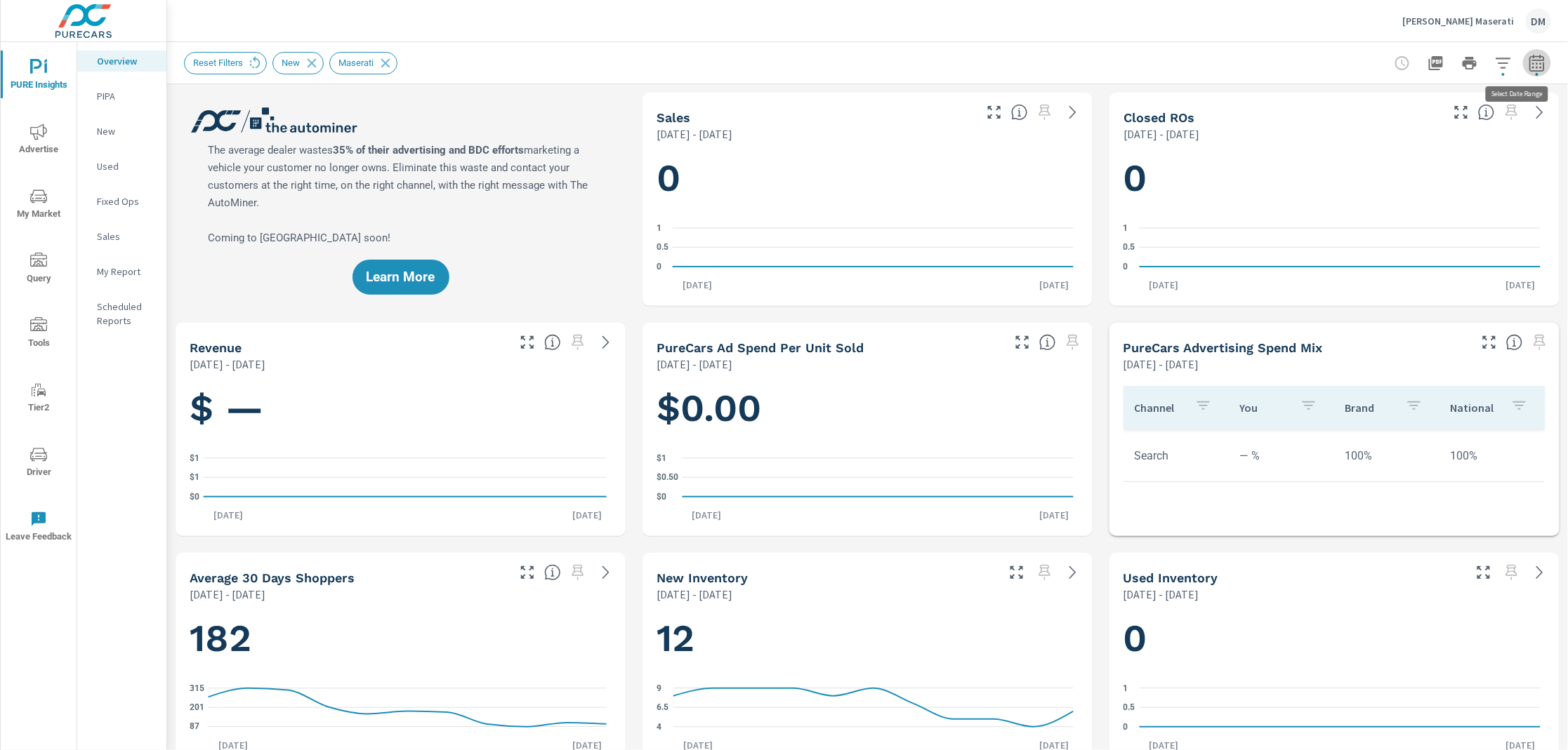
click at [1528, 64] on icon "button" at bounding box center [1537, 63] width 17 height 17
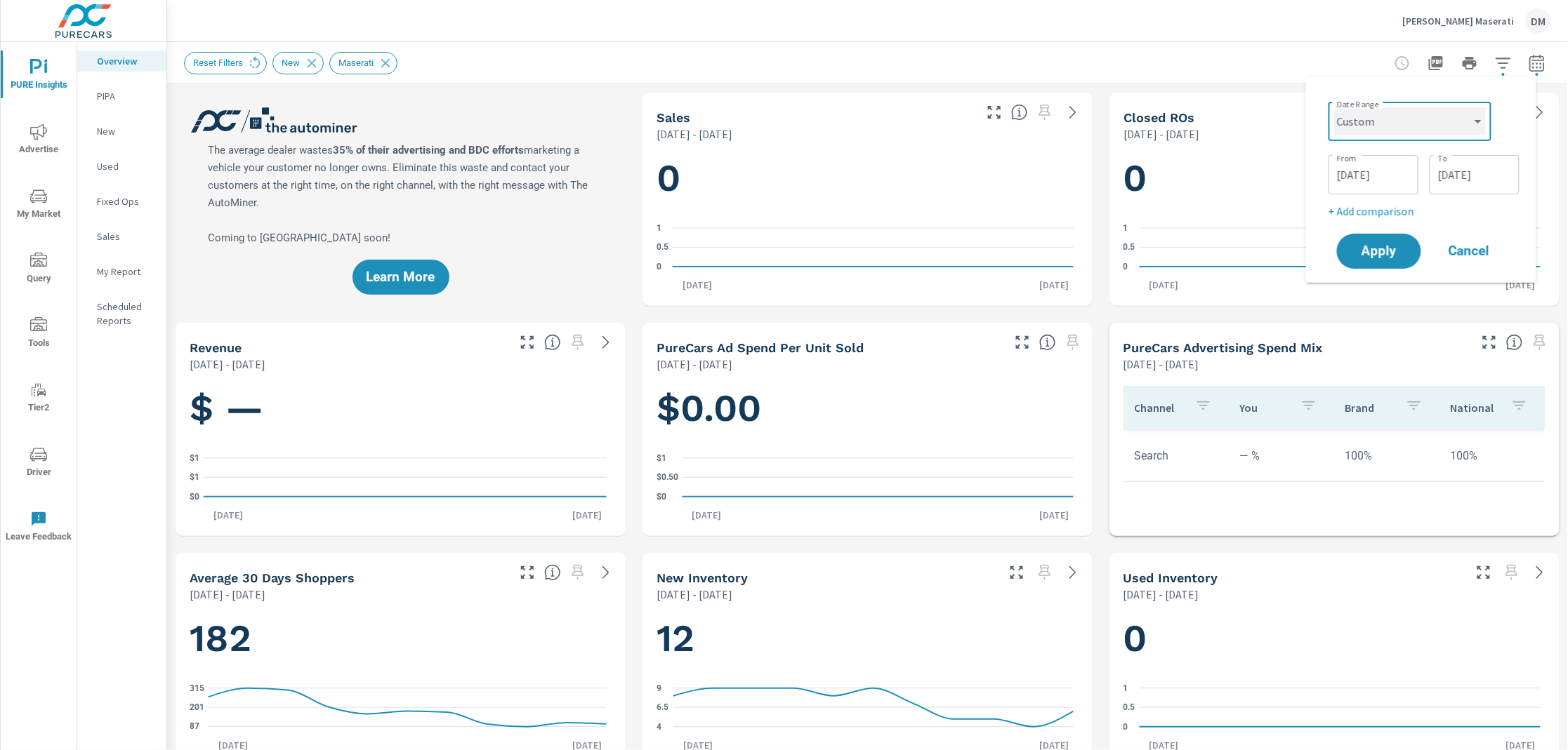
click at [1392, 113] on select "Custom Yesterday Last week Last 7 days Last 14 days Last 30 days Last 45 days L…" at bounding box center [1410, 121] width 152 height 28
click at [1334, 108] on select "Custom Yesterday Last week Last 7 days Last 14 days Last 30 days Last 45 days L…" at bounding box center [1410, 121] width 152 height 28
select select "Last 12 months"
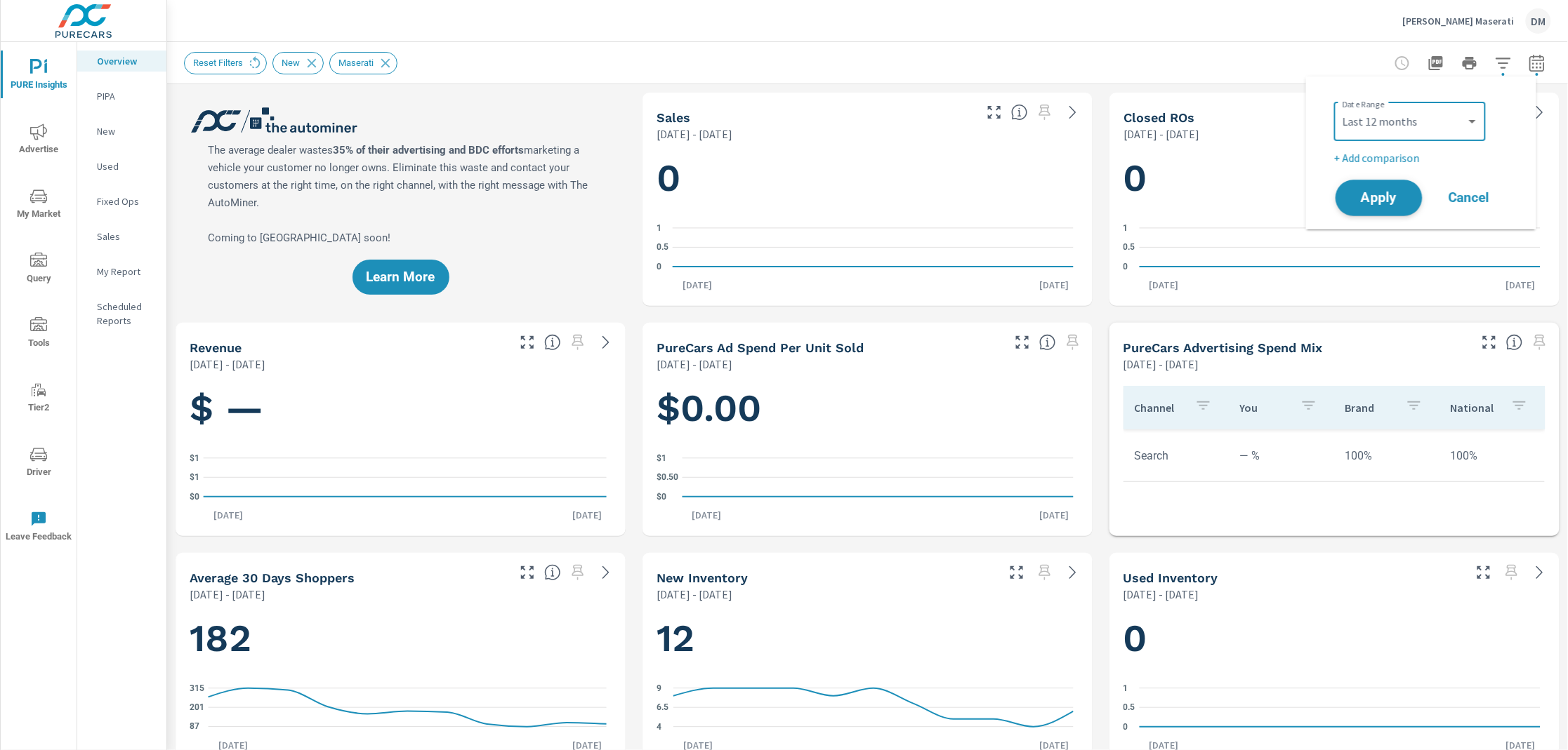
click at [1380, 191] on span "Apply" at bounding box center [1379, 198] width 58 height 14
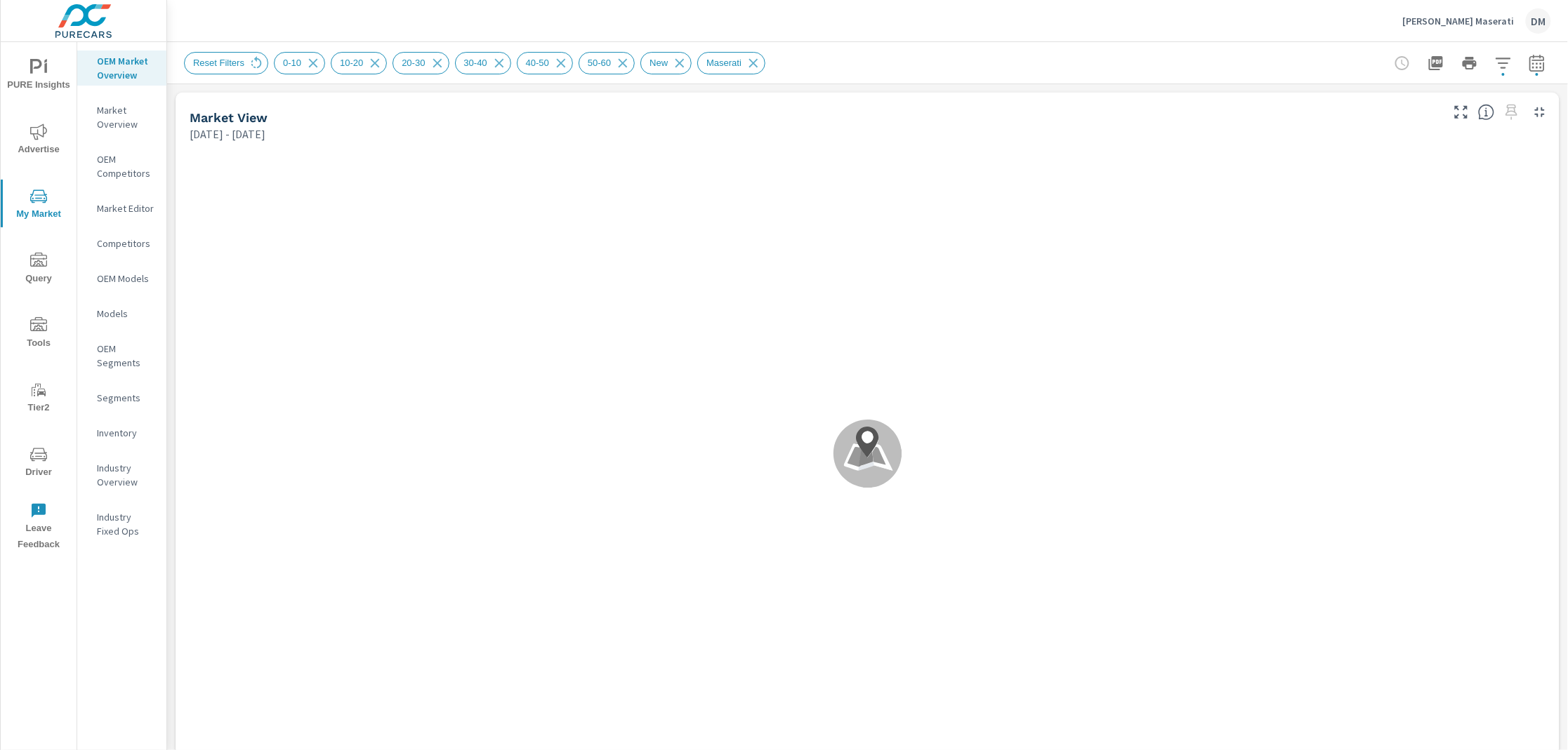
click at [1477, 23] on p "[PERSON_NAME] Maserati" at bounding box center [1459, 20] width 112 height 13
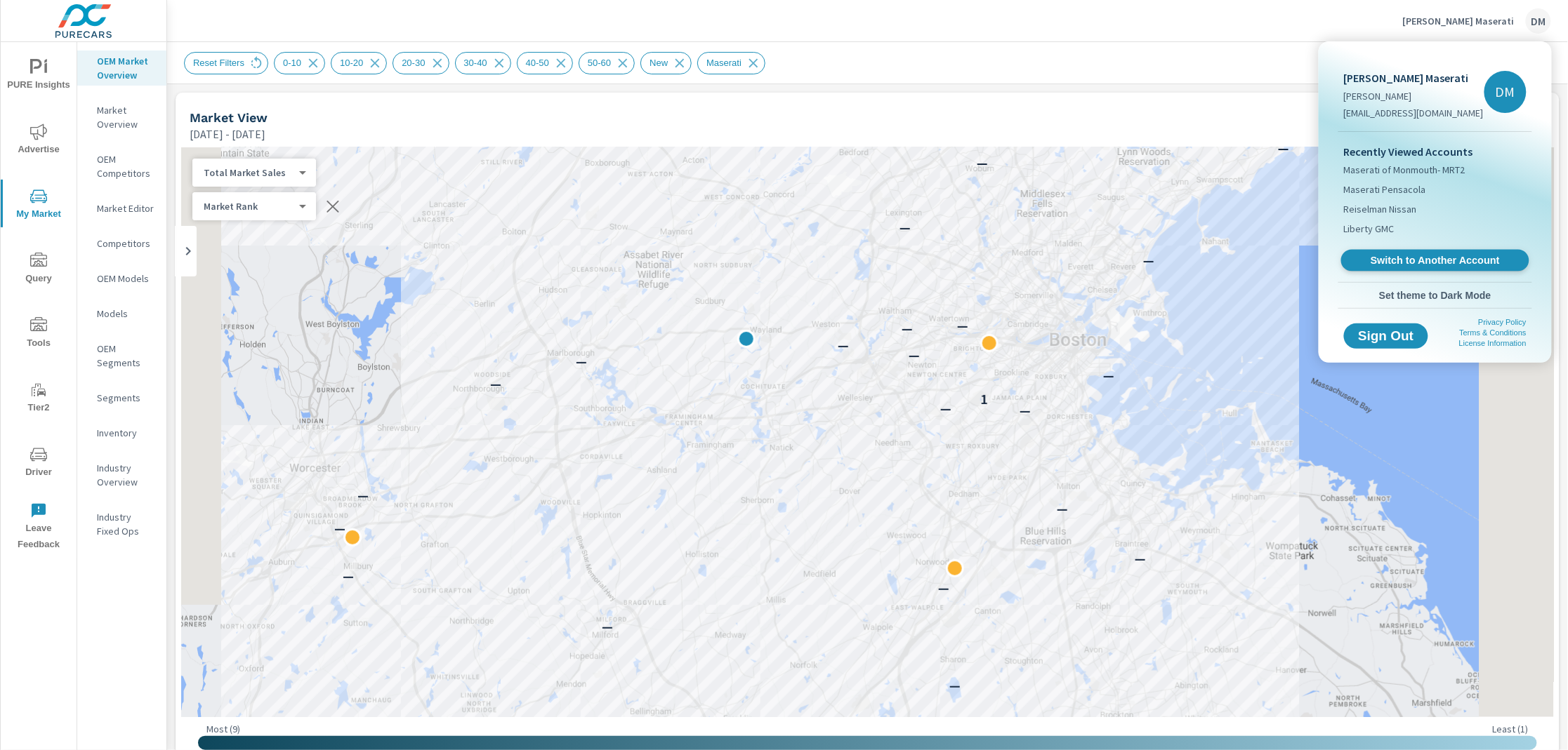
click at [1388, 254] on span "Switch to Another Account" at bounding box center [1434, 261] width 172 height 14
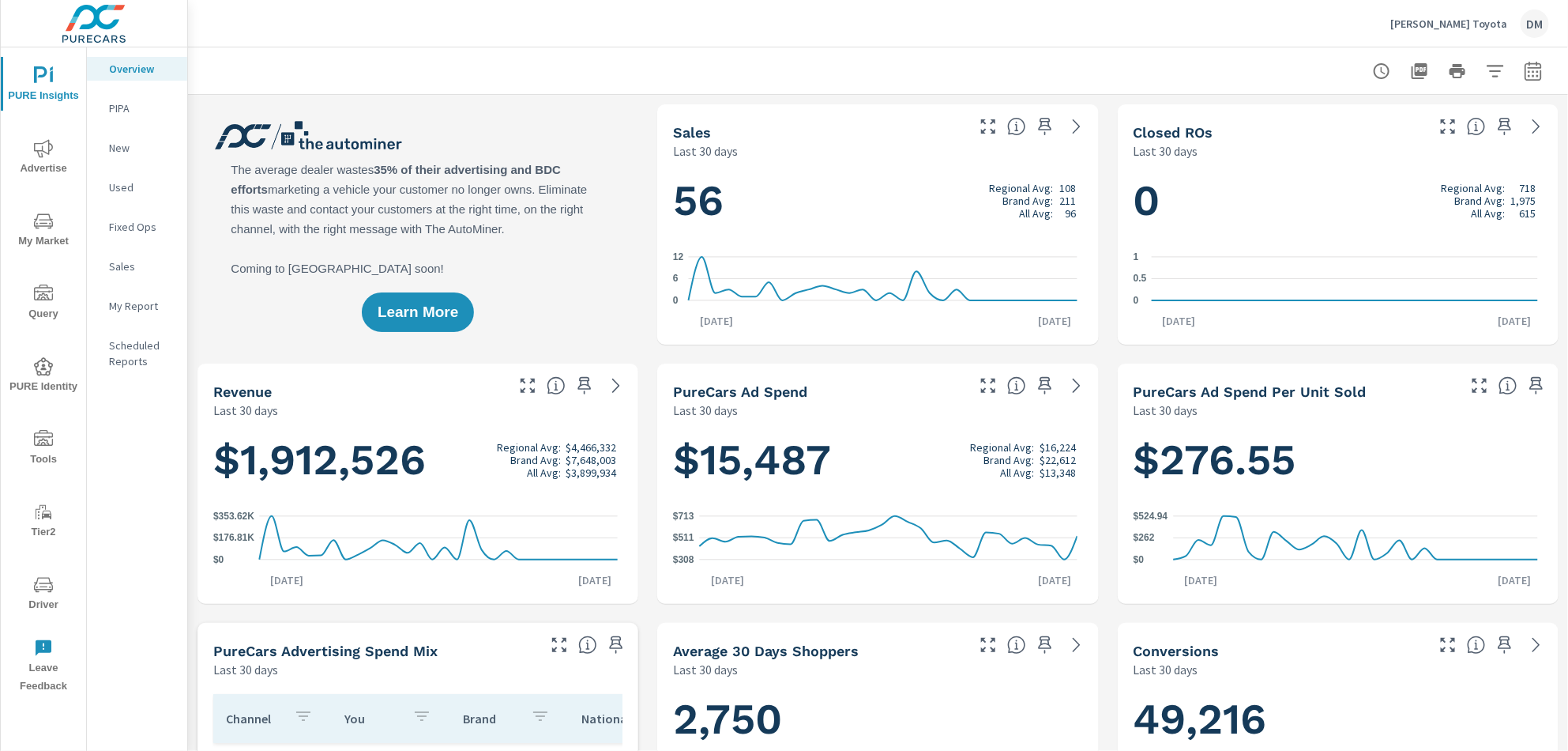
scroll to position [211, 0]
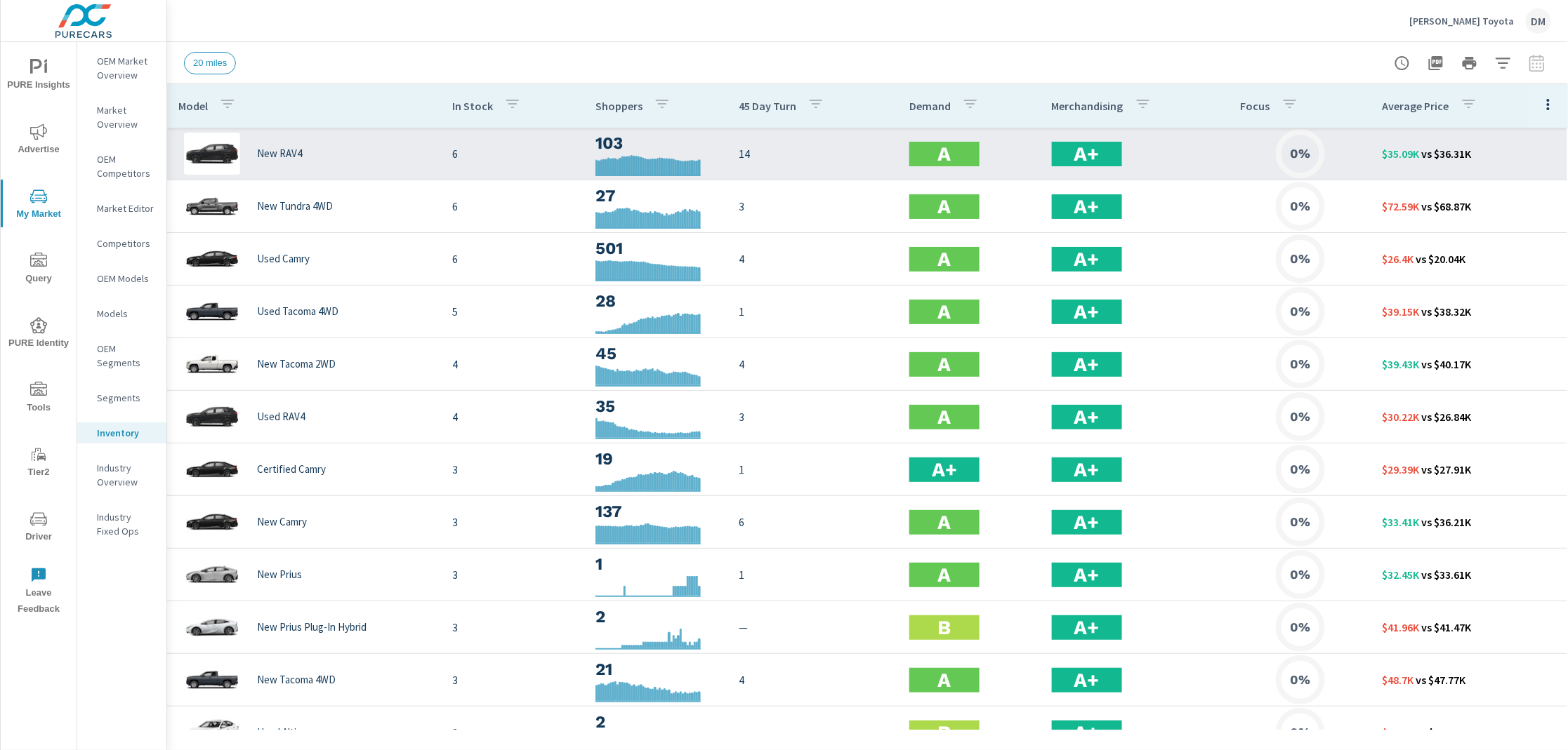
click at [273, 157] on p "New RAV4" at bounding box center [279, 153] width 45 height 13
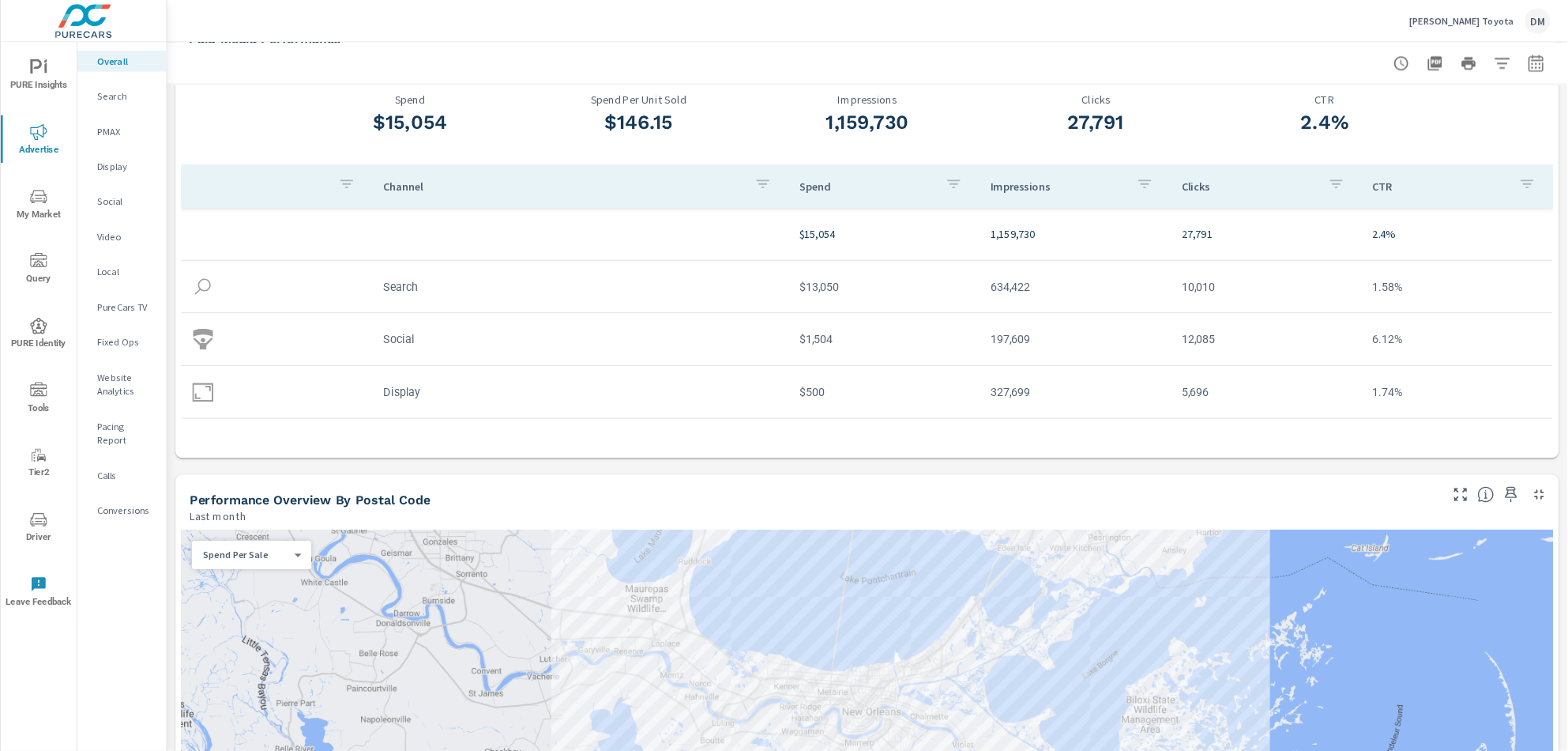
scroll to position [71, 0]
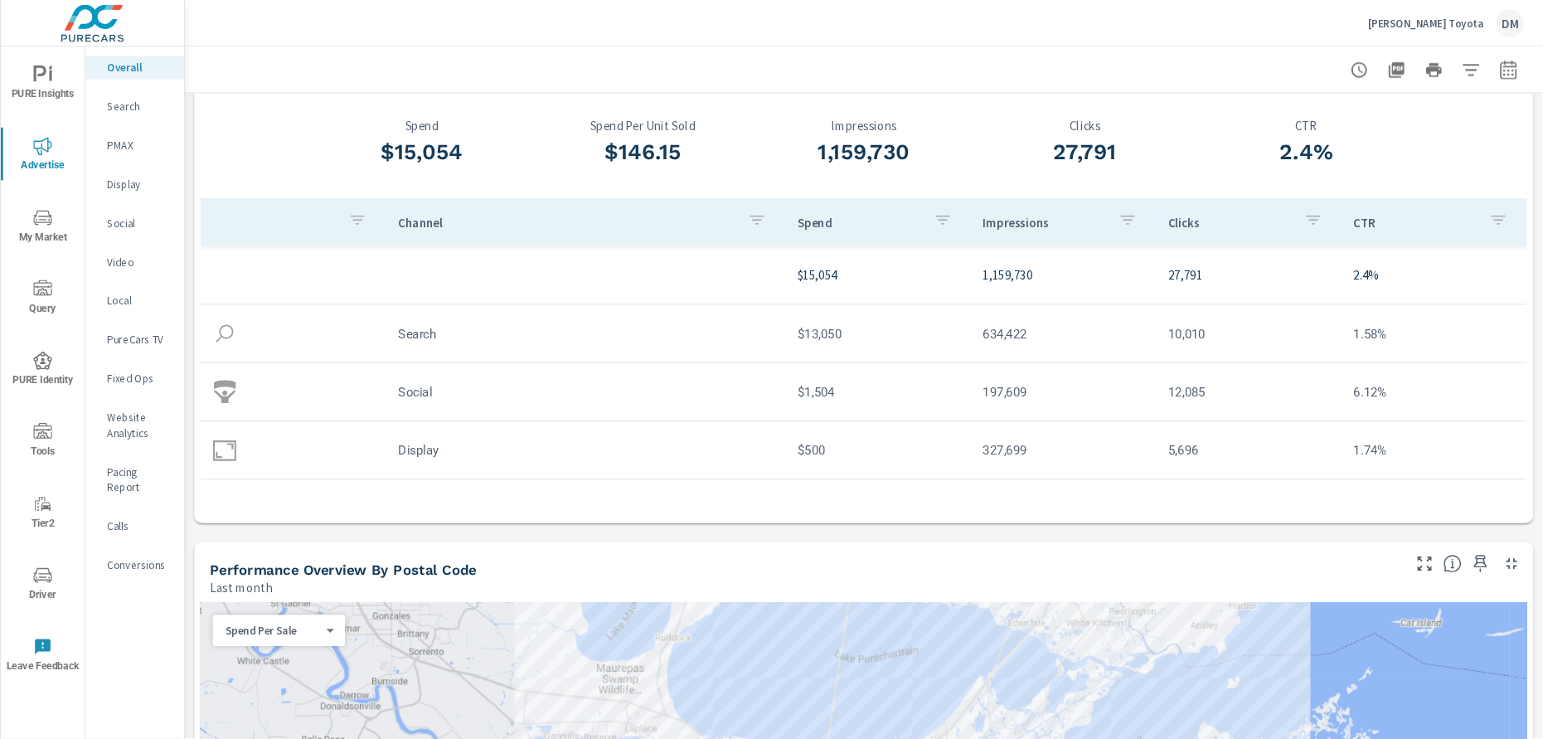
scroll to position [76, 0]
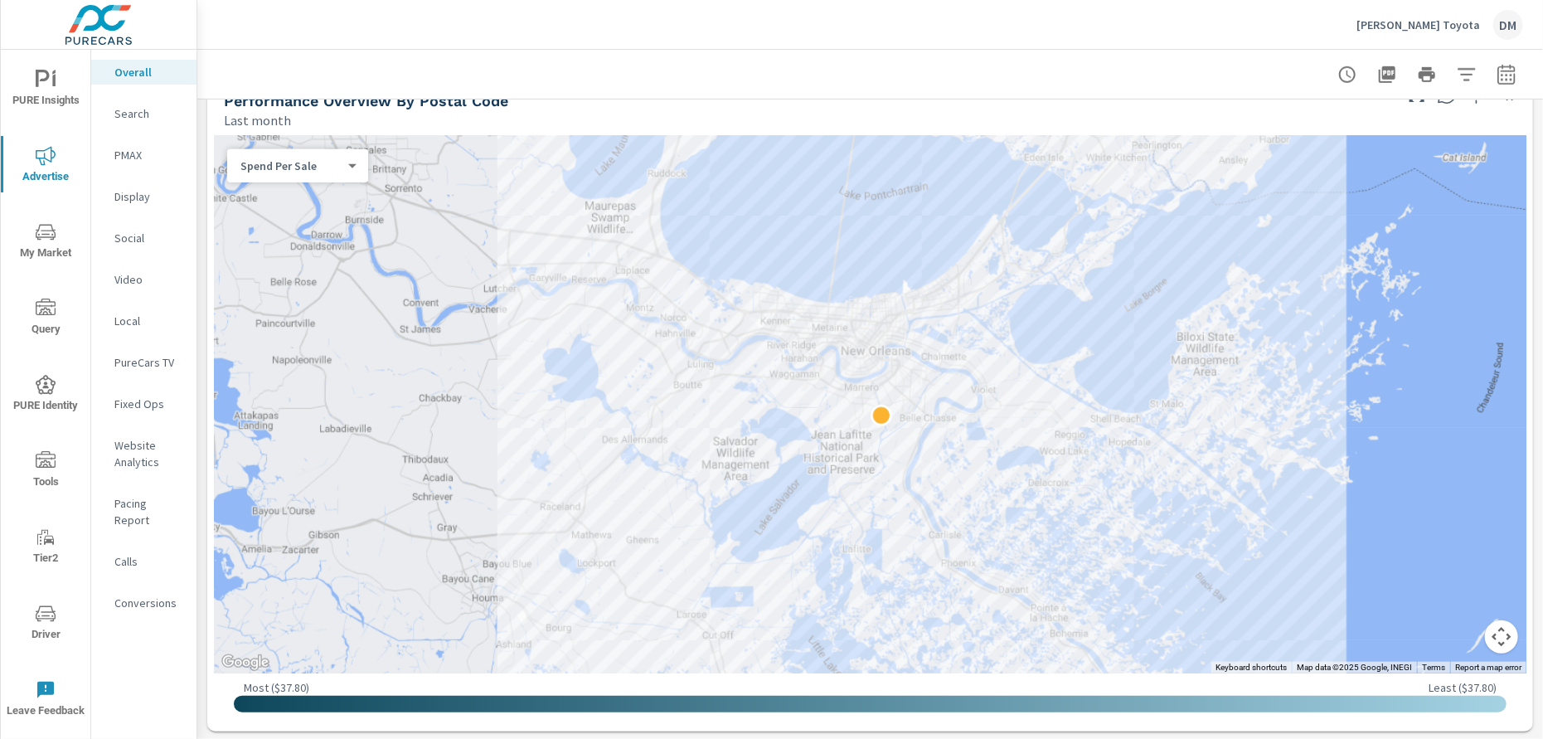
scroll to position [573, 0]
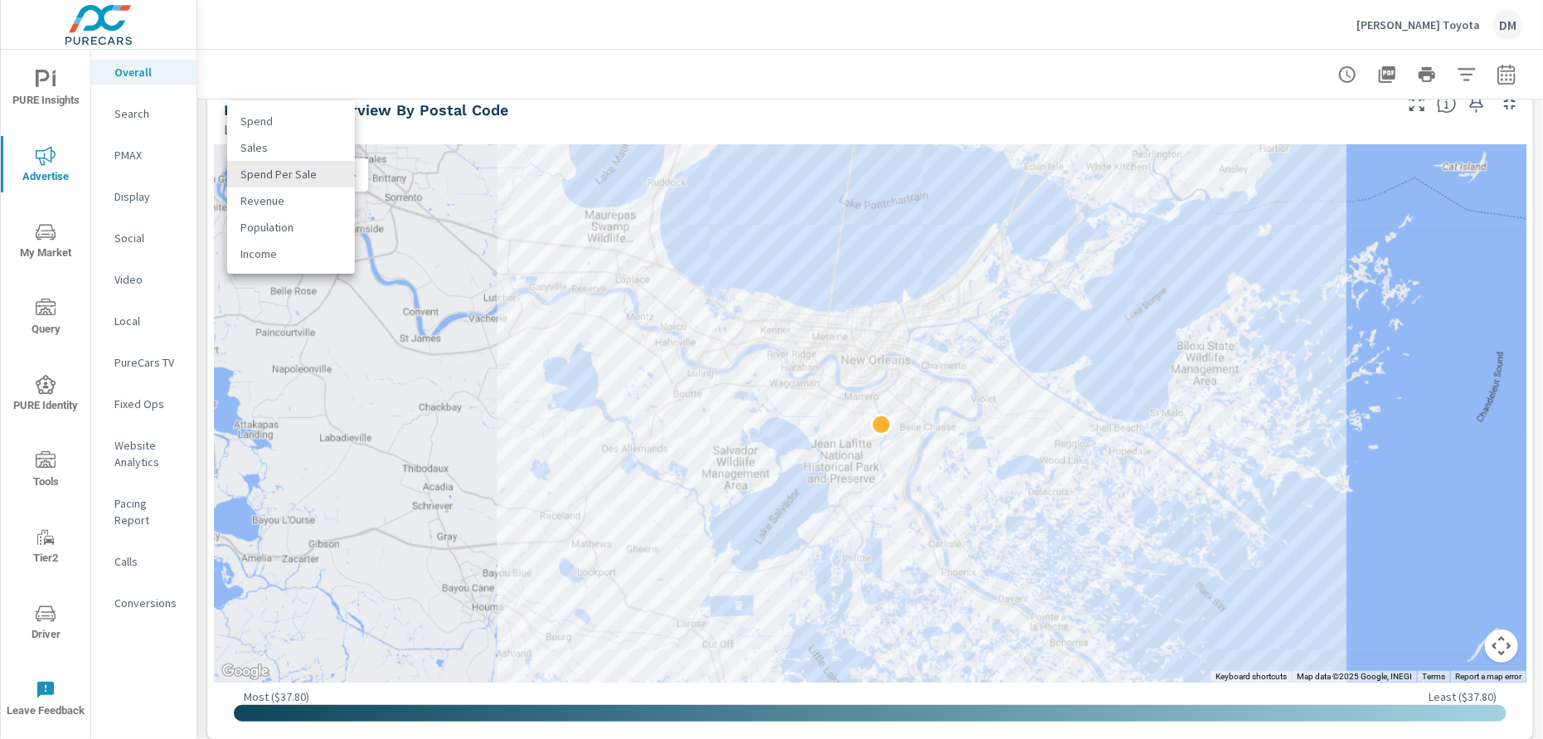
click at [298, 181] on body "PURE Insights Advertise My Market Query PURE Identity Tools Tier2 Driver Leave …" at bounding box center [771, 369] width 1543 height 739
click at [278, 114] on li "Spend" at bounding box center [291, 121] width 128 height 27
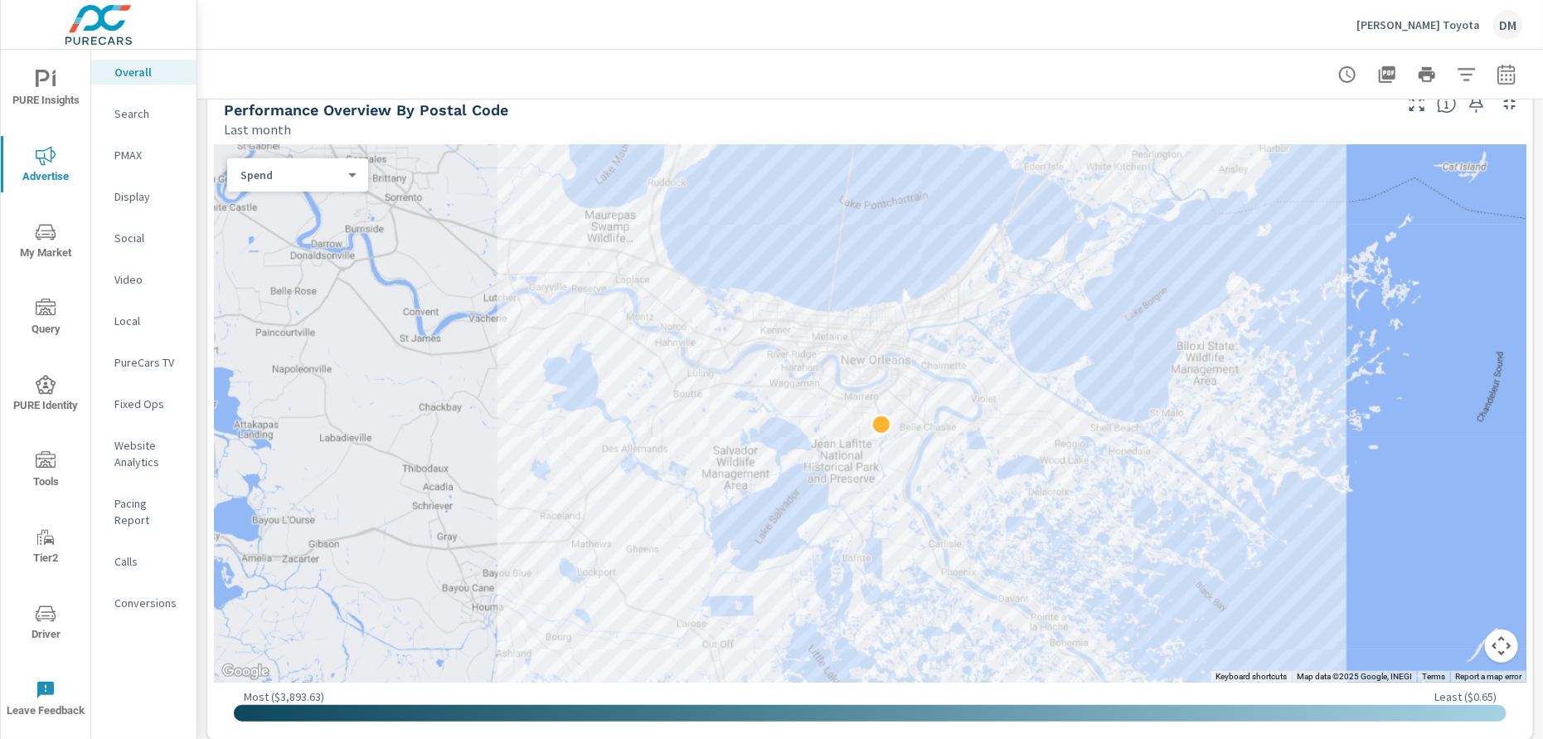
click at [282, 175] on body "PURE Insights Advertise My Market Query PURE Identity Tools Tier2 Driver Leave …" at bounding box center [771, 369] width 1543 height 739
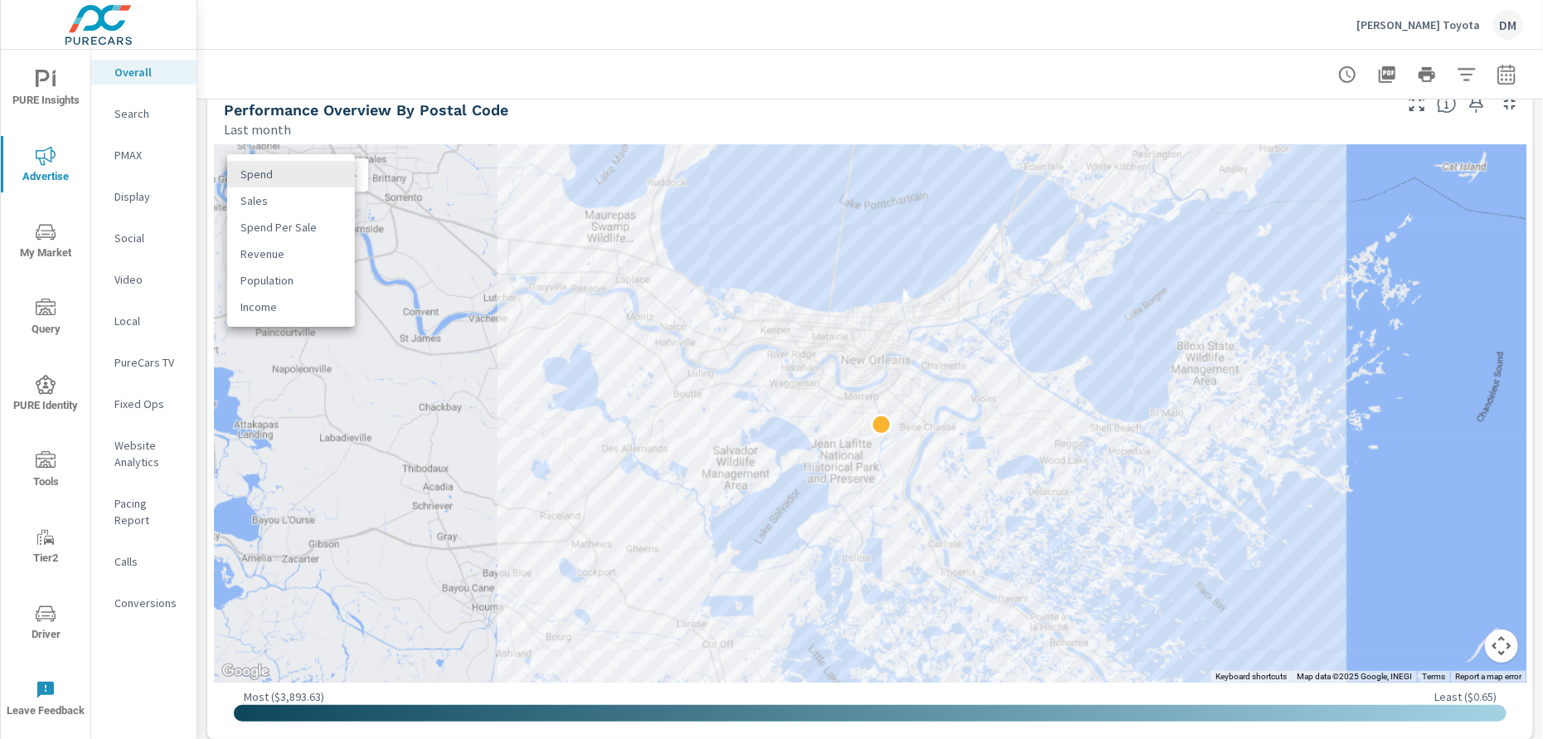
click at [293, 227] on li "Spend Per Sale" at bounding box center [291, 227] width 128 height 27
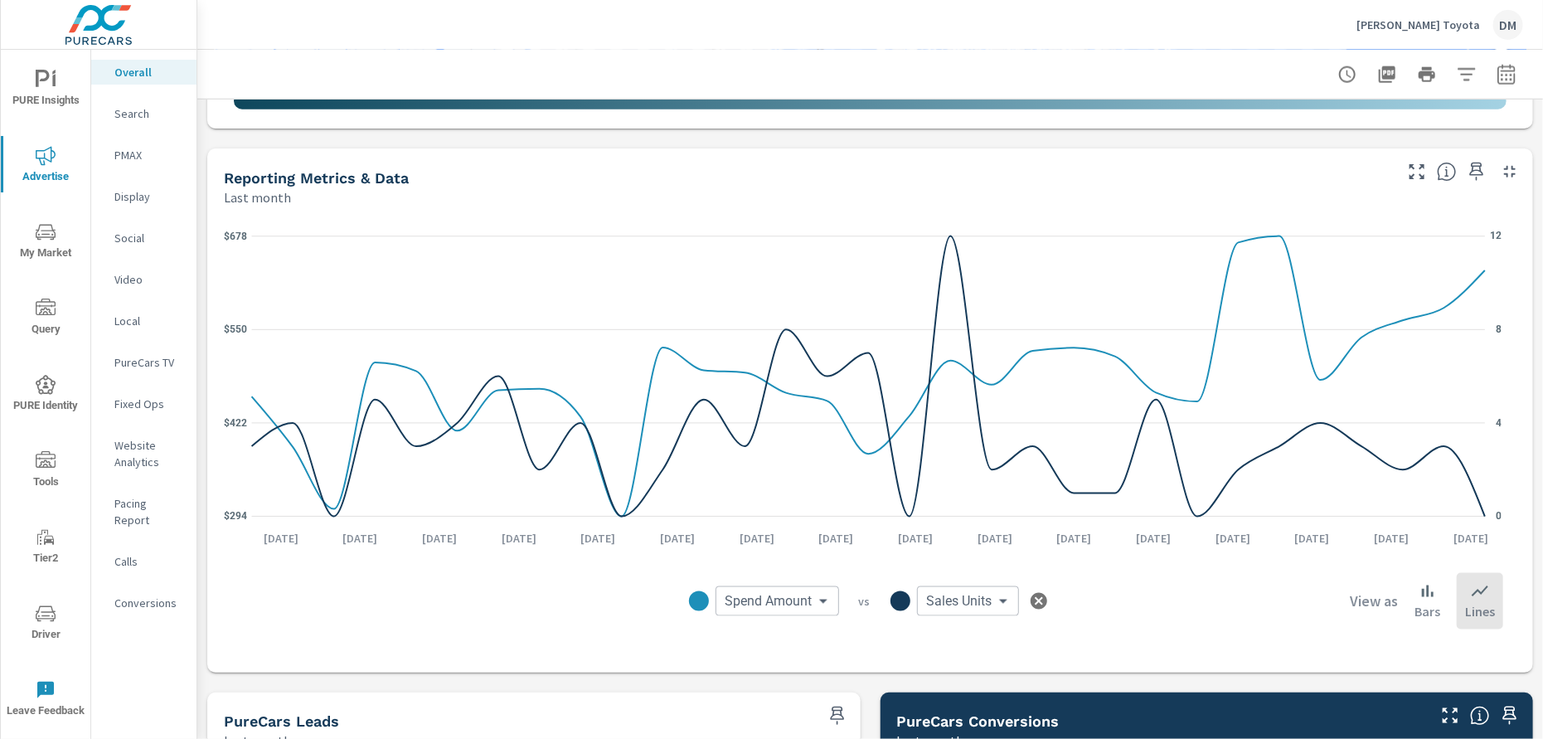
scroll to position [1188, 0]
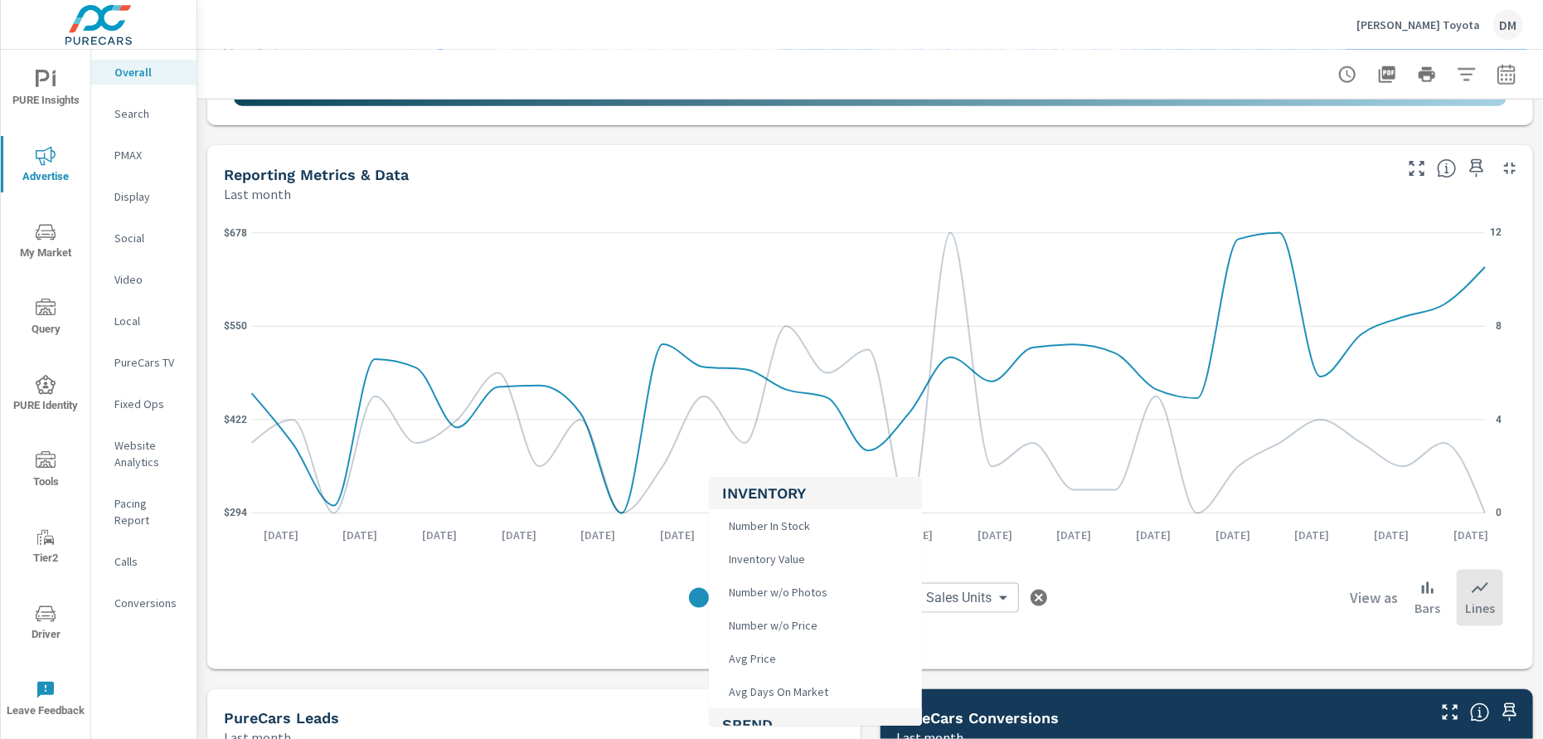
click at [809, 600] on body "PURE Insights Advertise My Market Query PURE Identity Tools Tier2 Driver Leave …" at bounding box center [771, 369] width 1543 height 739
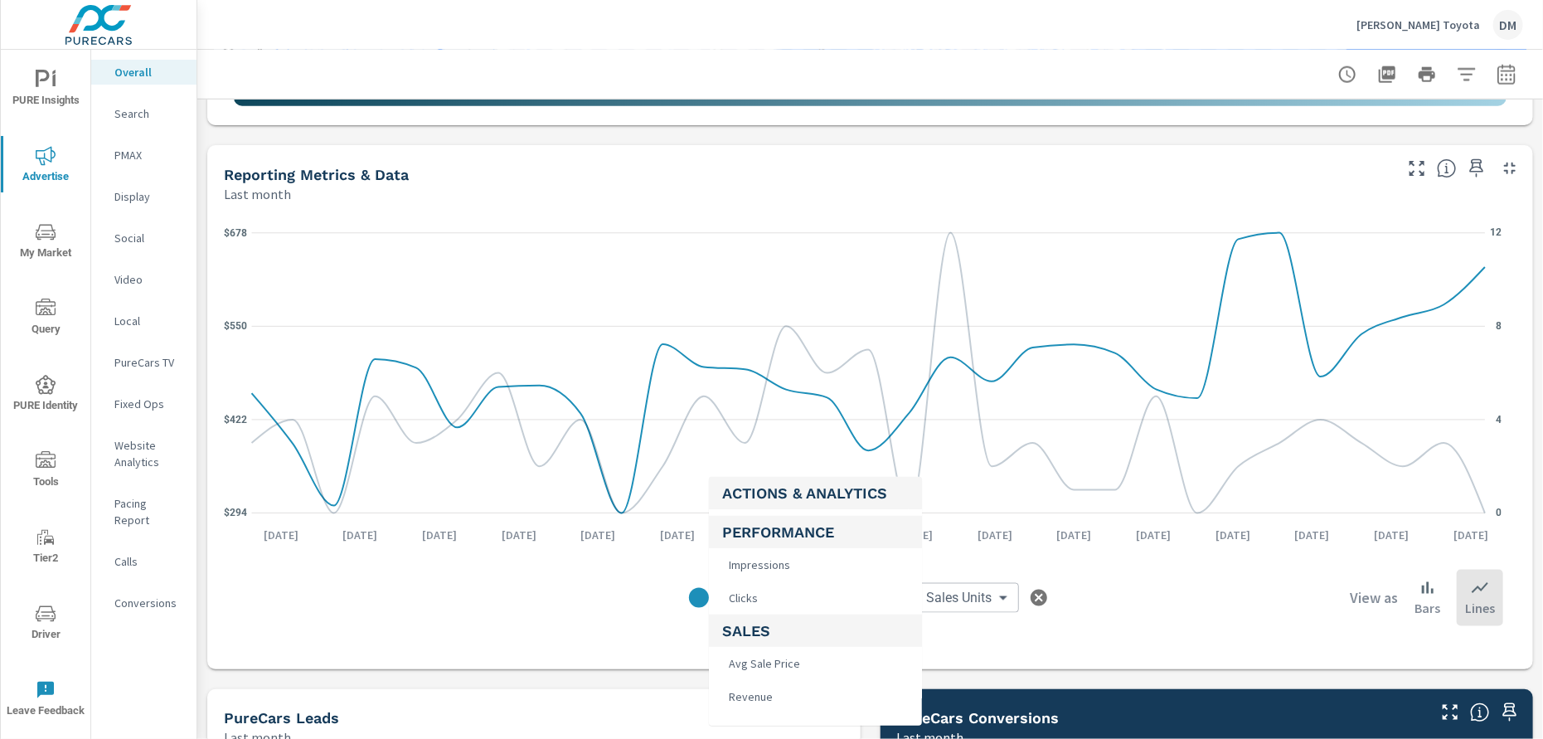
scroll to position [415, 0]
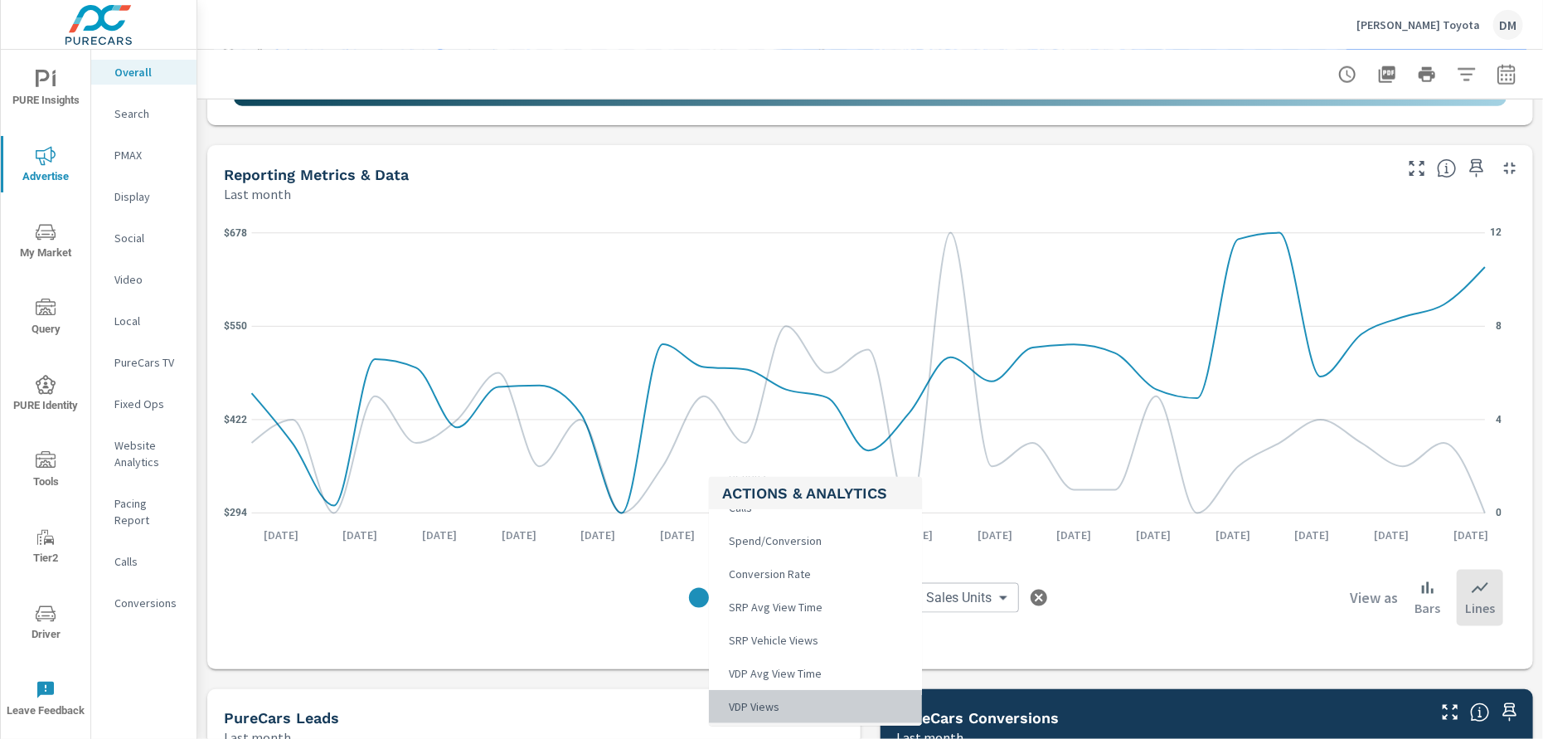
click at [799, 702] on li "VDP Views" at bounding box center [815, 706] width 213 height 33
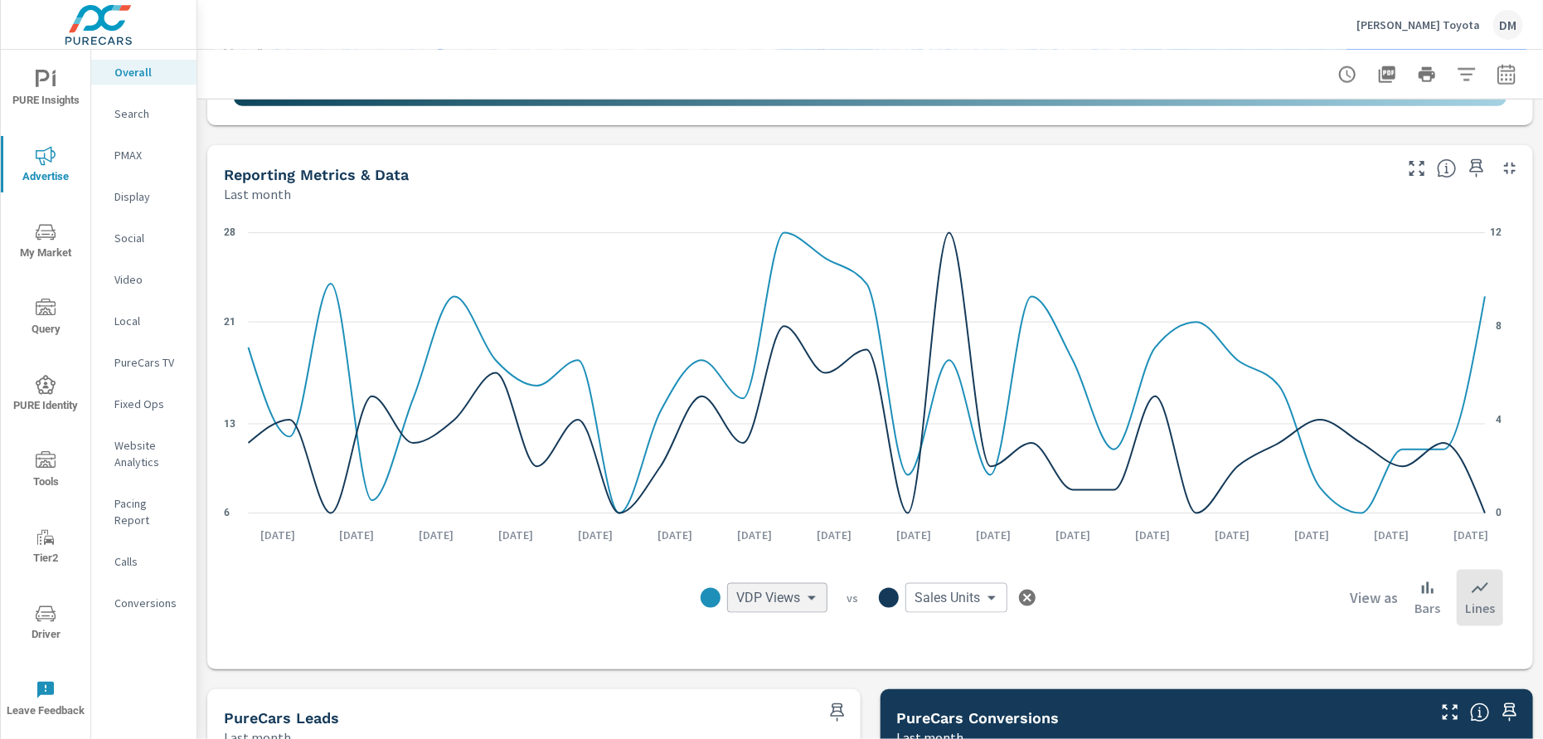
scroll to position [448, 0]
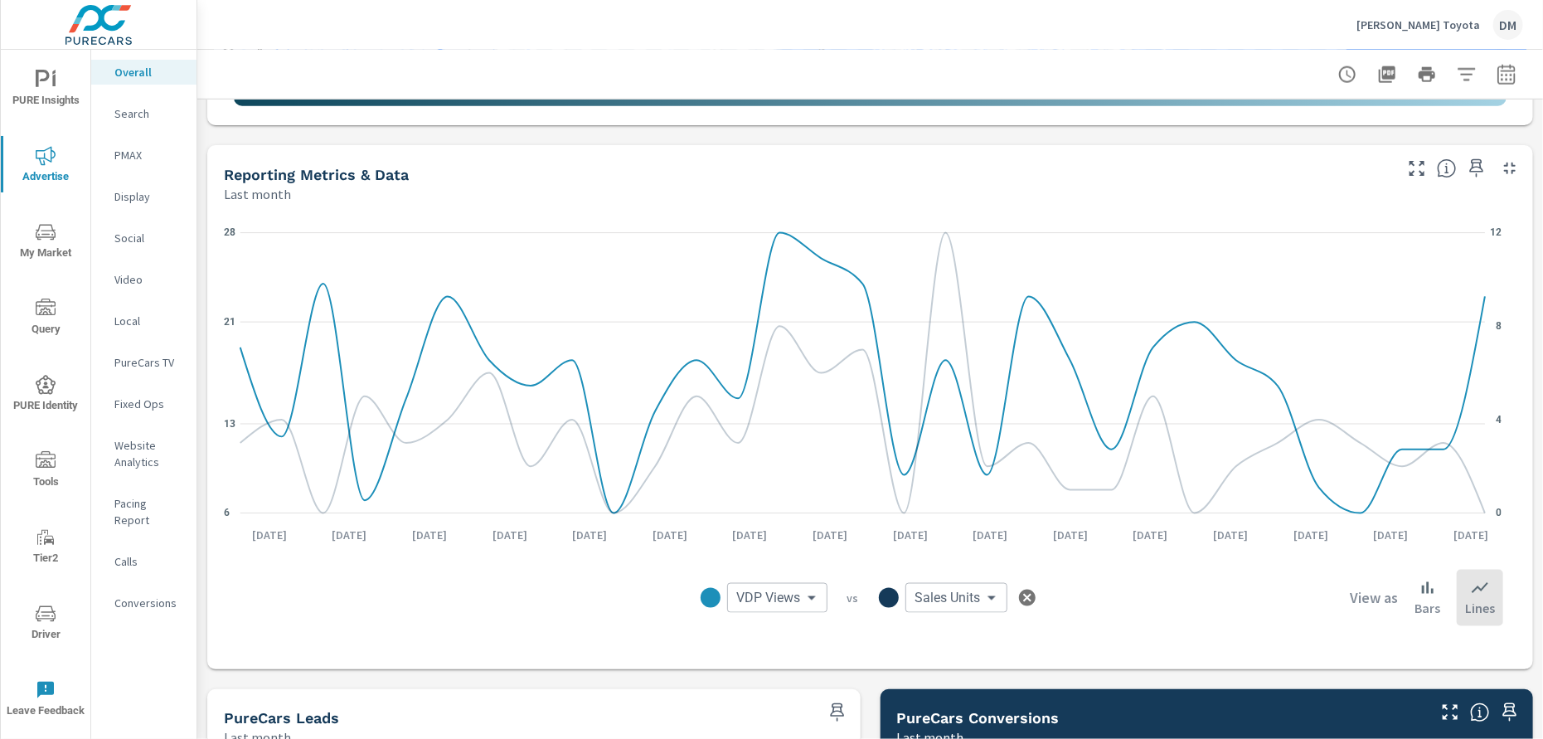
click at [781, 602] on body "PURE Insights Advertise My Market Query PURE Identity Tools Tier2 Driver Leave …" at bounding box center [771, 369] width 1543 height 739
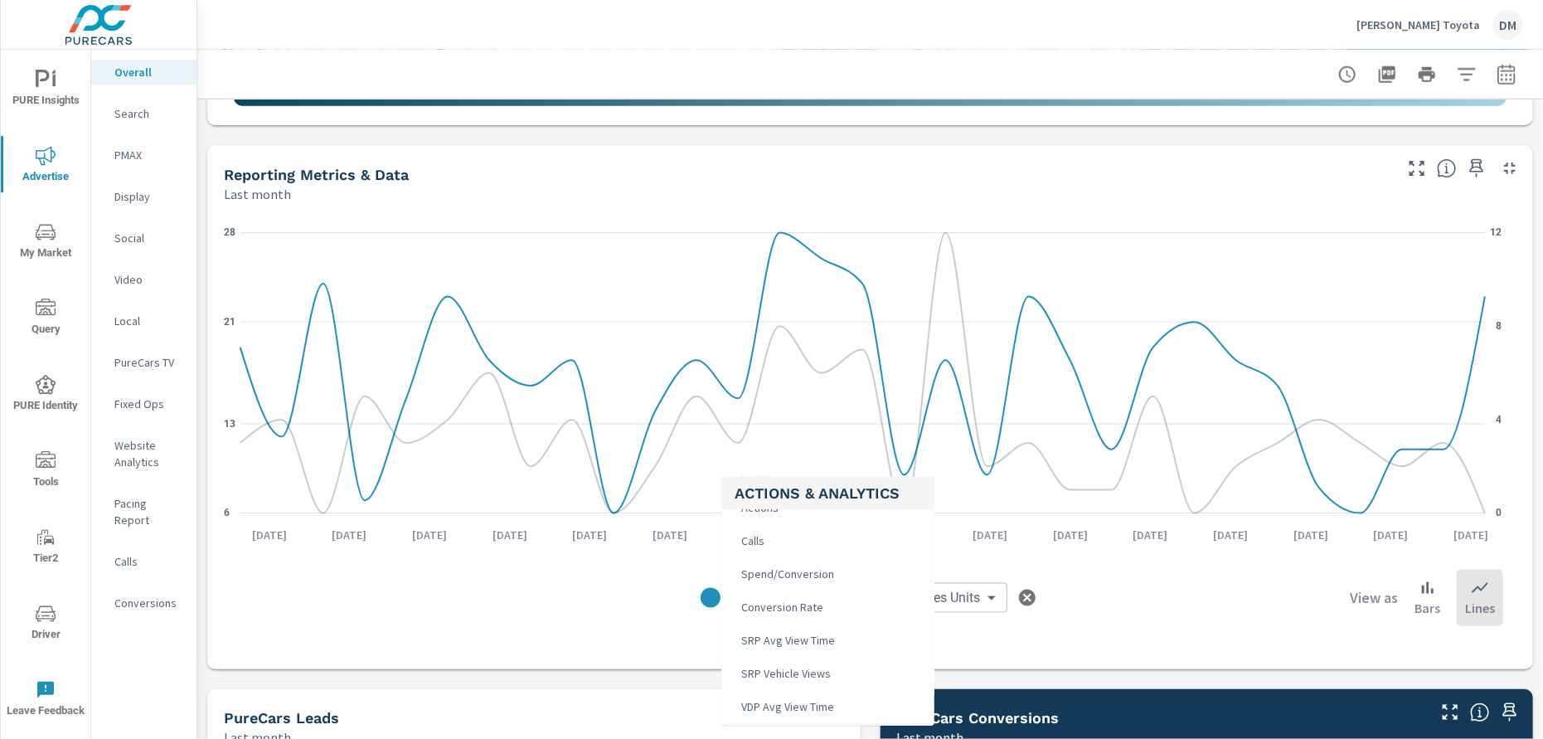
scroll to position [622, 0]
click at [820, 599] on li "Clicks" at bounding box center [827, 597] width 213 height 33
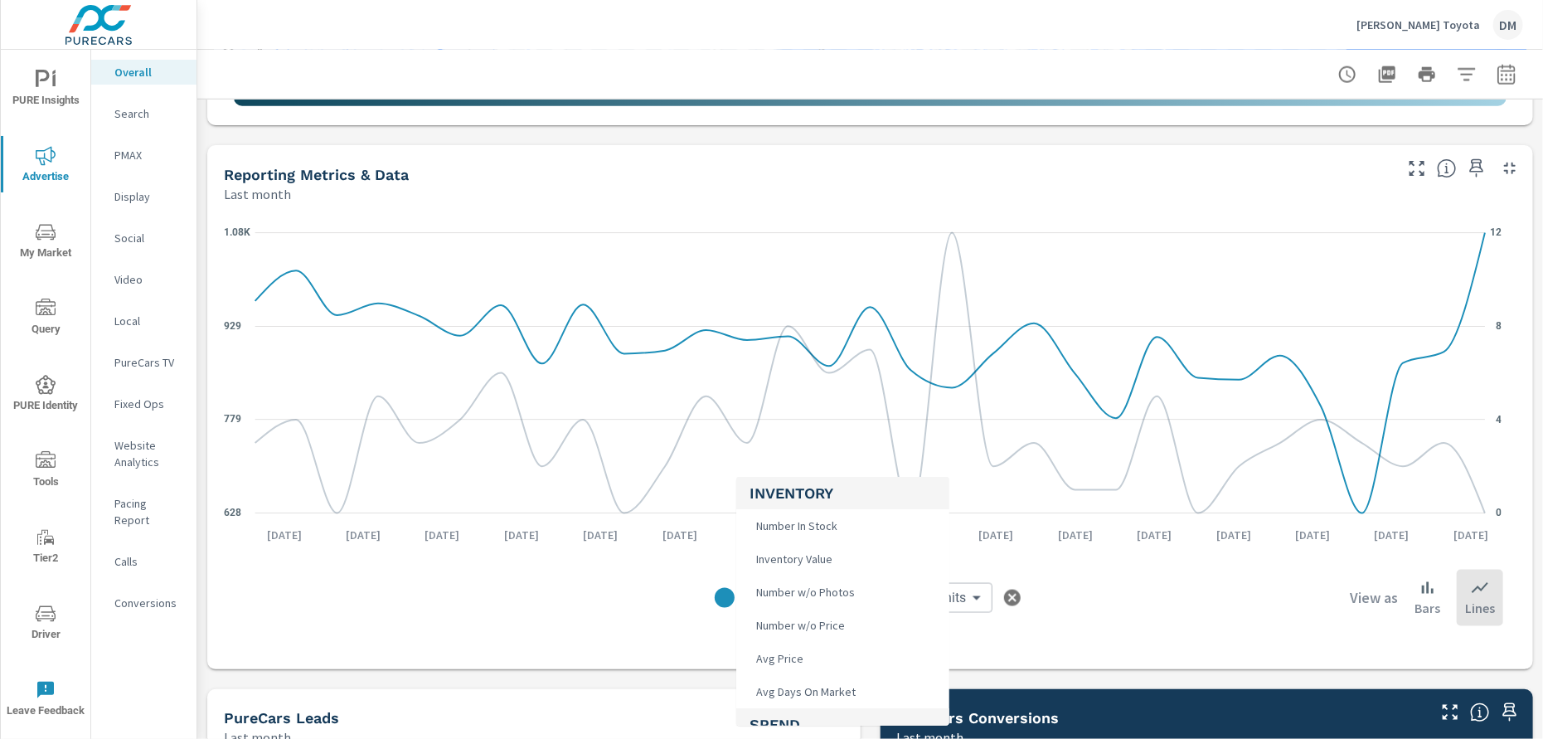
click at [790, 597] on body "PURE Insights Advertise My Market Query PURE Identity Tools Tier2 Driver Leave …" at bounding box center [771, 369] width 1543 height 739
click at [826, 540] on li "Calls" at bounding box center [842, 540] width 213 height 33
type input "Calls"
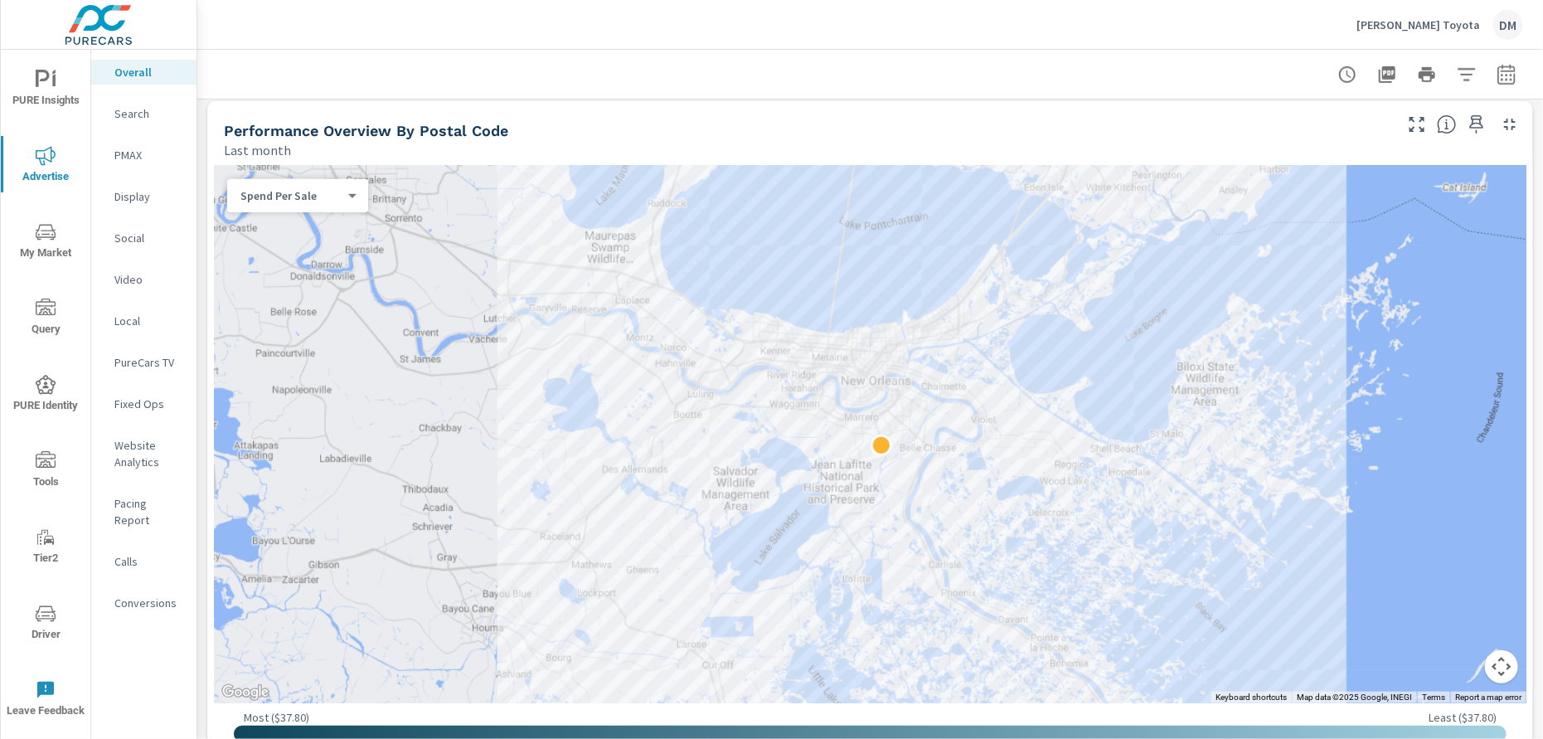
scroll to position [561, 0]
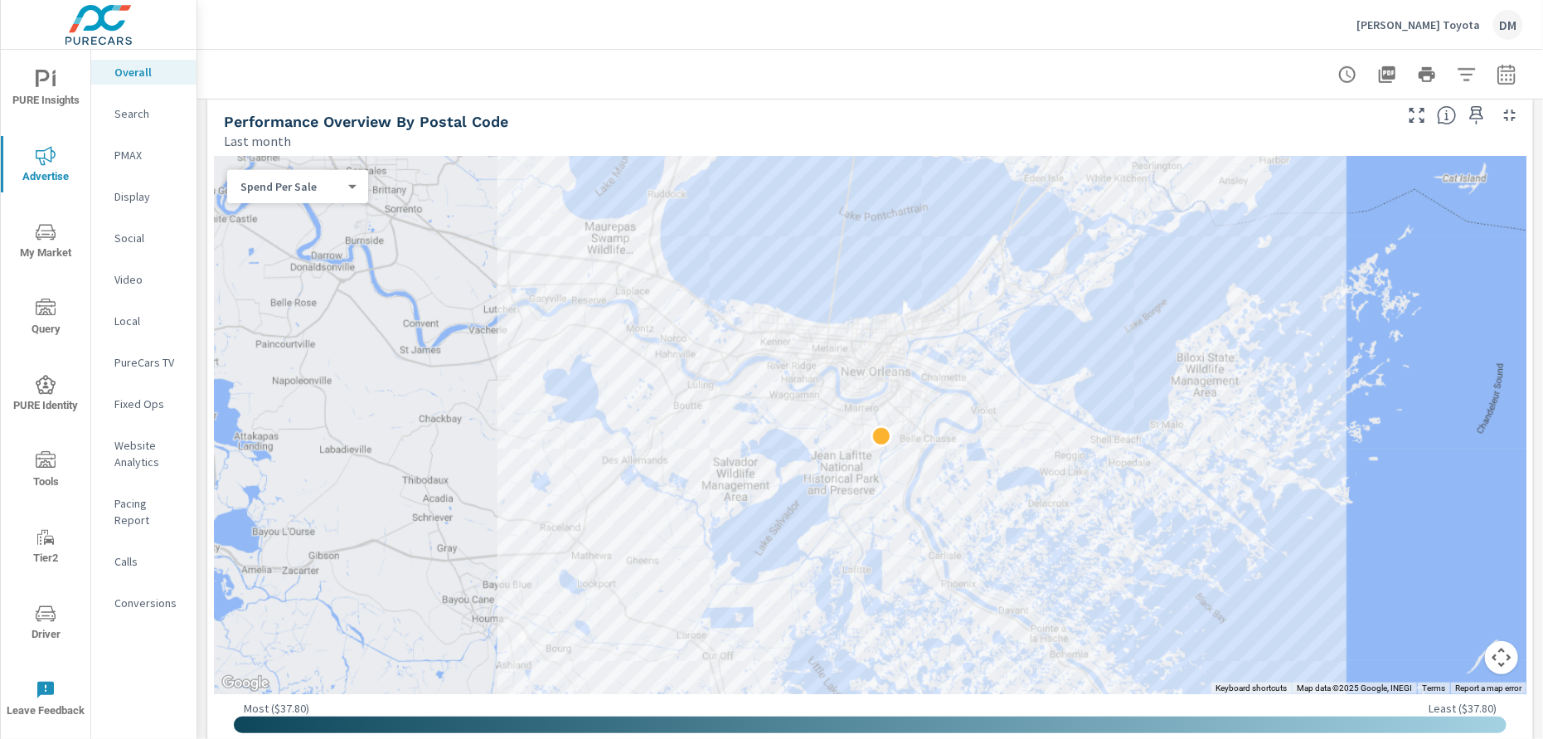
click at [326, 192] on body "PURE Insights Advertise My Market Query PURE Identity Tools Tier2 Driver Leave …" at bounding box center [771, 369] width 1543 height 739
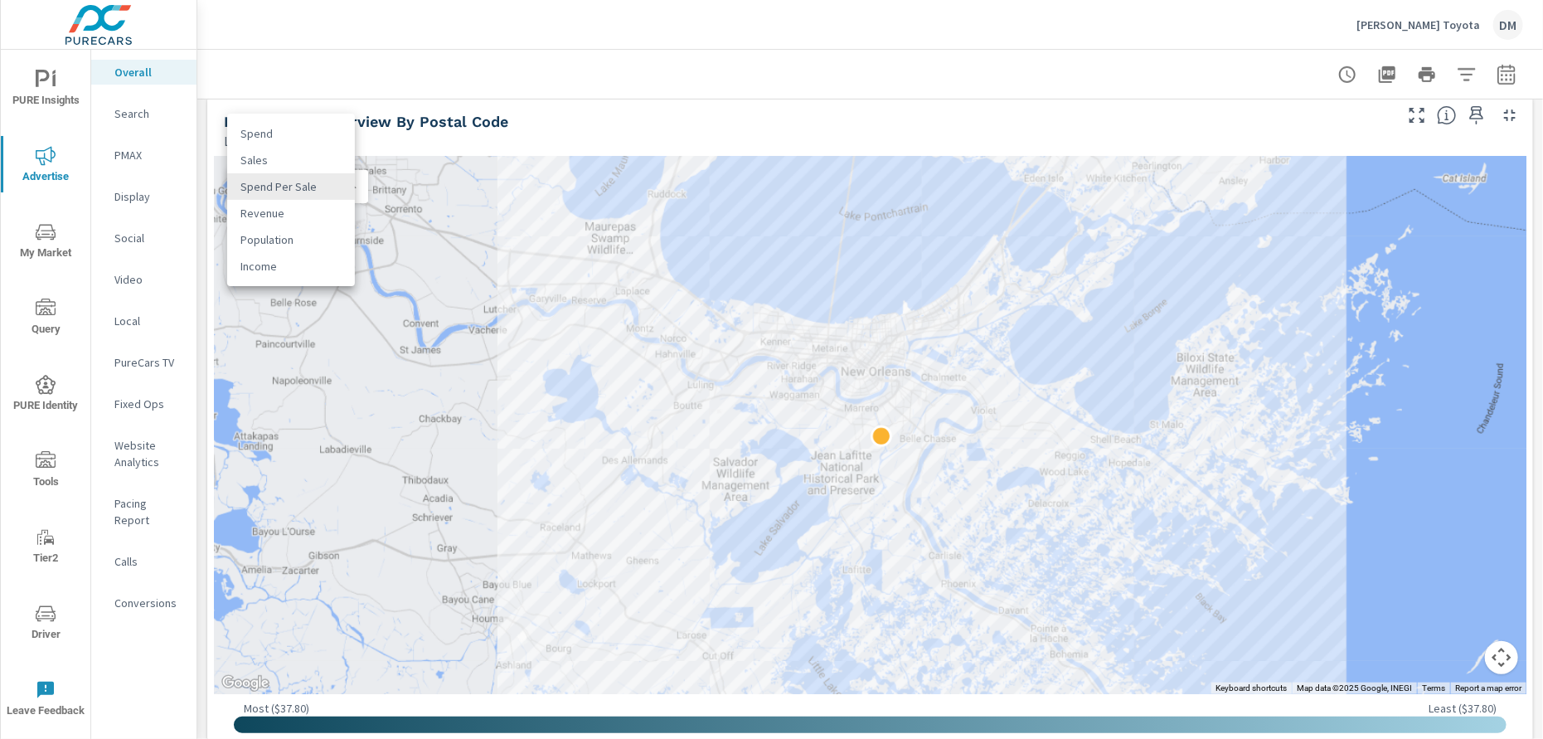
click at [918, 87] on div at bounding box center [771, 369] width 1543 height 739
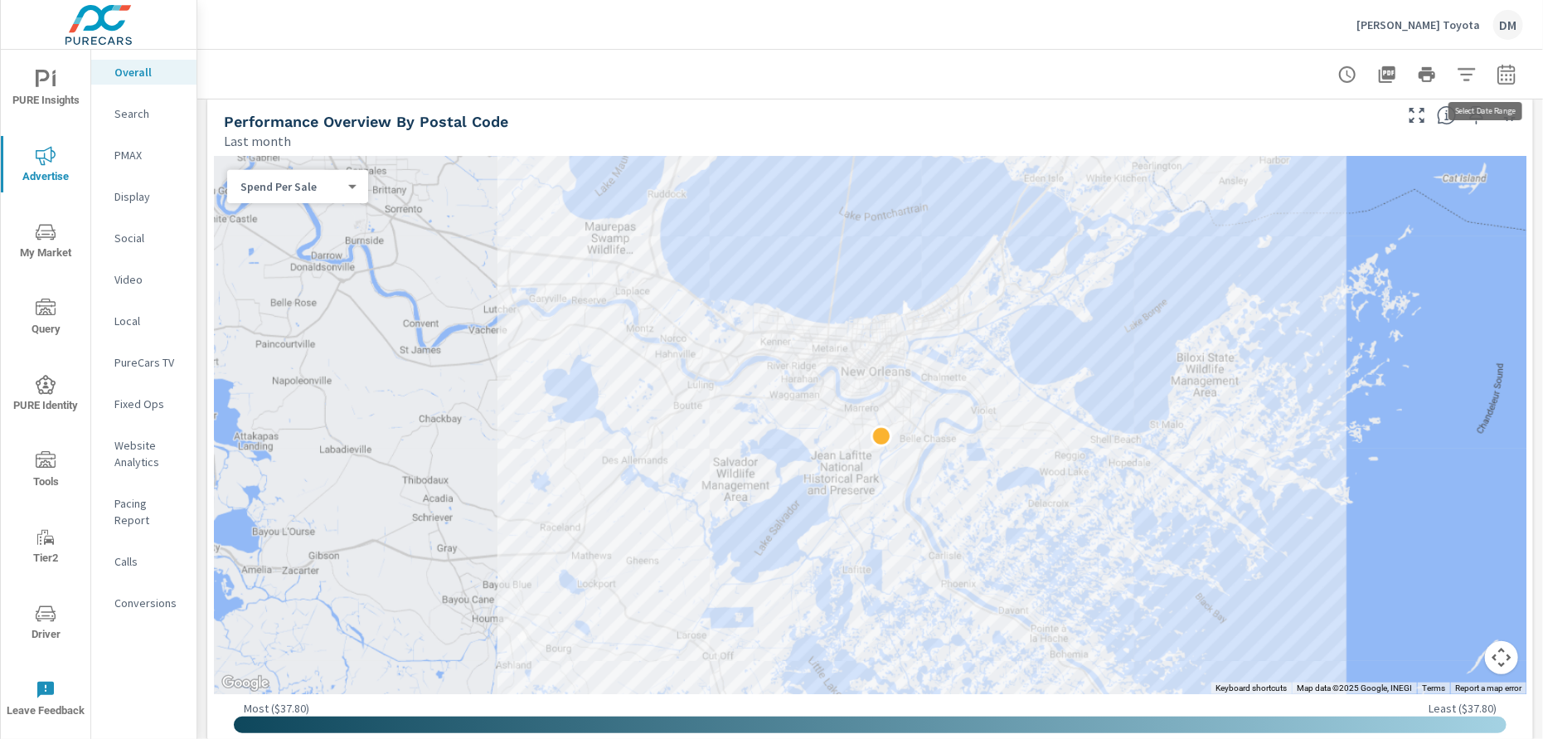
click at [1497, 68] on icon "button" at bounding box center [1507, 75] width 20 height 20
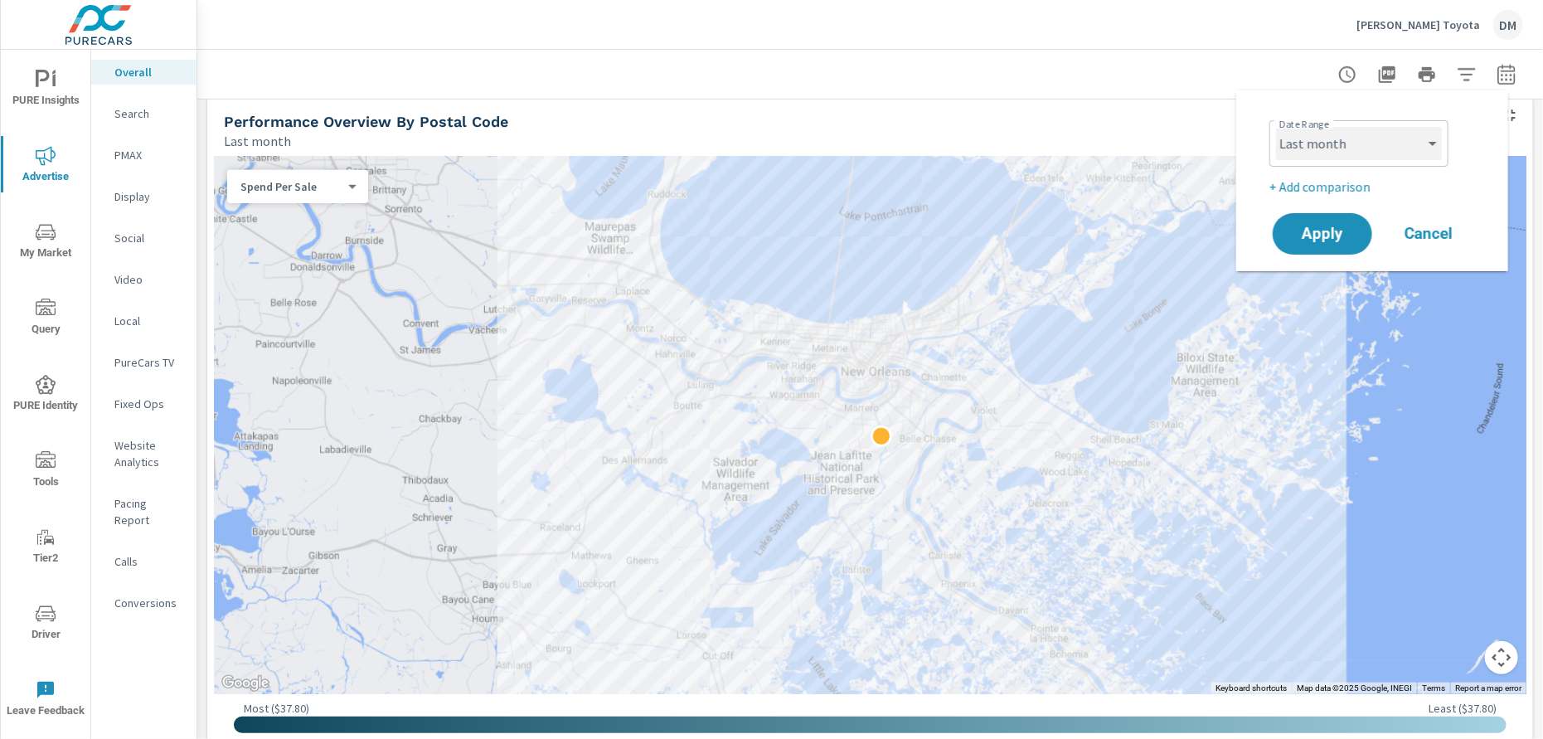
click at [1397, 143] on select "Custom Yesterday Last week Last 7 days Last 14 days Last 30 days Last 45 days L…" at bounding box center [1359, 143] width 166 height 33
click at [1276, 127] on select "Custom Yesterday Last week Last 7 days Last 14 days Last 30 days Last 45 days L…" at bounding box center [1359, 143] width 166 height 33
select select "Last 6 months"
click at [1331, 231] on span "Apply" at bounding box center [1323, 234] width 68 height 16
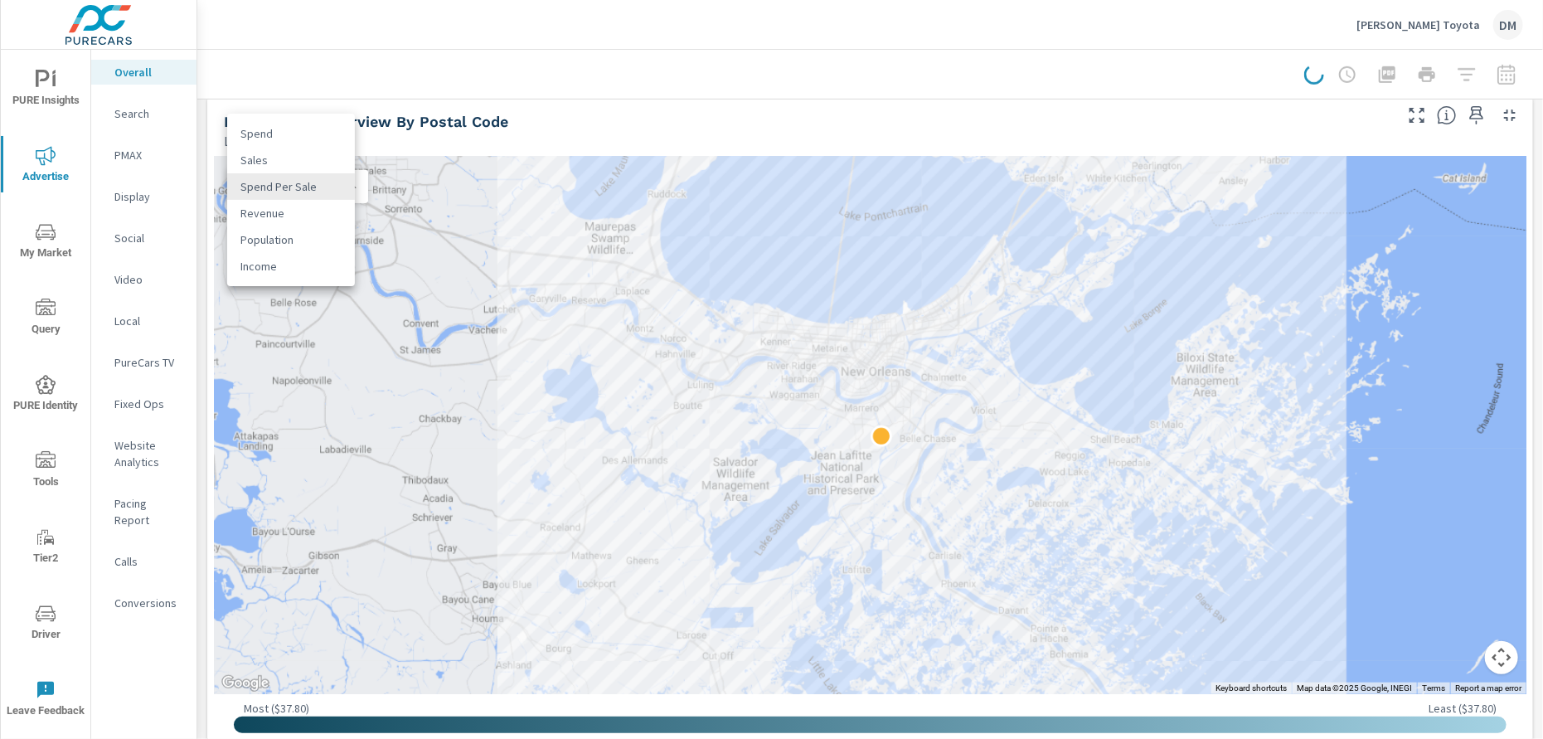
click at [342, 185] on body "PURE Insights Advertise My Market Query PURE Identity Tools Tier2 Driver Leave …" at bounding box center [771, 369] width 1543 height 739
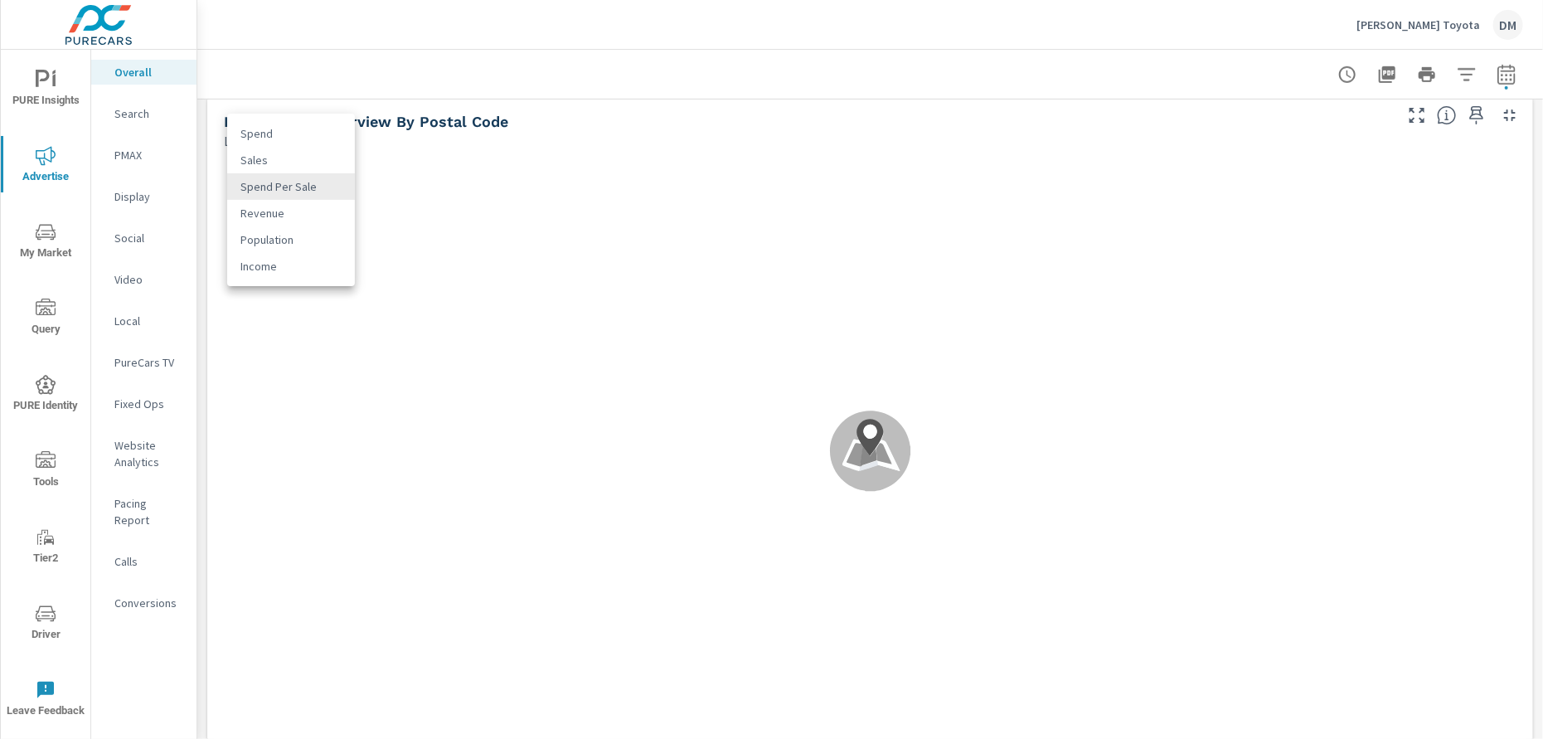
click at [278, 130] on div at bounding box center [771, 369] width 1543 height 739
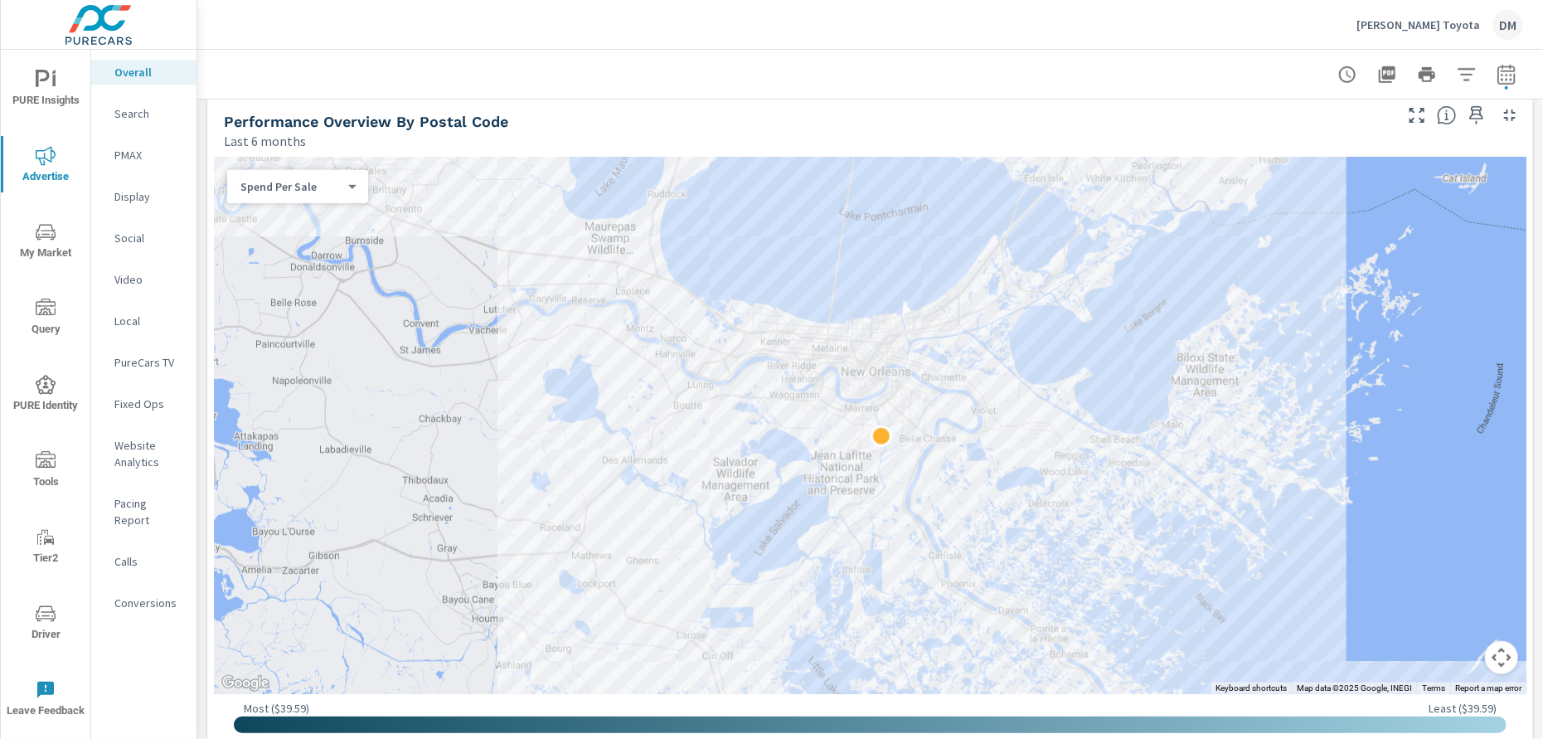
click at [330, 186] on body "PURE Insights Advertise My Market Query PURE Identity Tools Tier2 Driver Leave …" at bounding box center [771, 369] width 1543 height 739
click at [290, 129] on li "Spend" at bounding box center [291, 133] width 128 height 27
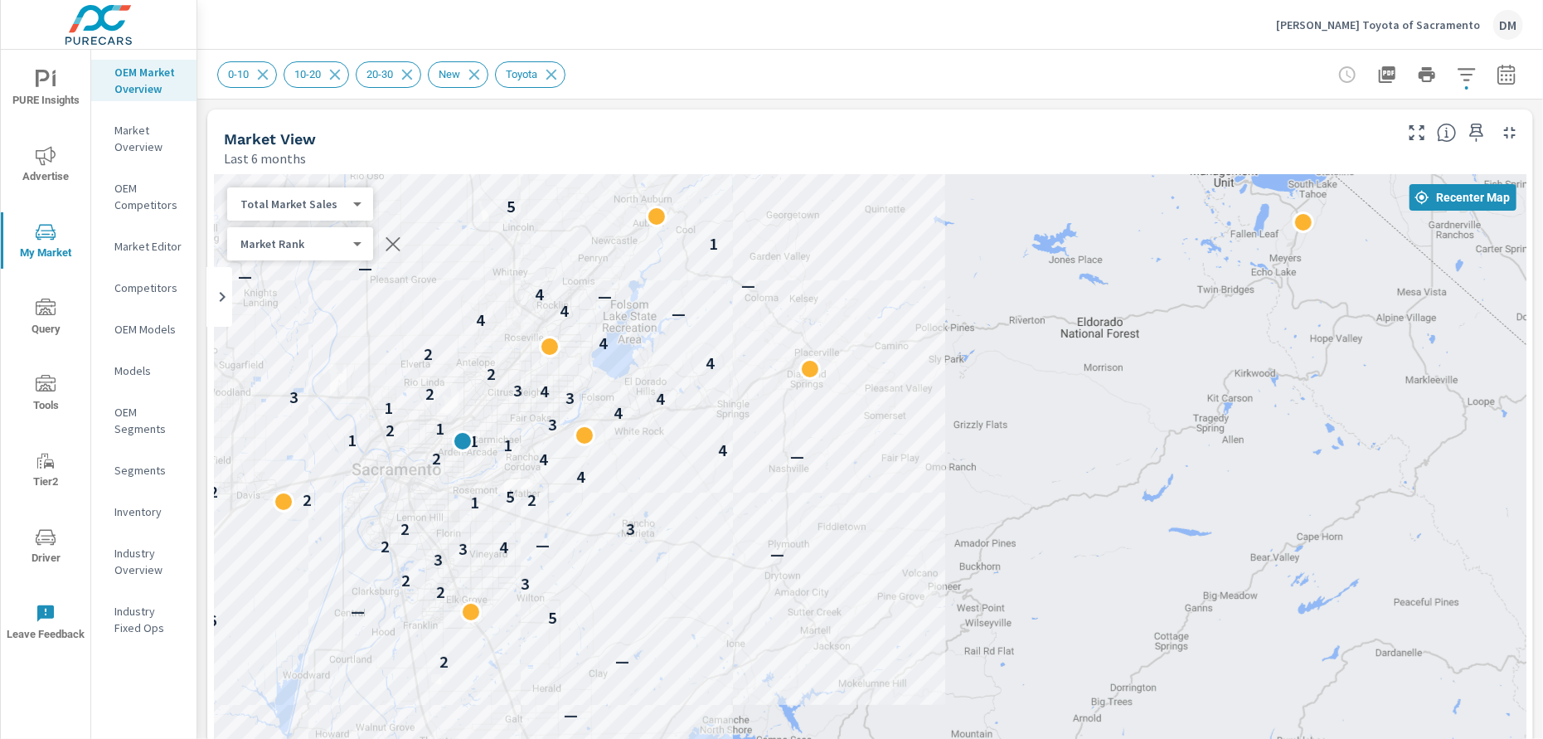
scroll to position [560, 0]
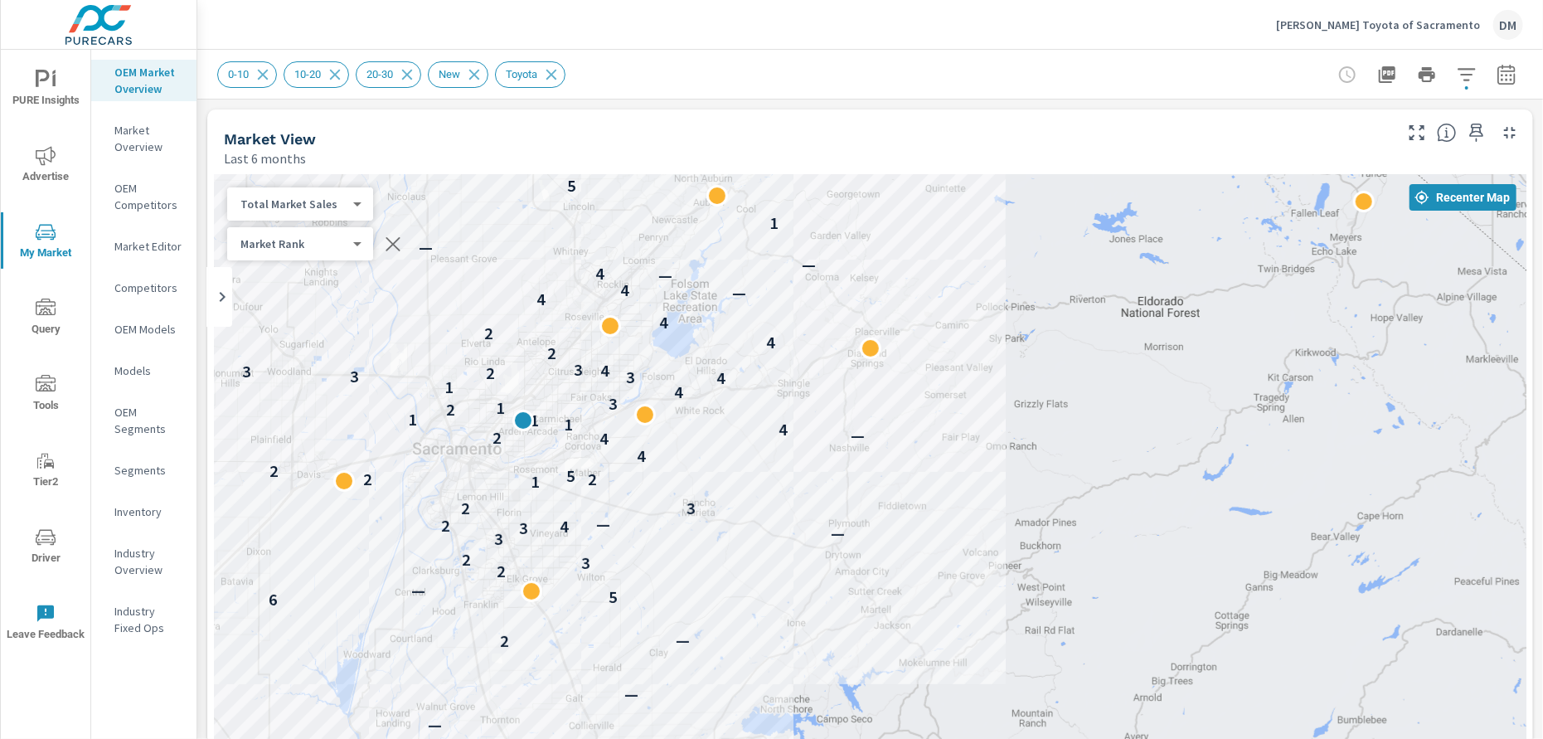
drag, startPoint x: 915, startPoint y: 571, endPoint x: 976, endPoint y: 549, distance: 64.3
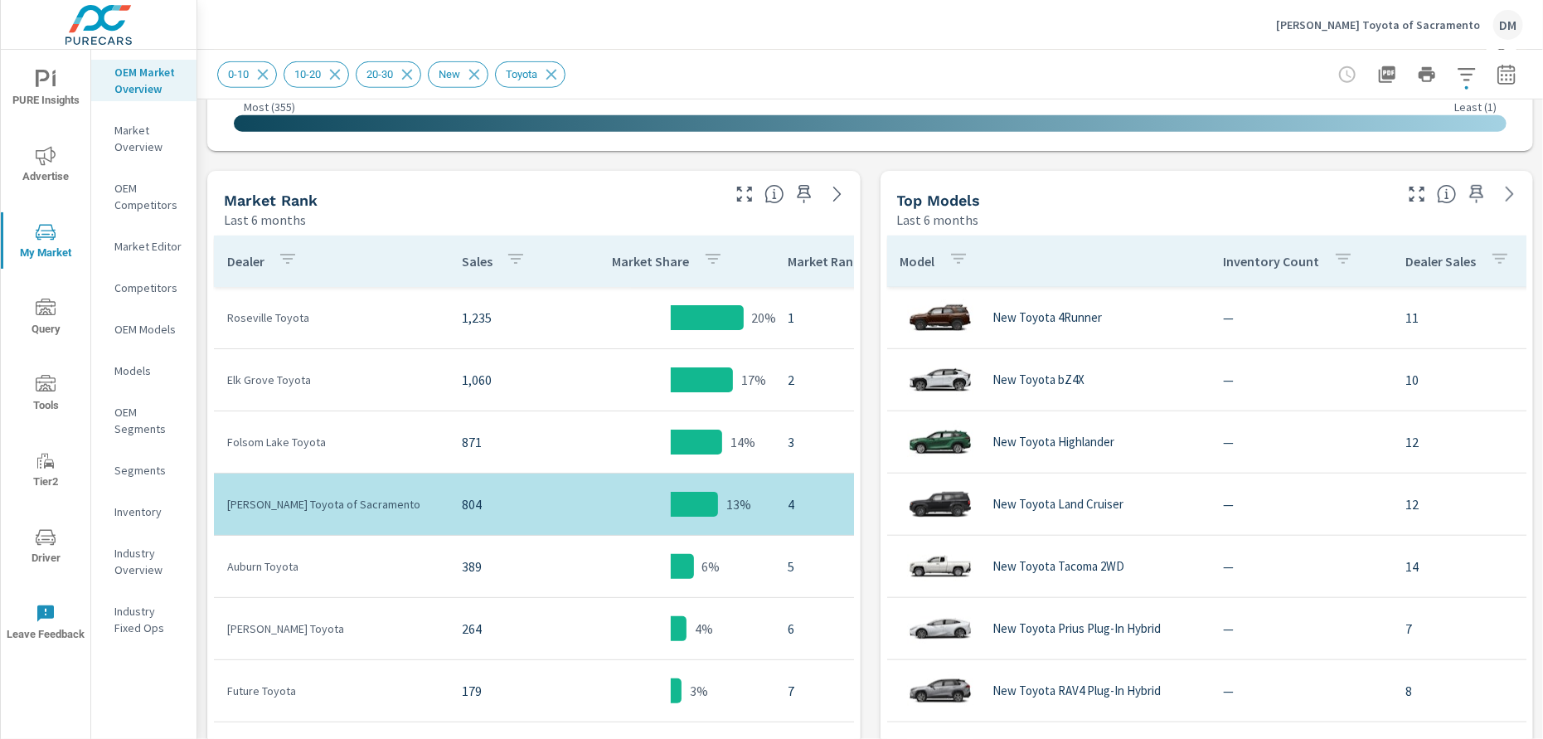
scroll to position [782, 0]
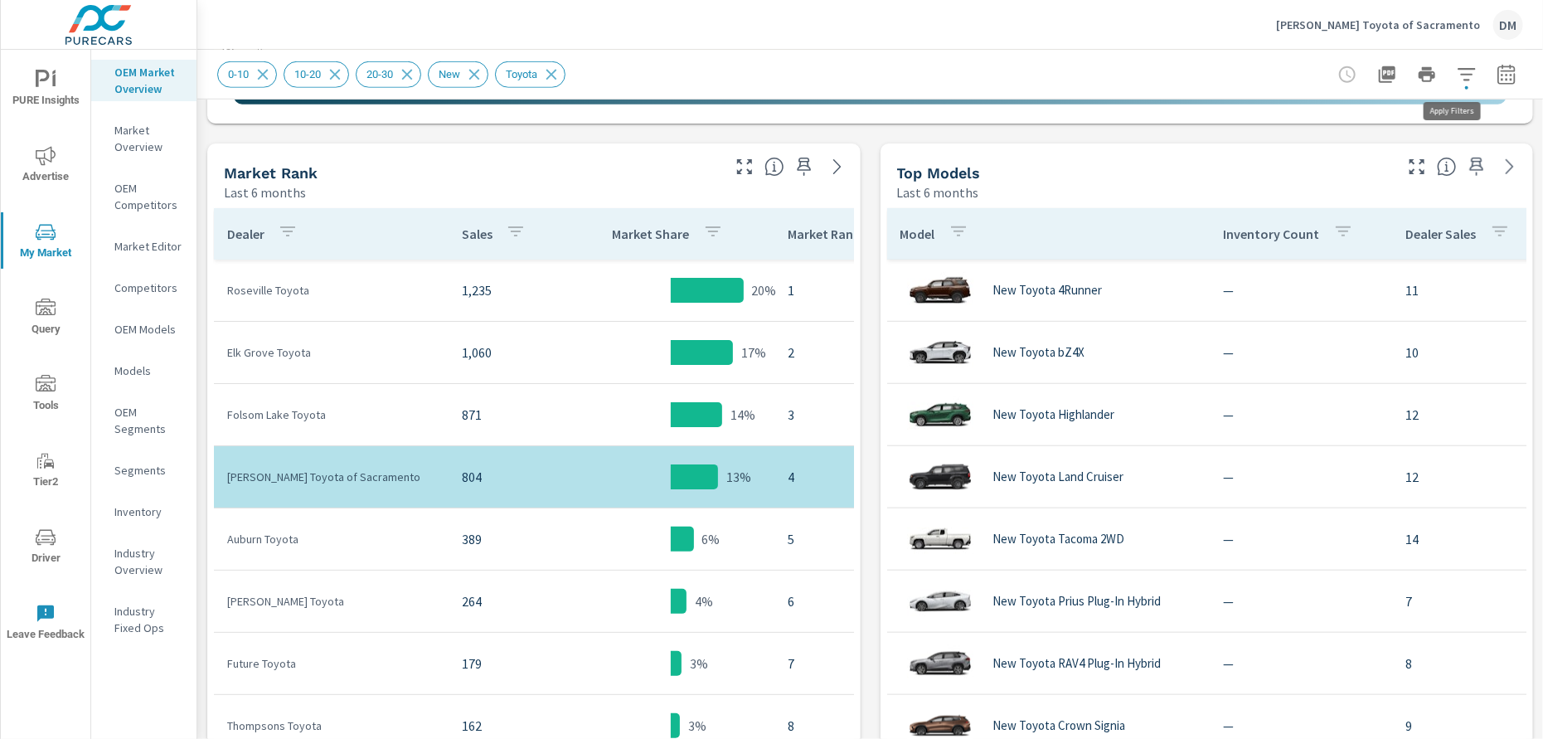
click at [1457, 71] on icon "button" at bounding box center [1467, 75] width 20 height 20
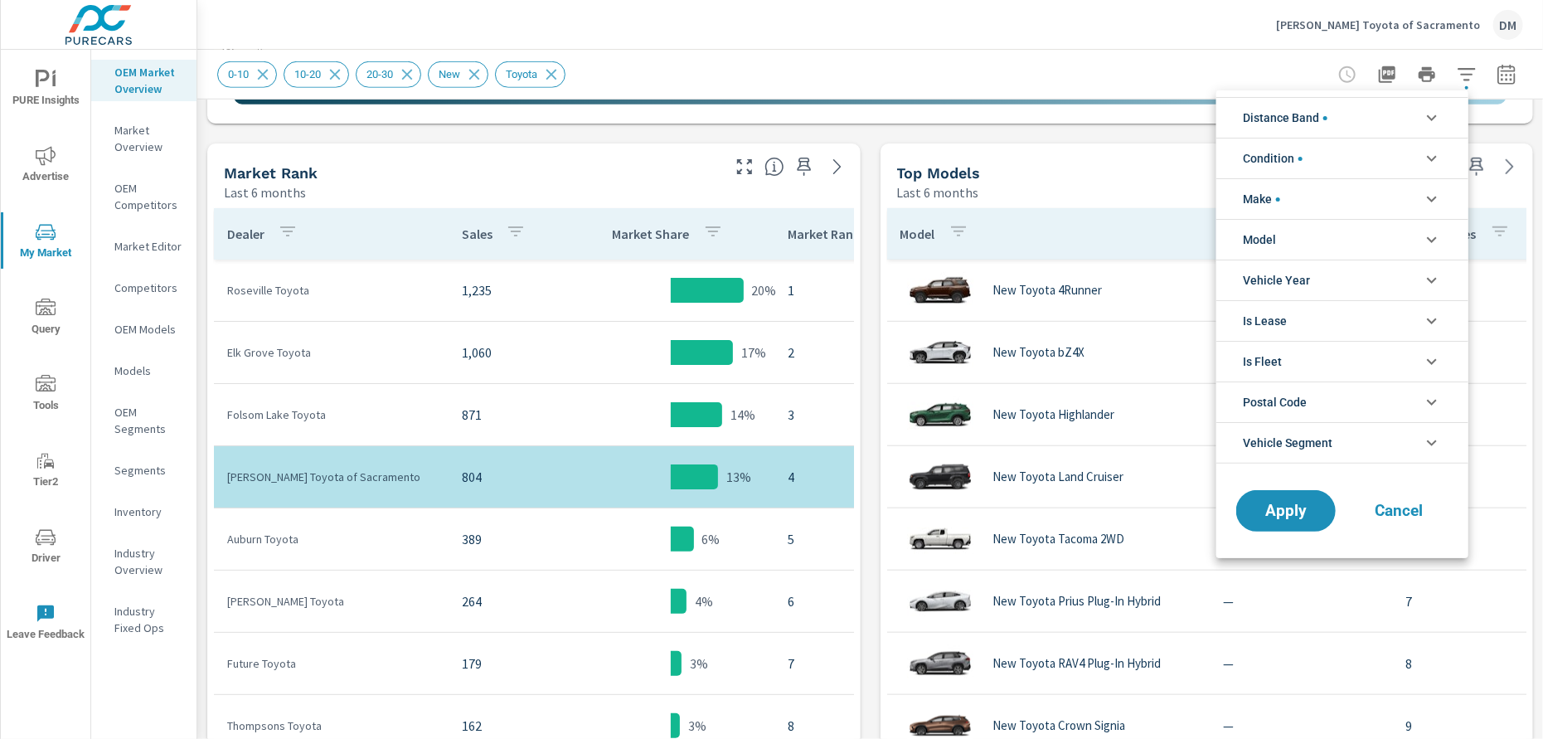
click at [1355, 124] on li "Distance Band" at bounding box center [1343, 117] width 252 height 41
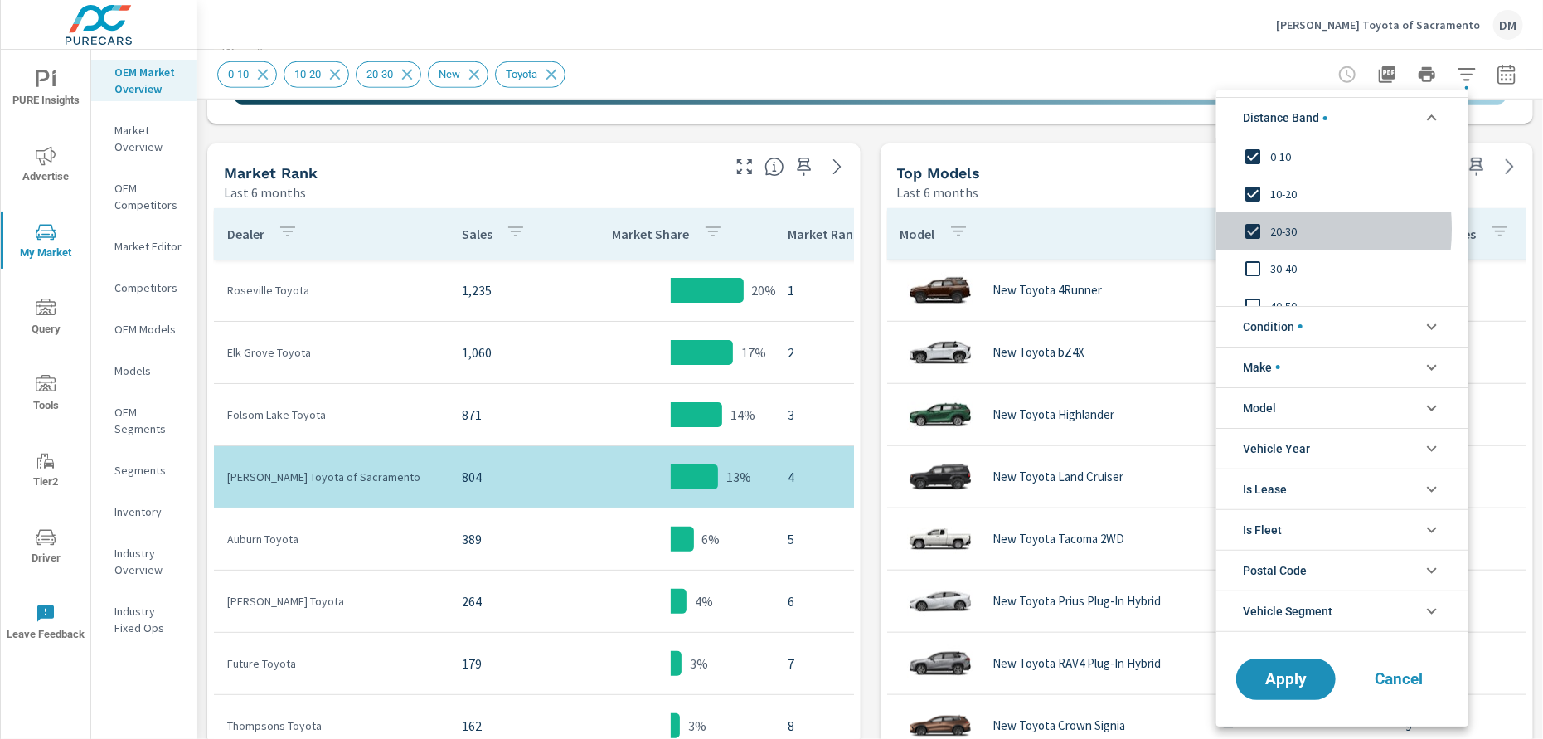
click at [1252, 229] on input "filter options" at bounding box center [1253, 231] width 35 height 35
click at [1024, 133] on div at bounding box center [771, 369] width 1543 height 739
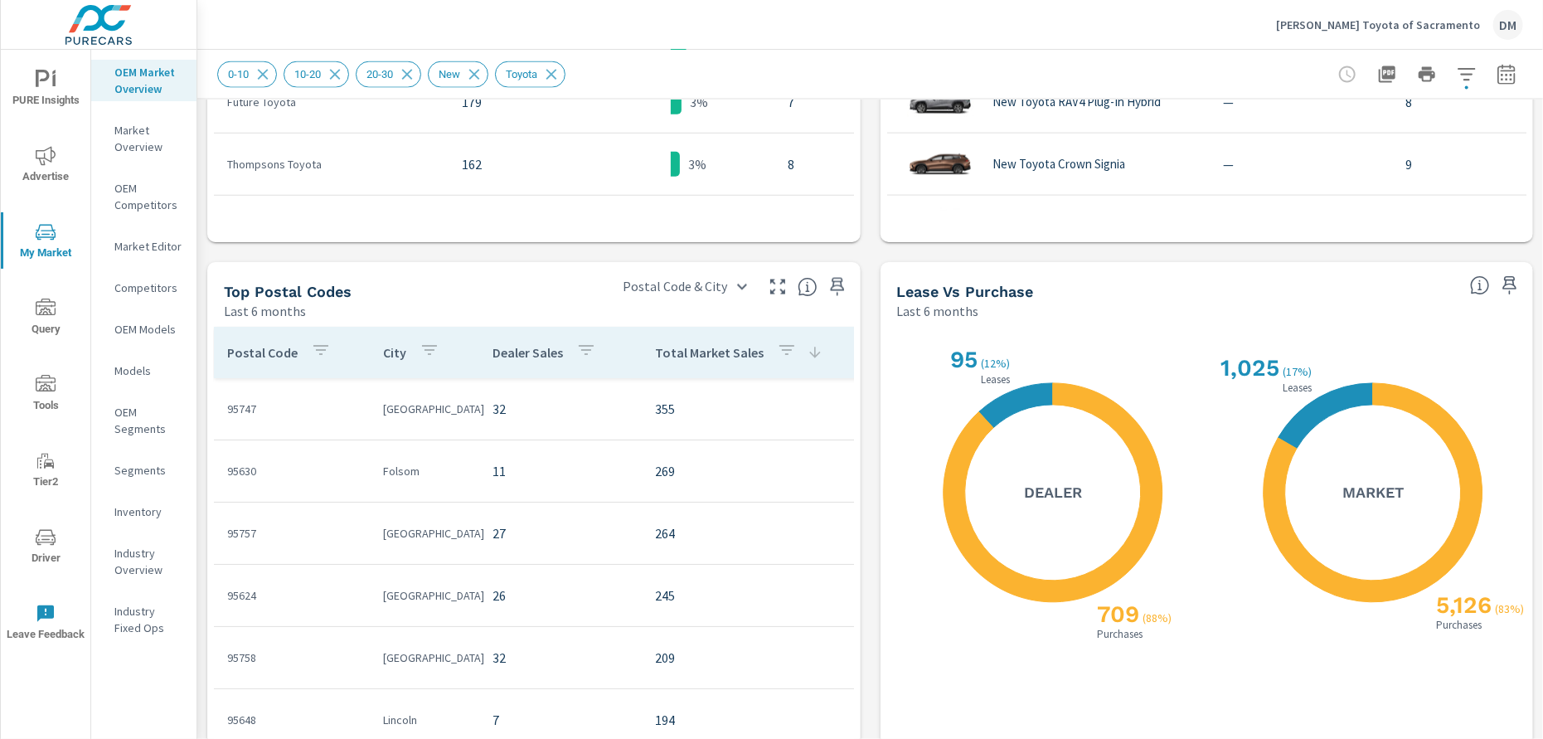
scroll to position [1346, 0]
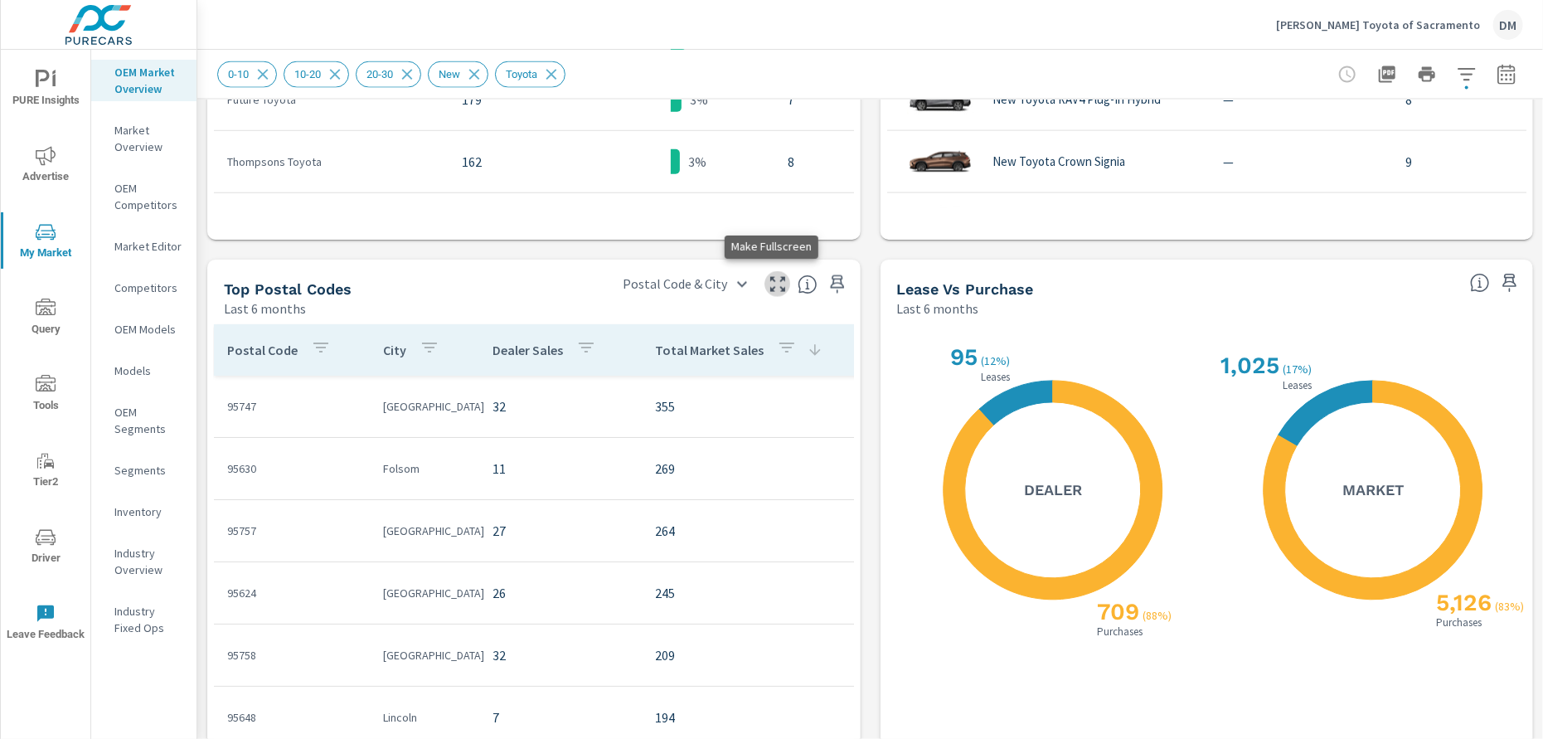
click at [768, 285] on icon "button" at bounding box center [778, 284] width 20 height 20
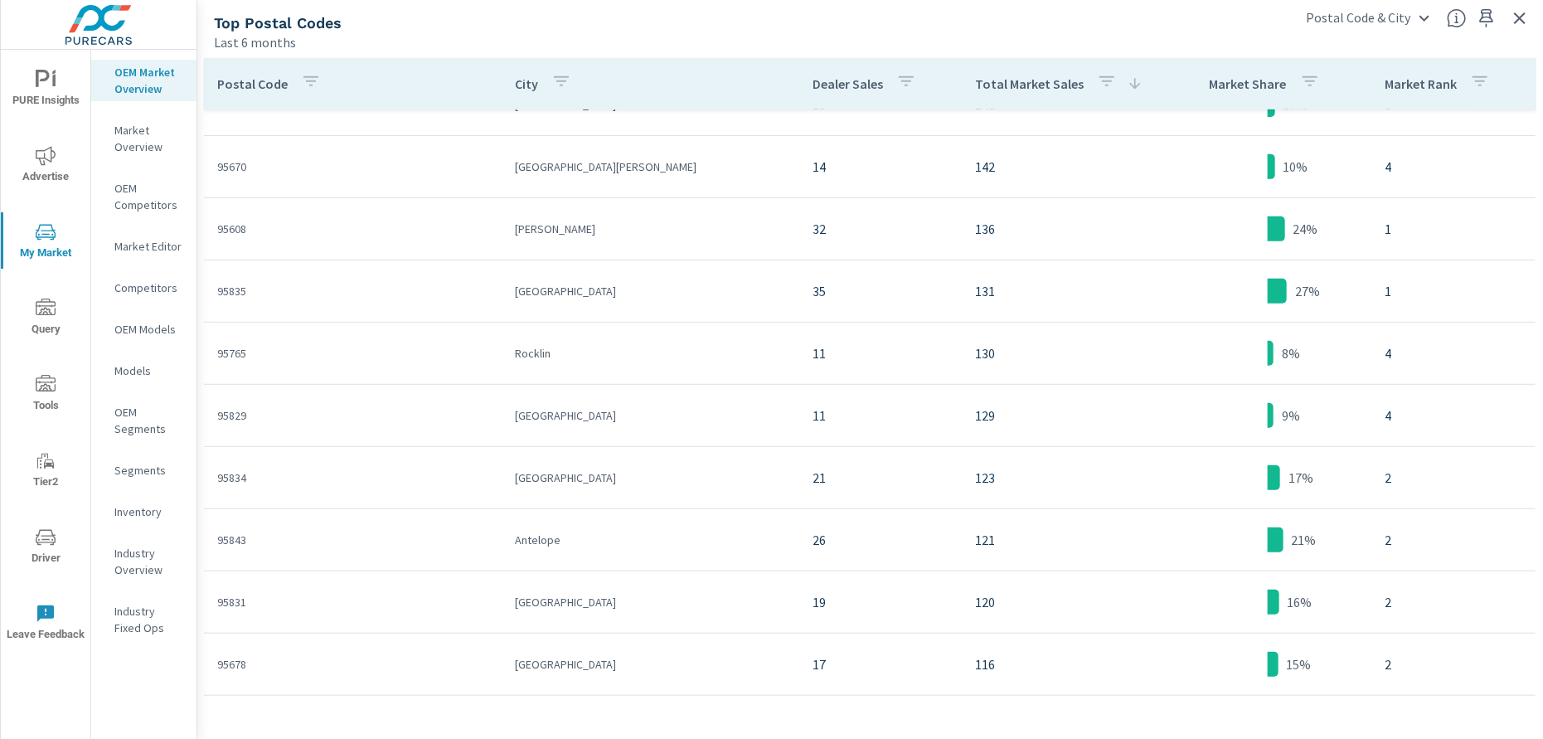
scroll to position [937, 0]
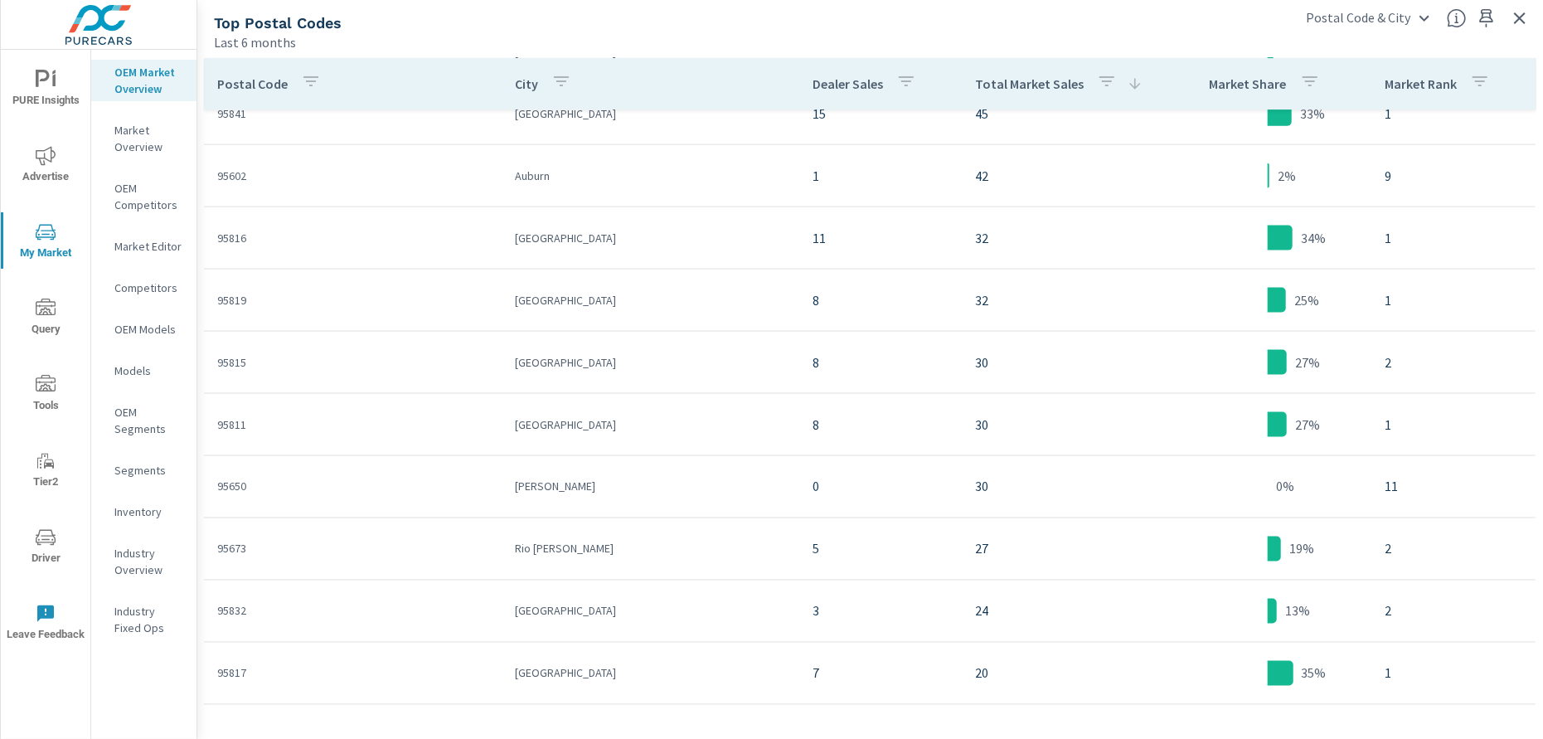
scroll to position [3328, 0]
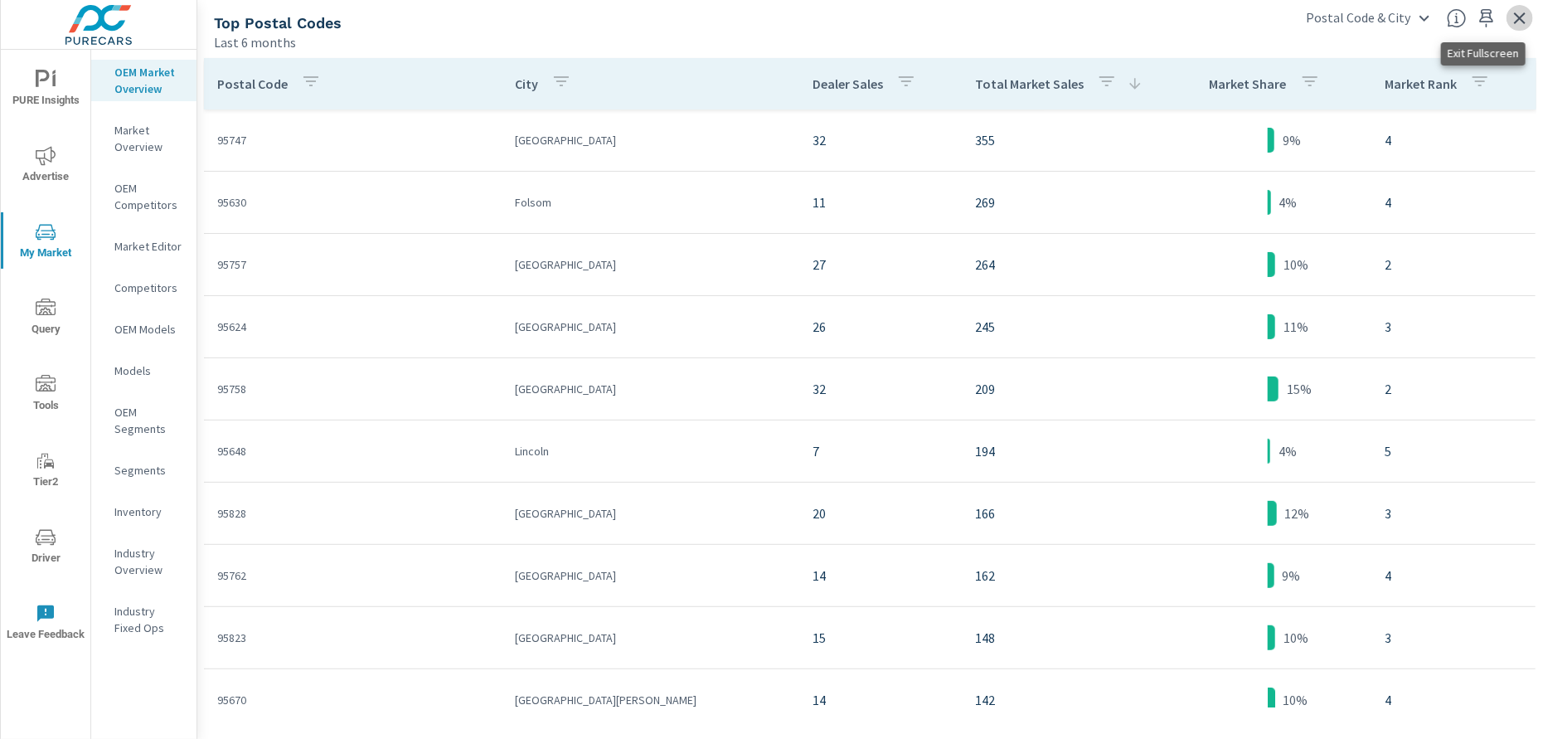
click at [1520, 17] on icon "button" at bounding box center [1520, 18] width 12 height 12
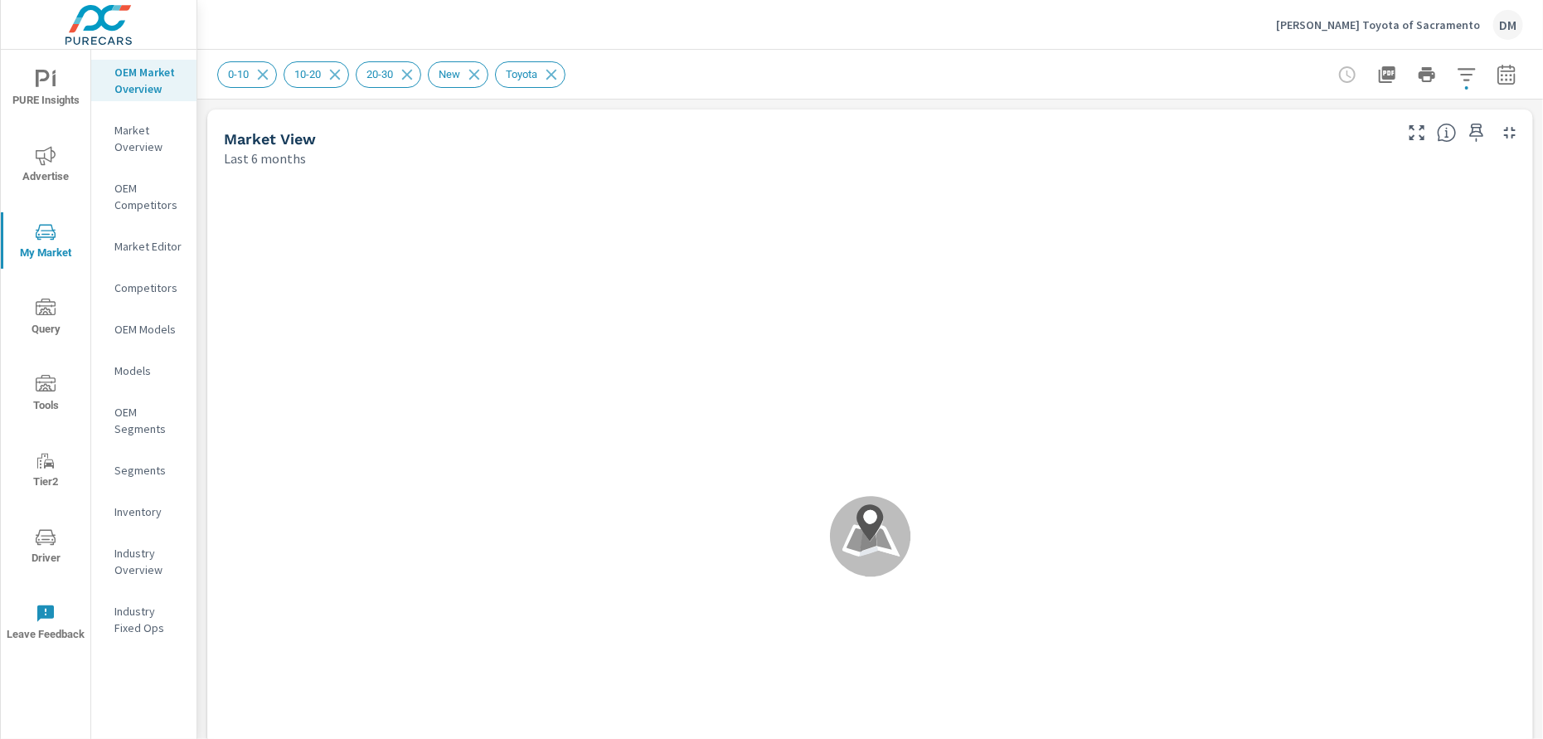
scroll to position [560, 0]
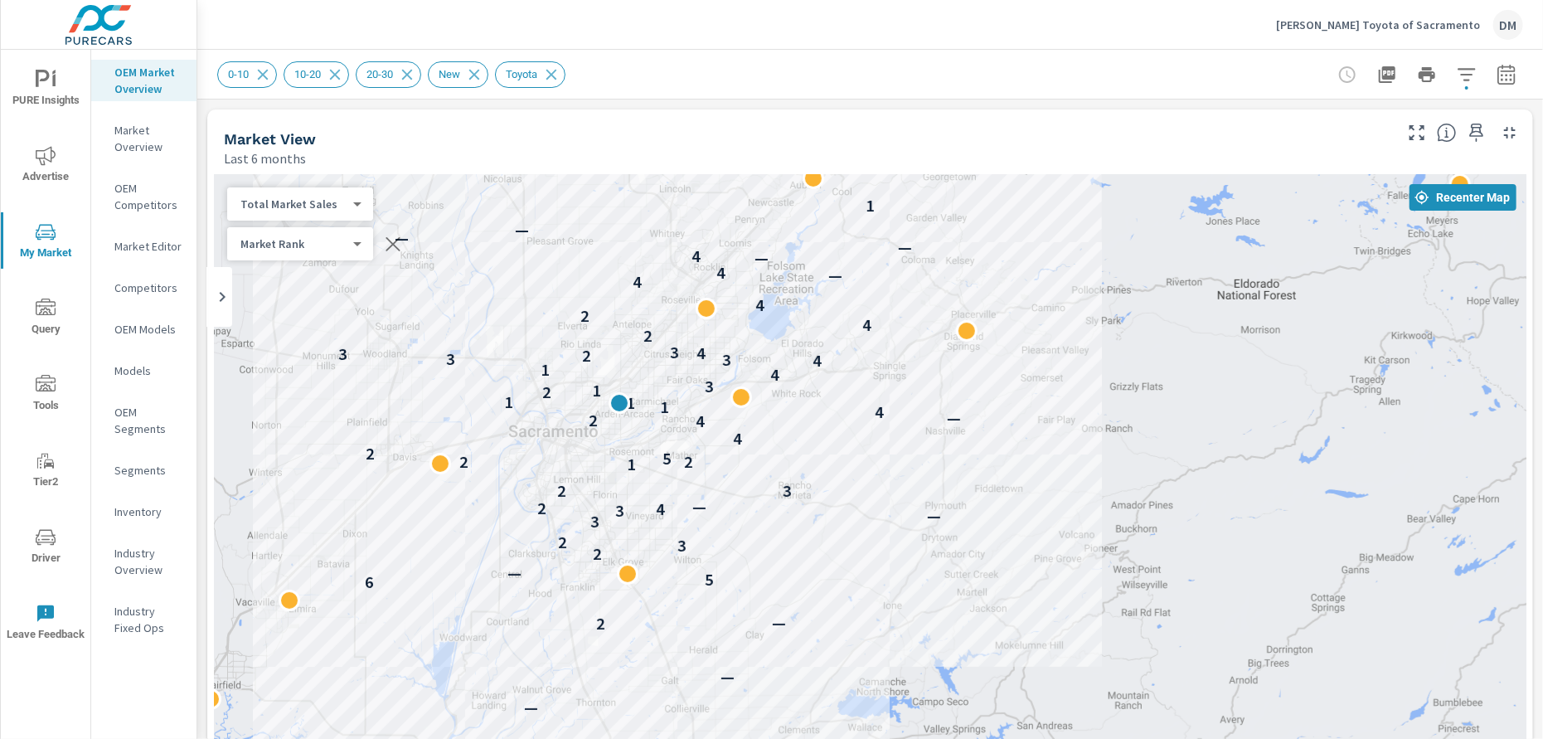
drag, startPoint x: 716, startPoint y: 519, endPoint x: 812, endPoint y: 505, distance: 97.2
click at [812, 505] on div "— — 2 — 6 5 — 2 3 2 3 — 3 4 2 — 2 3 1 2 2 5 2 4 4 2 — 4 1 1 1 2 1 3 4 1 4 3 3 2…" at bounding box center [870, 510] width 1313 height 673
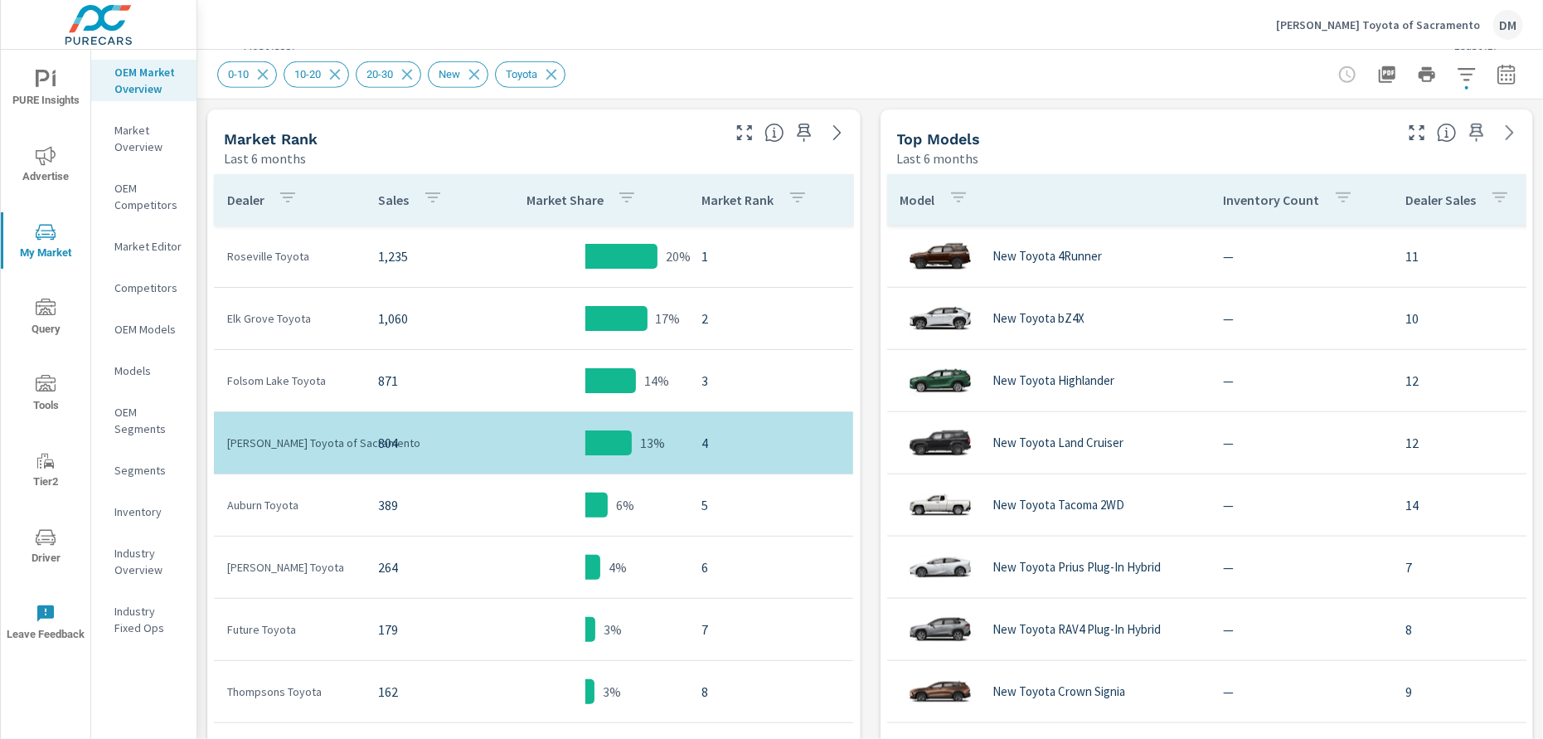
scroll to position [804, 0]
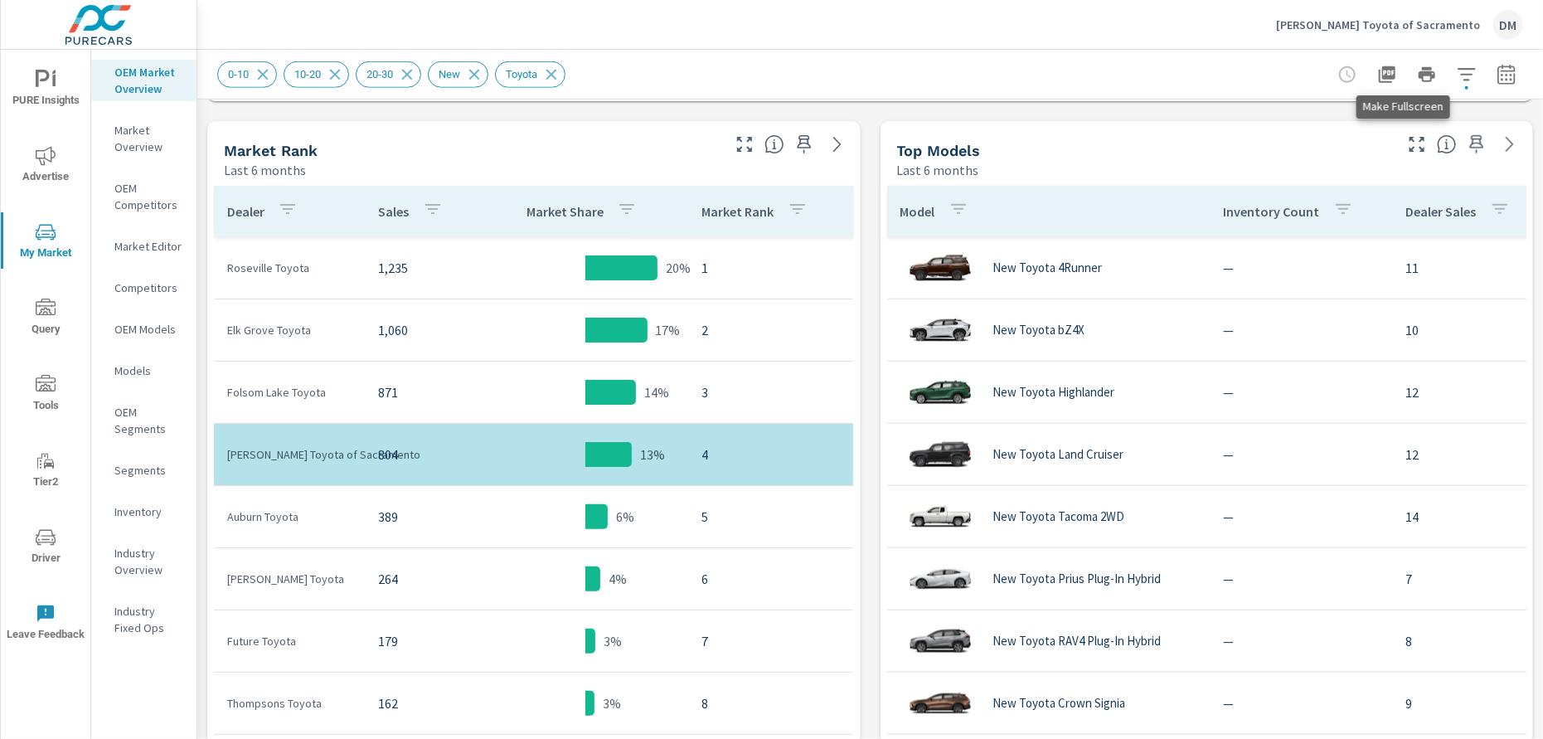
click at [1407, 141] on icon "button" at bounding box center [1417, 144] width 20 height 20
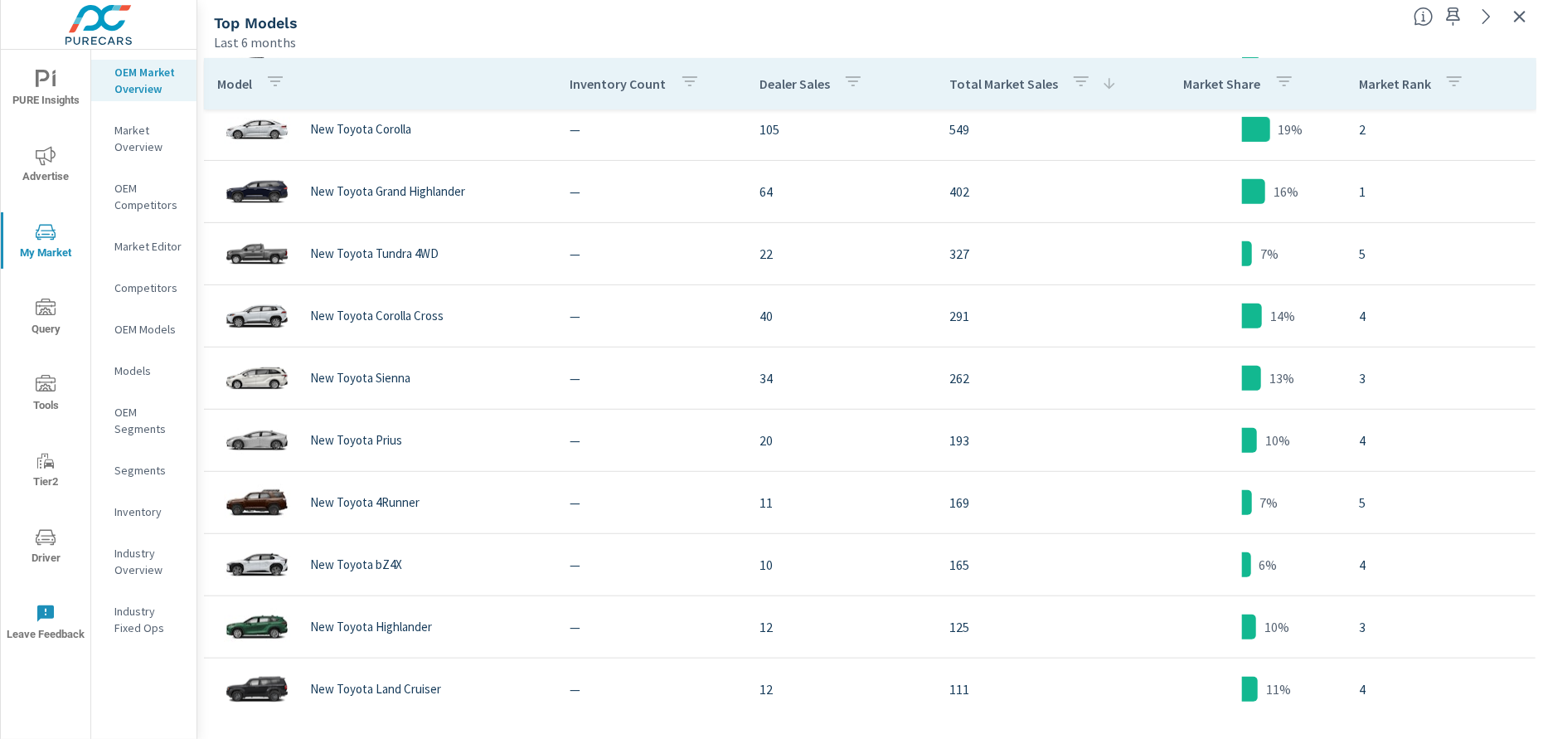
scroll to position [54, 0]
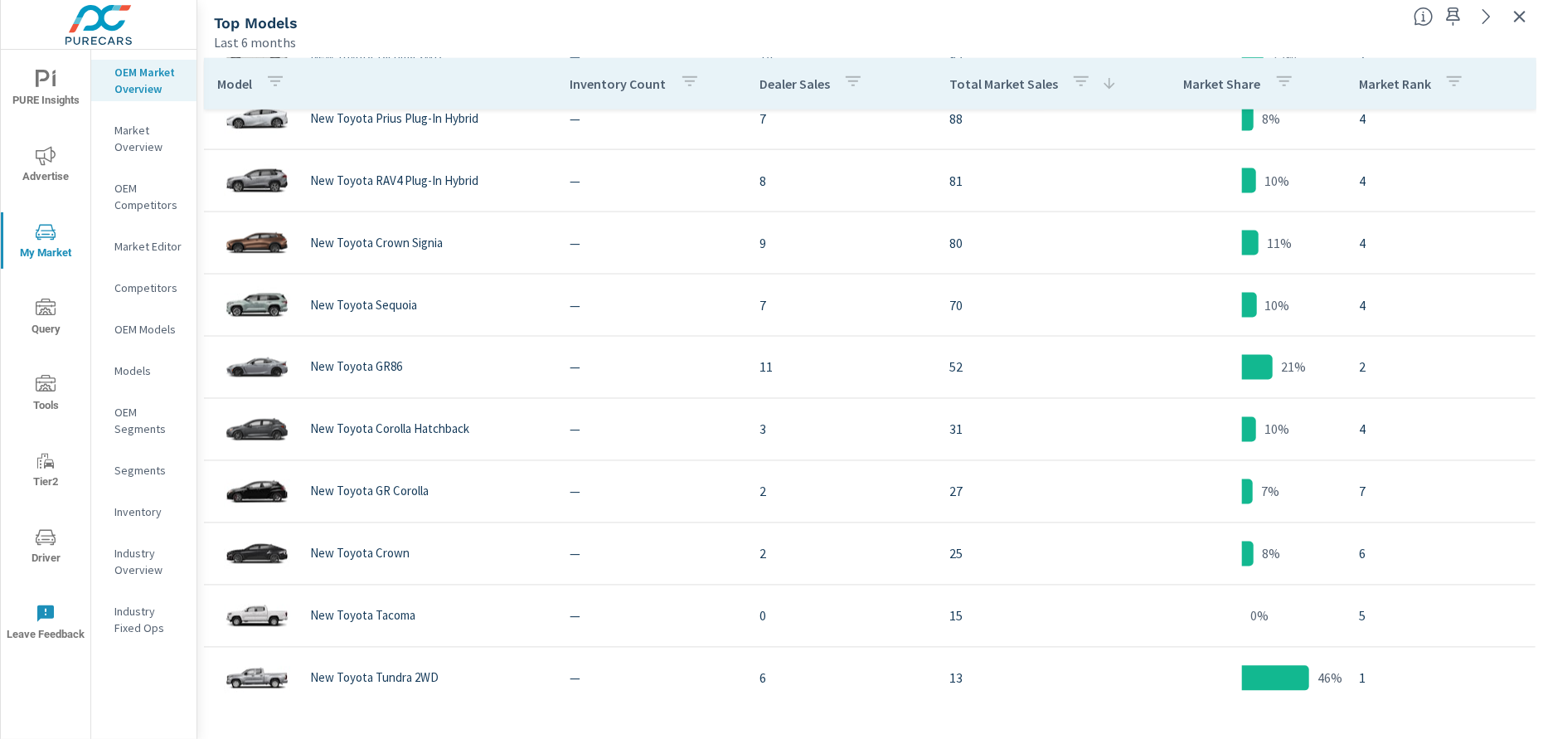
scroll to position [905, 0]
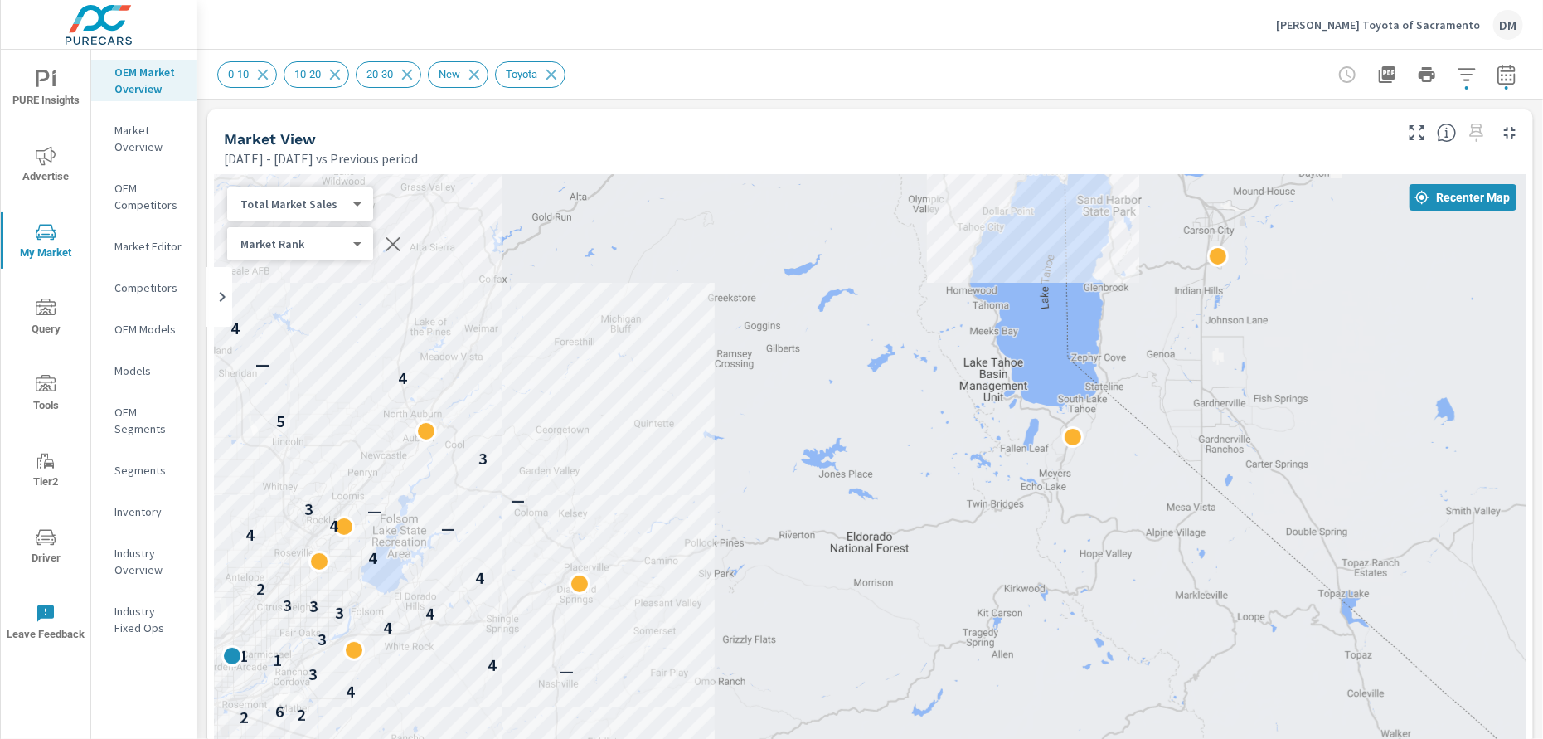
scroll to position [560, 0]
